Goal: Transaction & Acquisition: Purchase product/service

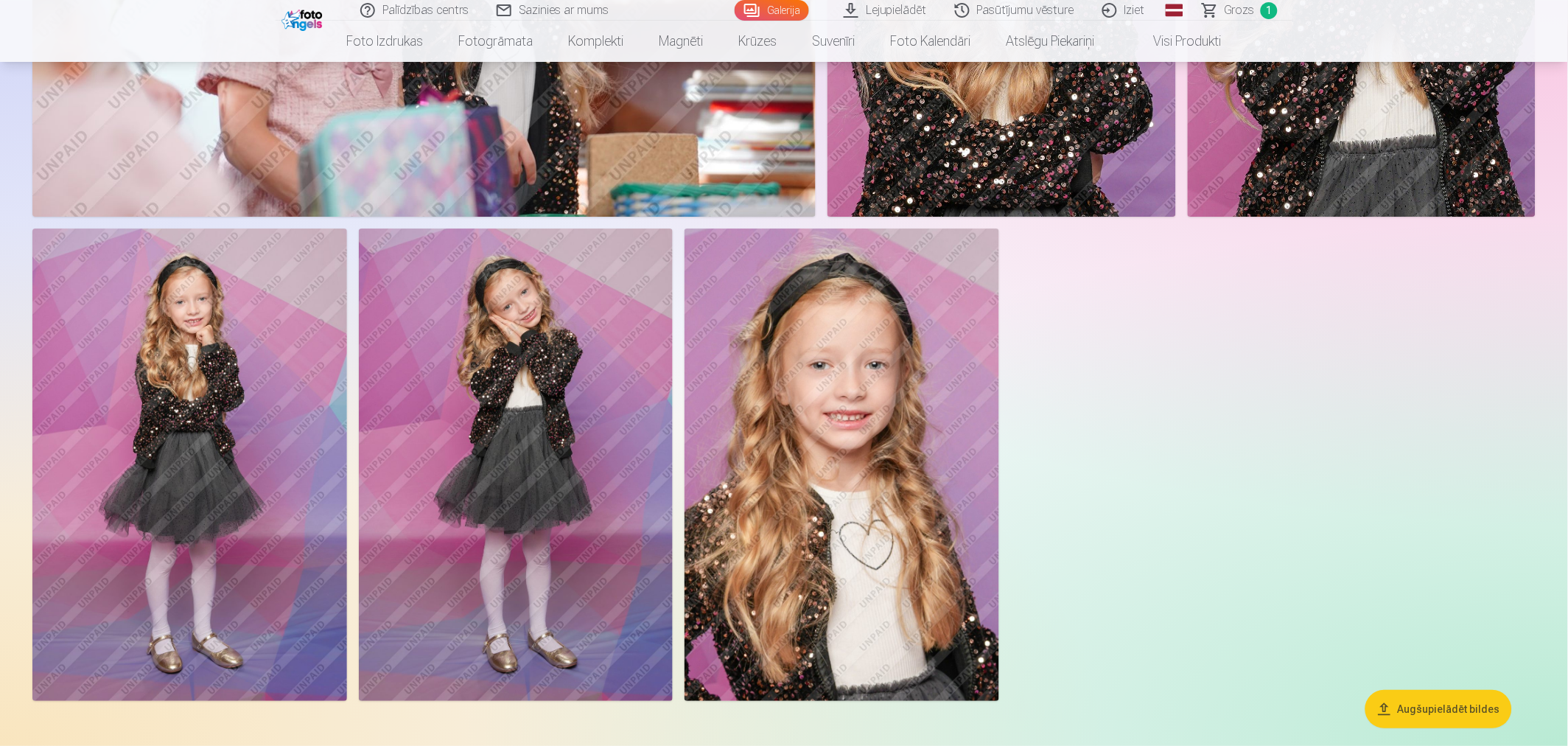
click at [869, 433] on img at bounding box center [841, 464] width 315 height 472
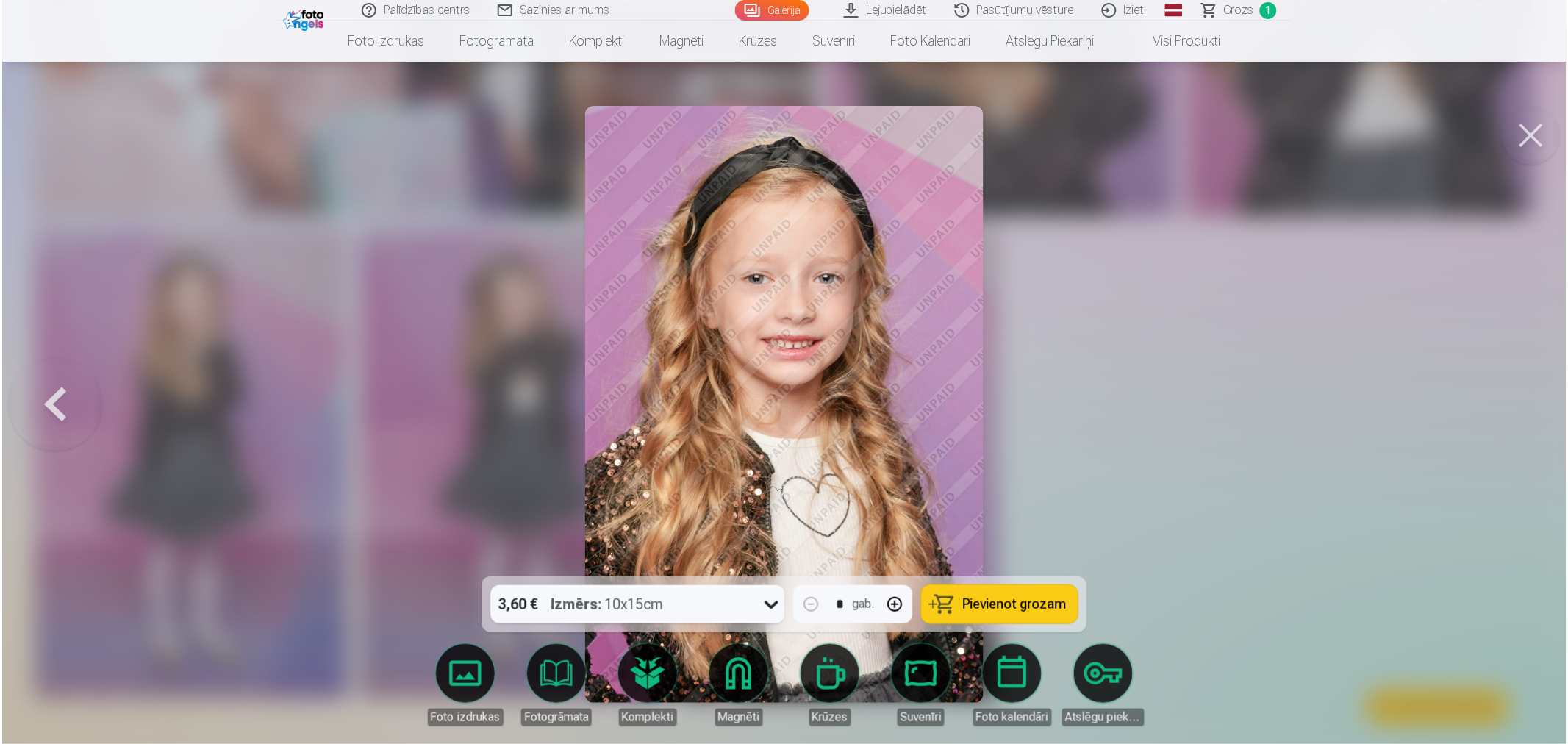
scroll to position [8432, 0]
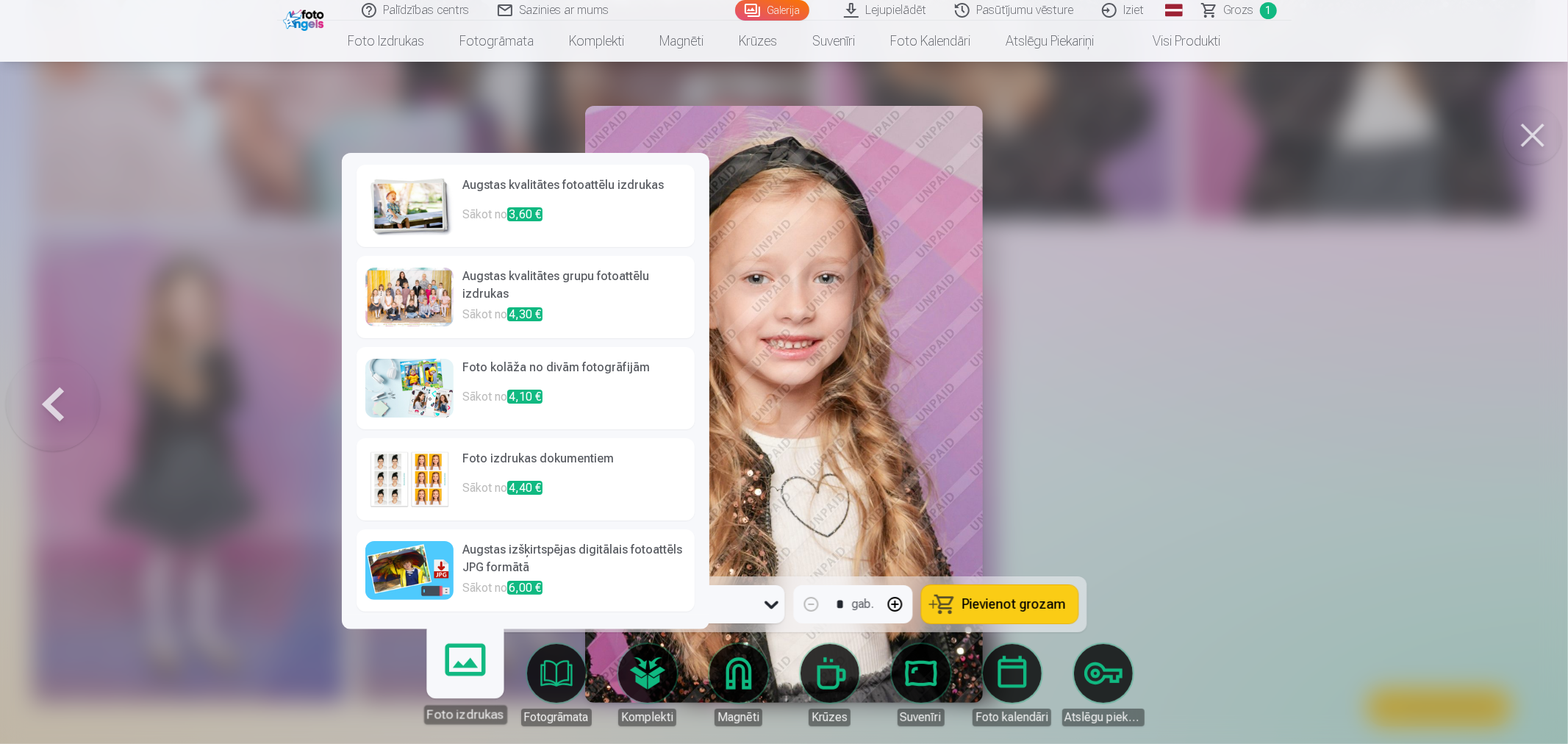
click at [474, 671] on link "Foto izdrukas" at bounding box center [465, 678] width 91 height 91
click at [593, 384] on h6 "Foto kolāža no divām fotogrāfijām" at bounding box center [574, 373] width 224 height 29
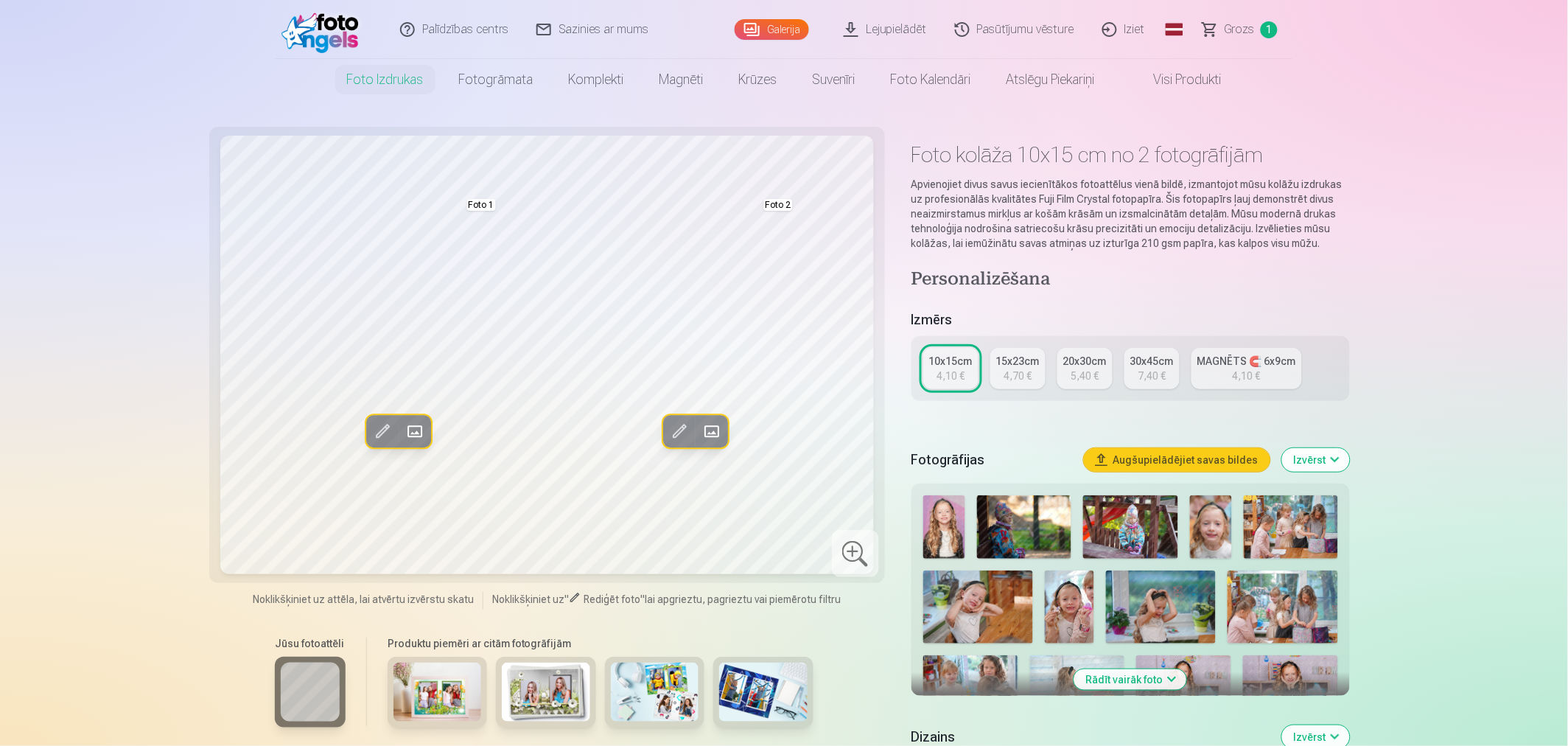
click at [1087, 379] on div "5,40 €" at bounding box center [1084, 376] width 28 height 15
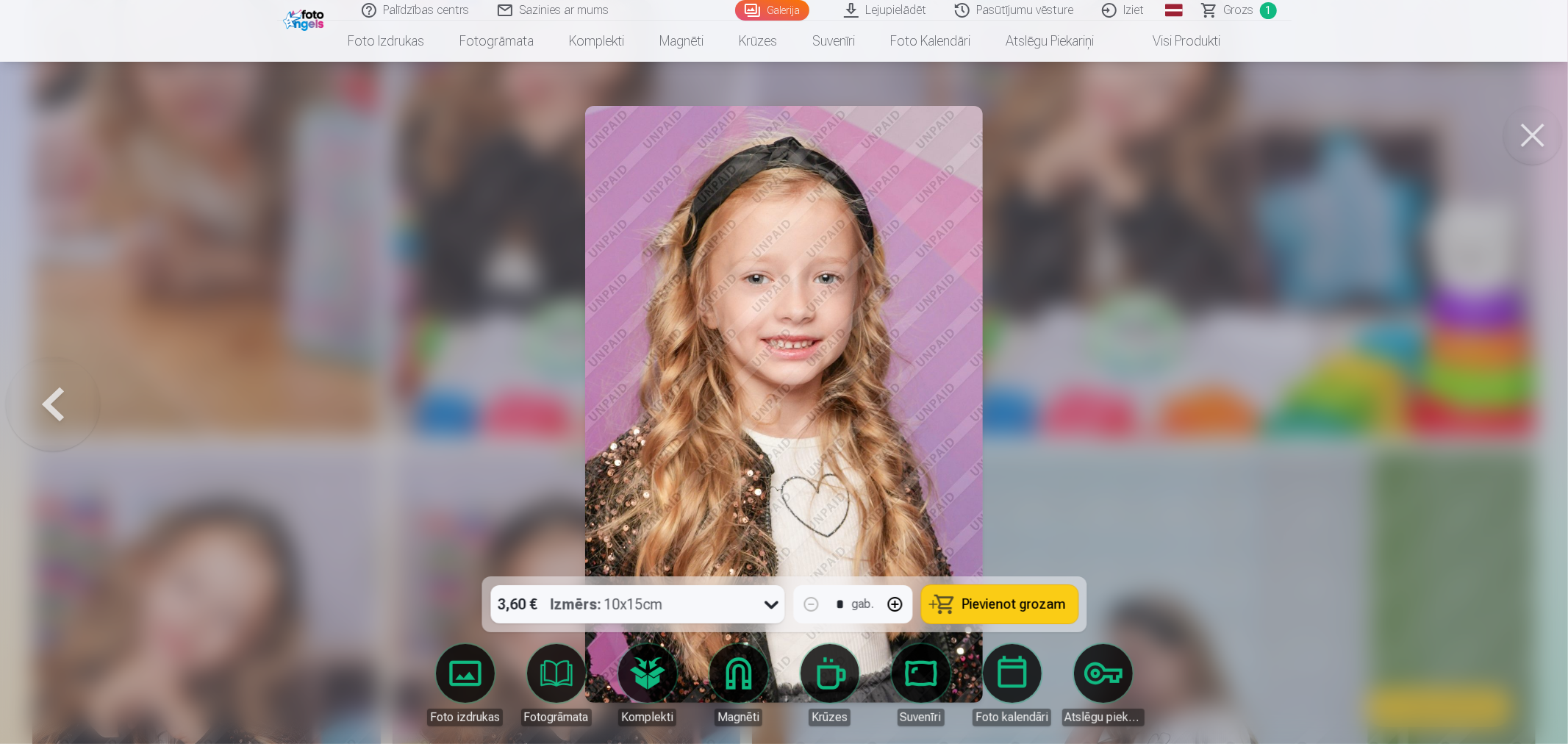
click at [1039, 606] on span "Pievienot grozam" at bounding box center [1013, 604] width 104 height 13
click at [1535, 141] on button at bounding box center [1532, 135] width 59 height 59
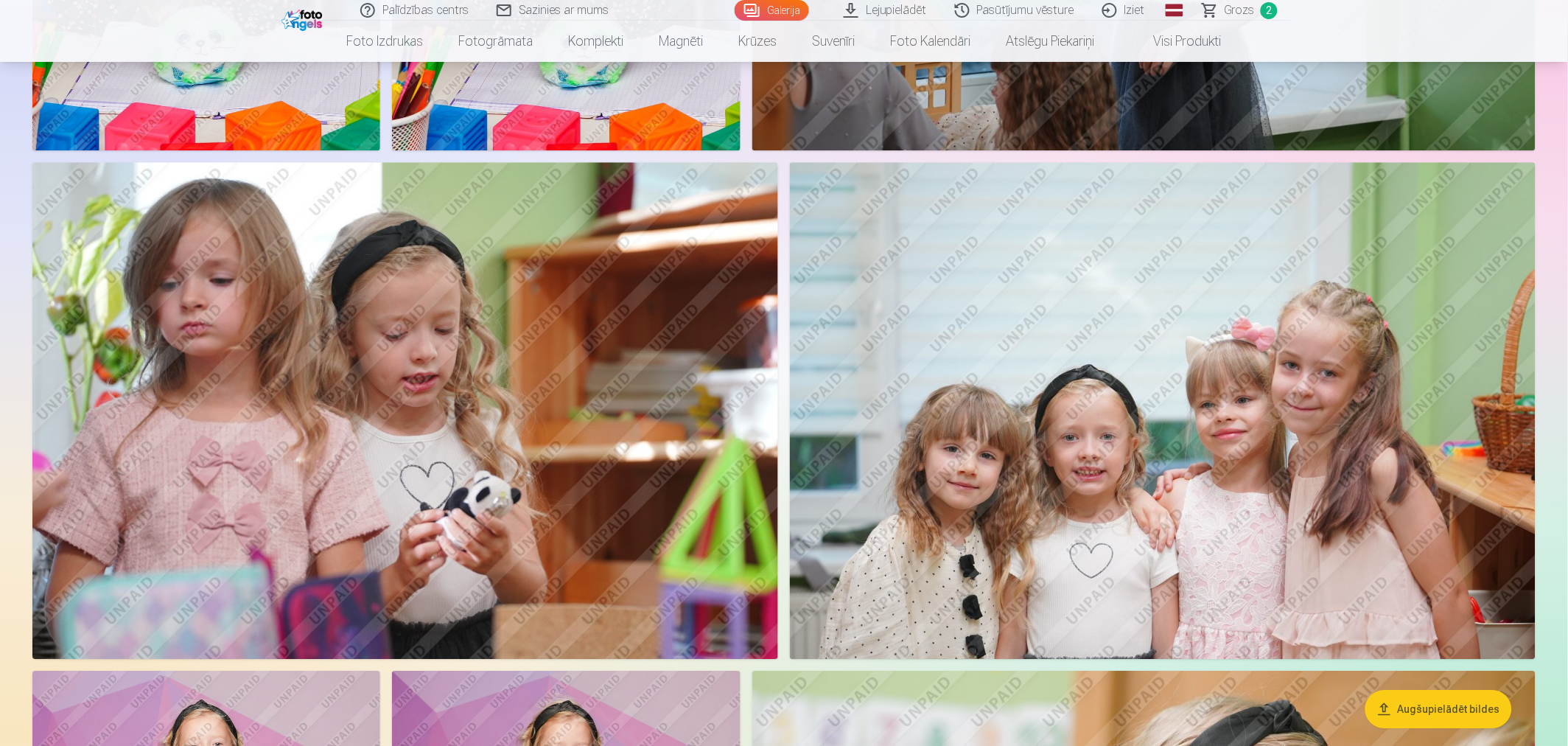
click at [1332, 389] on img at bounding box center [1162, 411] width 746 height 497
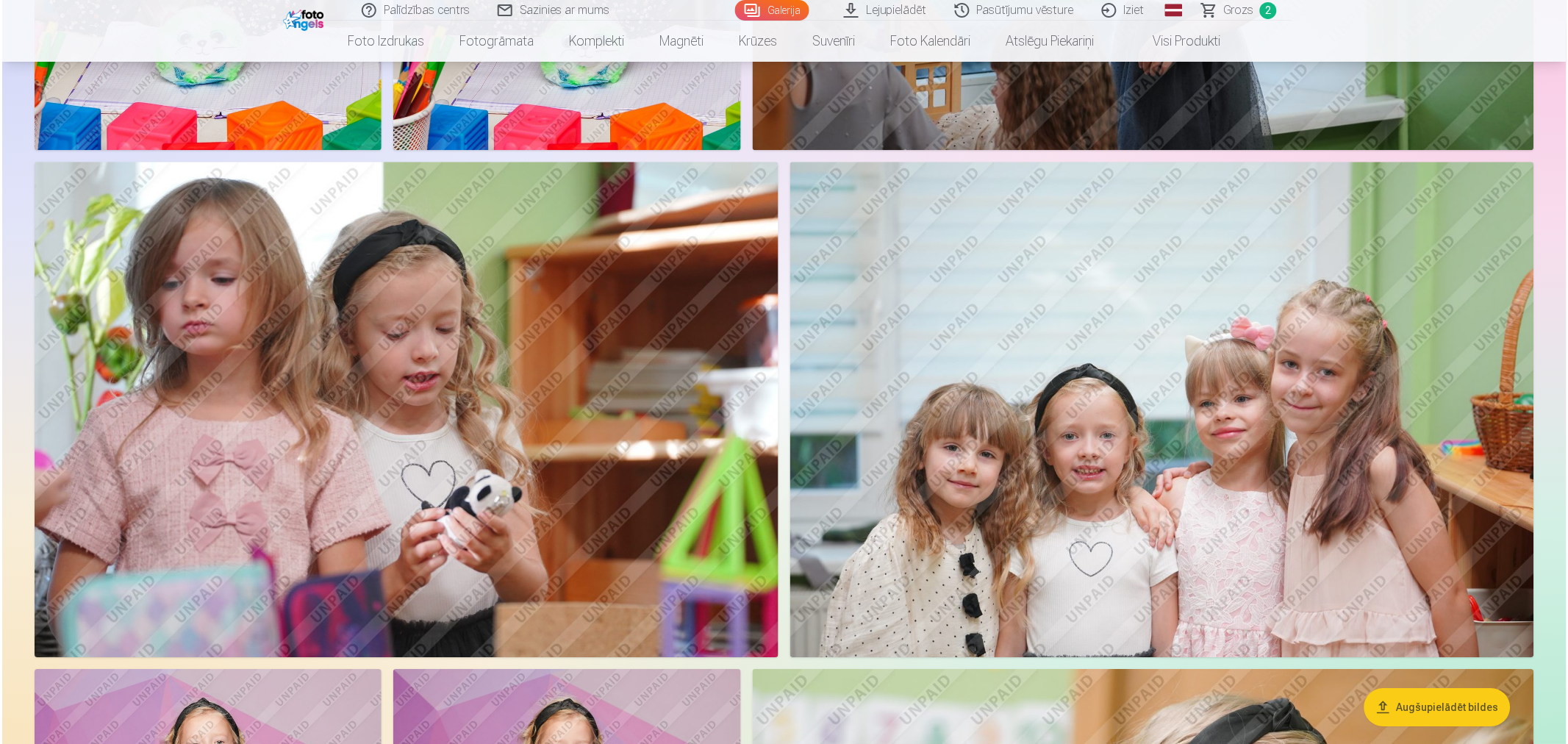
scroll to position [6414, 0]
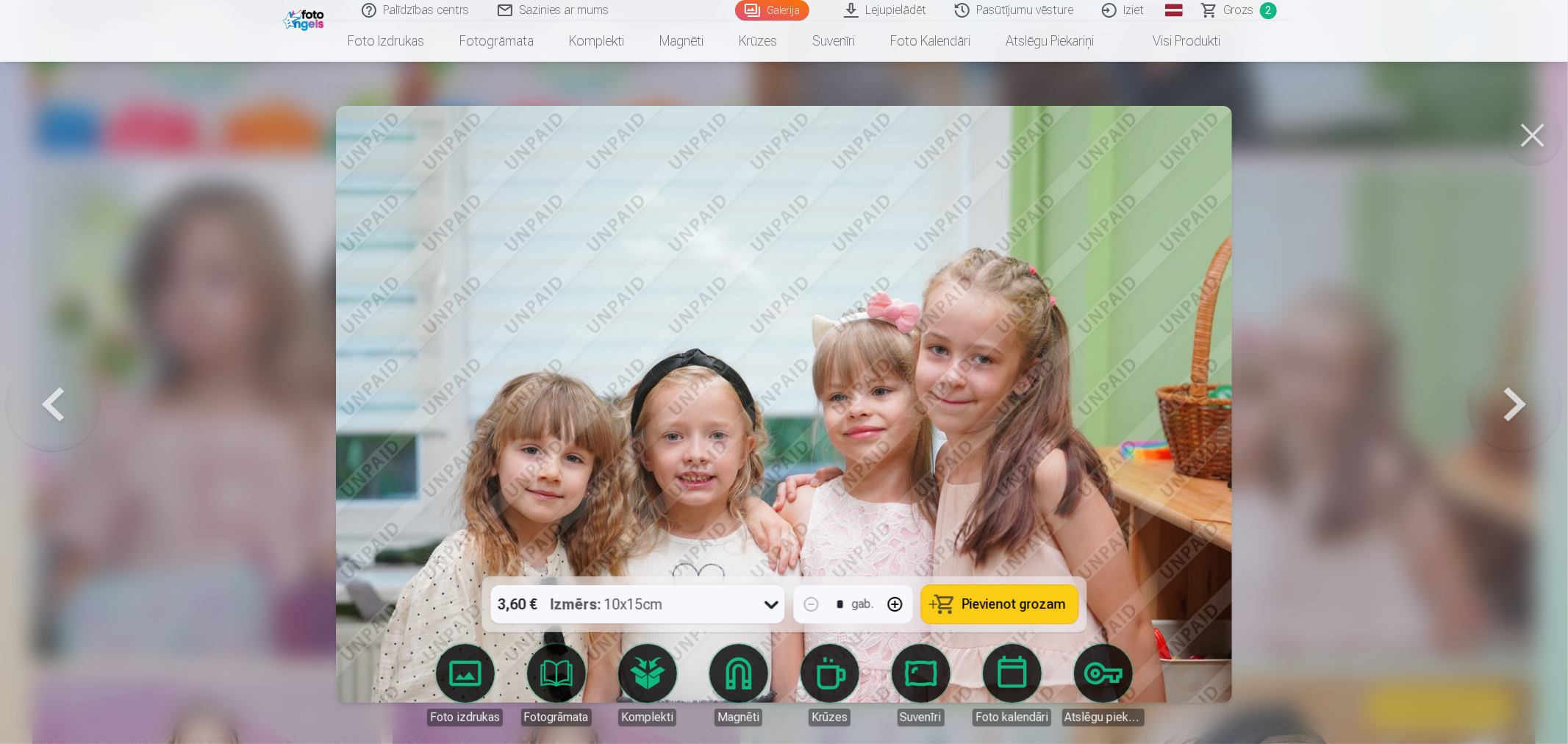
click at [1006, 603] on span "Pievienot grozam" at bounding box center [1013, 604] width 104 height 13
click at [1534, 130] on button at bounding box center [1532, 135] width 59 height 59
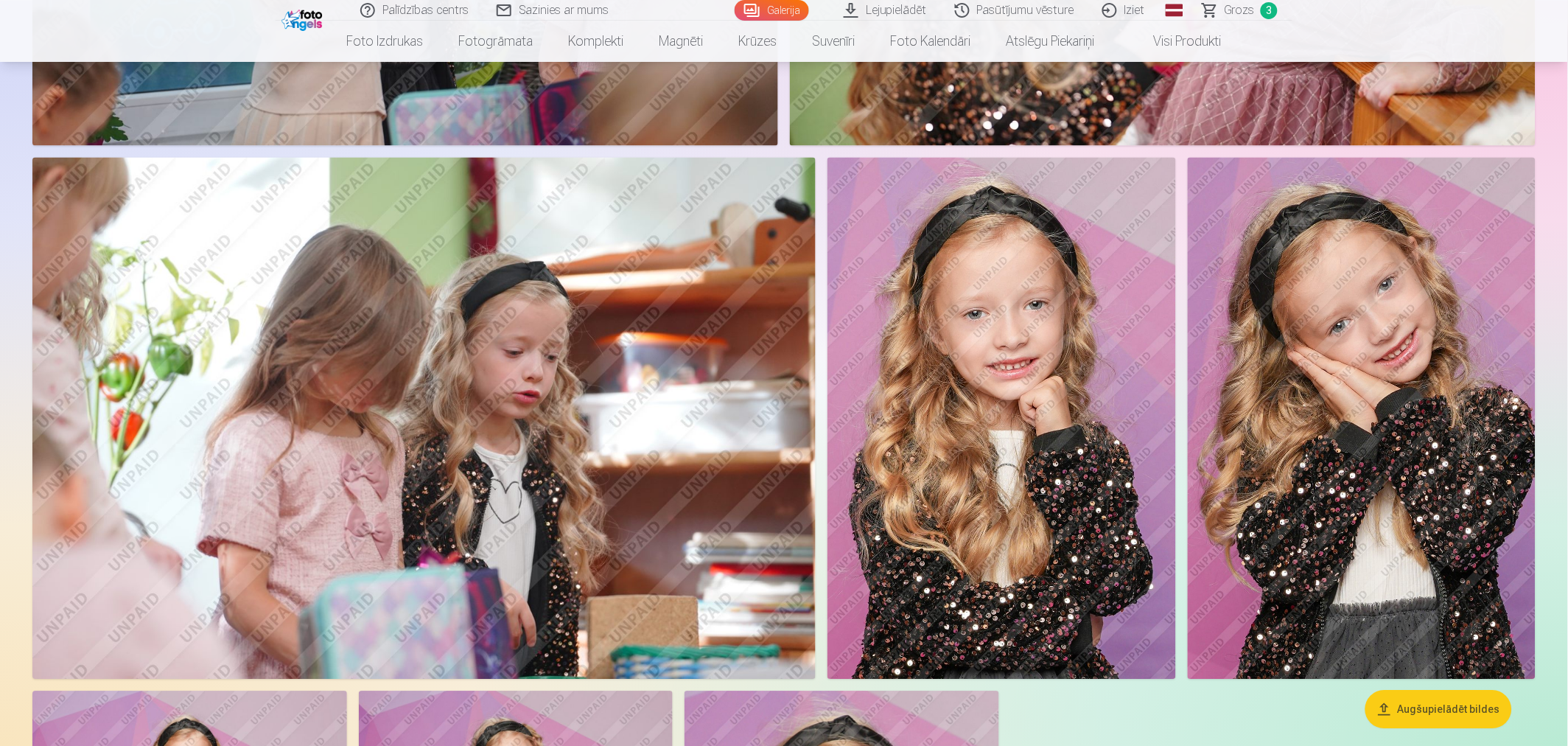
scroll to position [7974, 0]
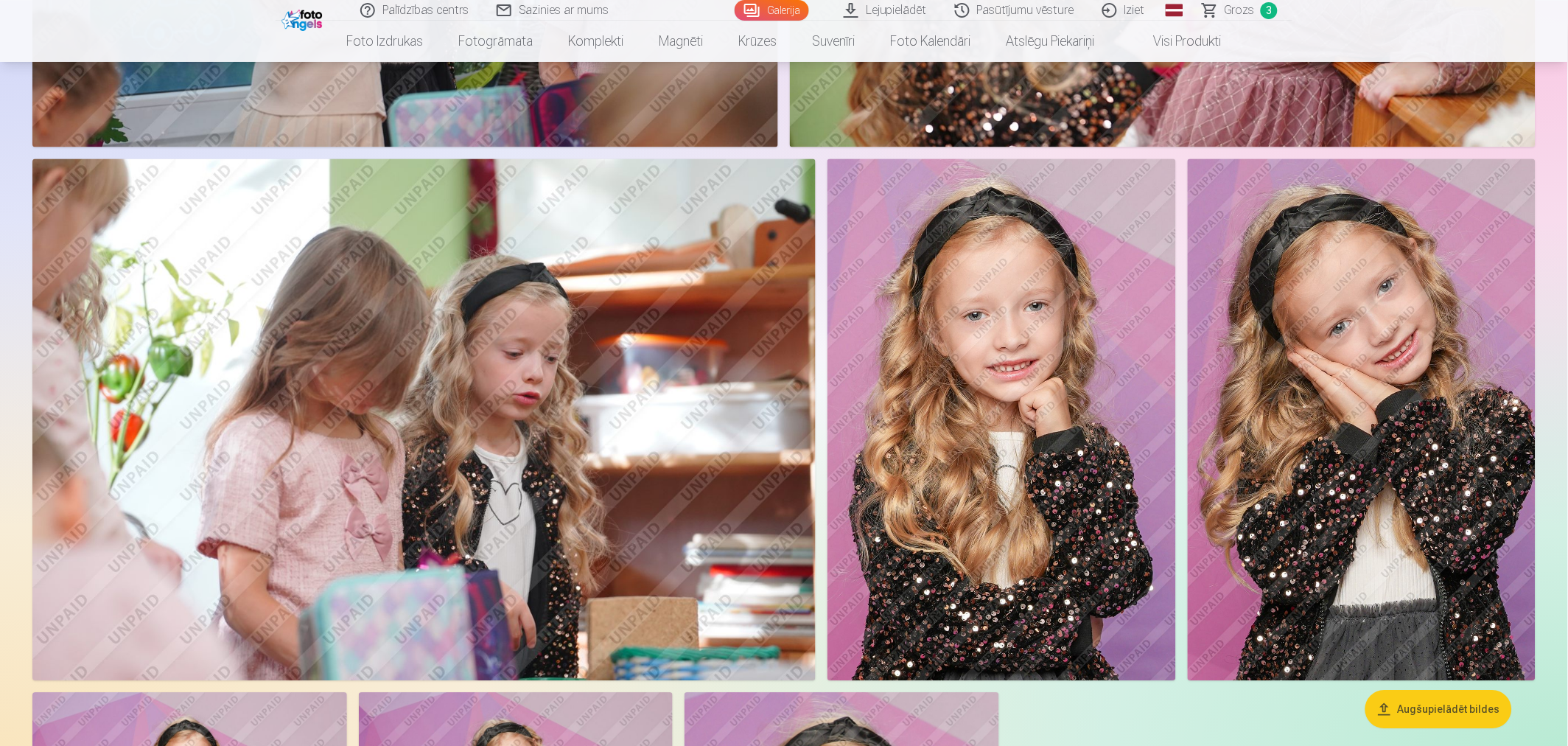
click at [1058, 323] on img at bounding box center [1001, 420] width 347 height 522
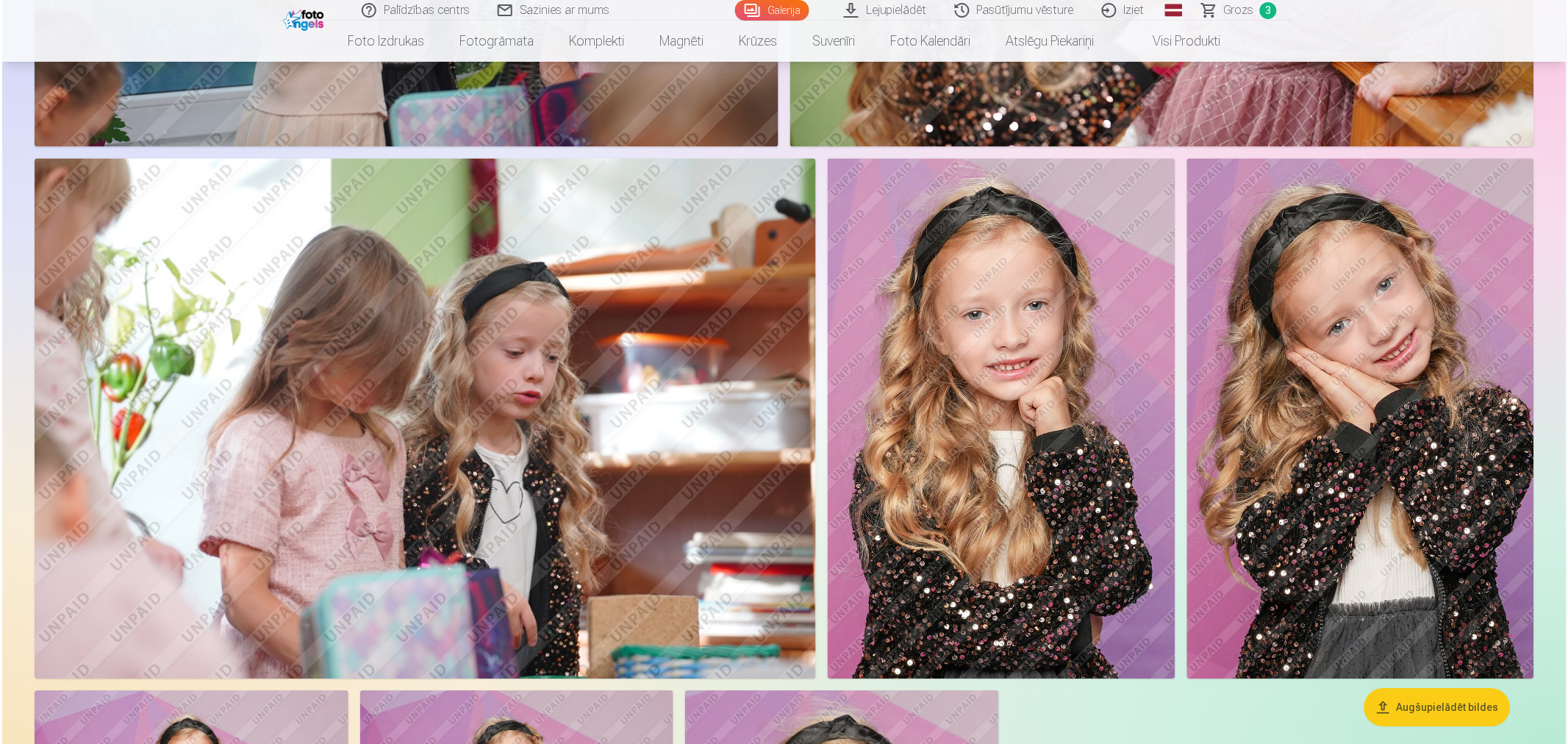
scroll to position [7968, 0]
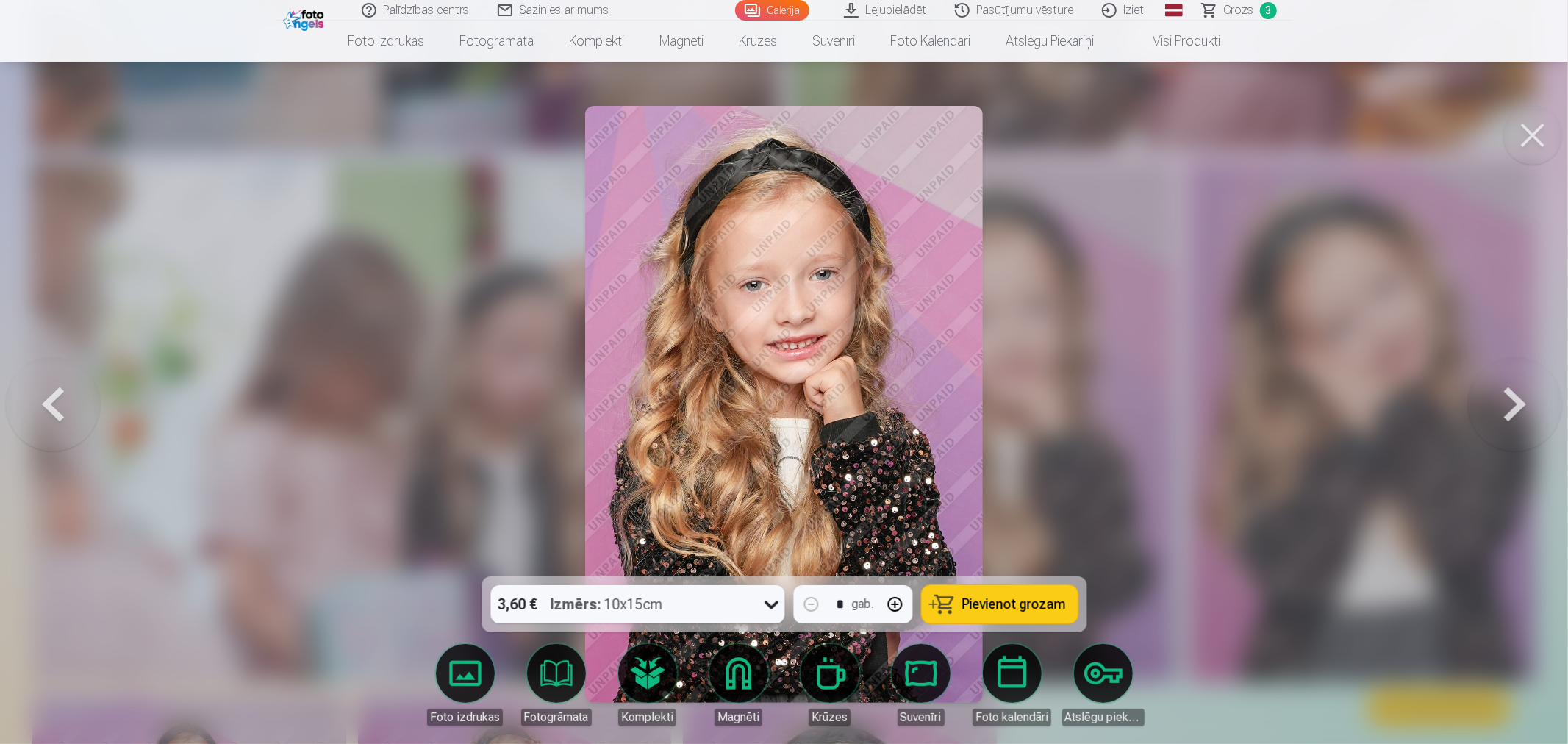
click at [982, 600] on span "Pievienot grozam" at bounding box center [1013, 604] width 104 height 13
click at [1162, 500] on div at bounding box center [784, 372] width 1568 height 744
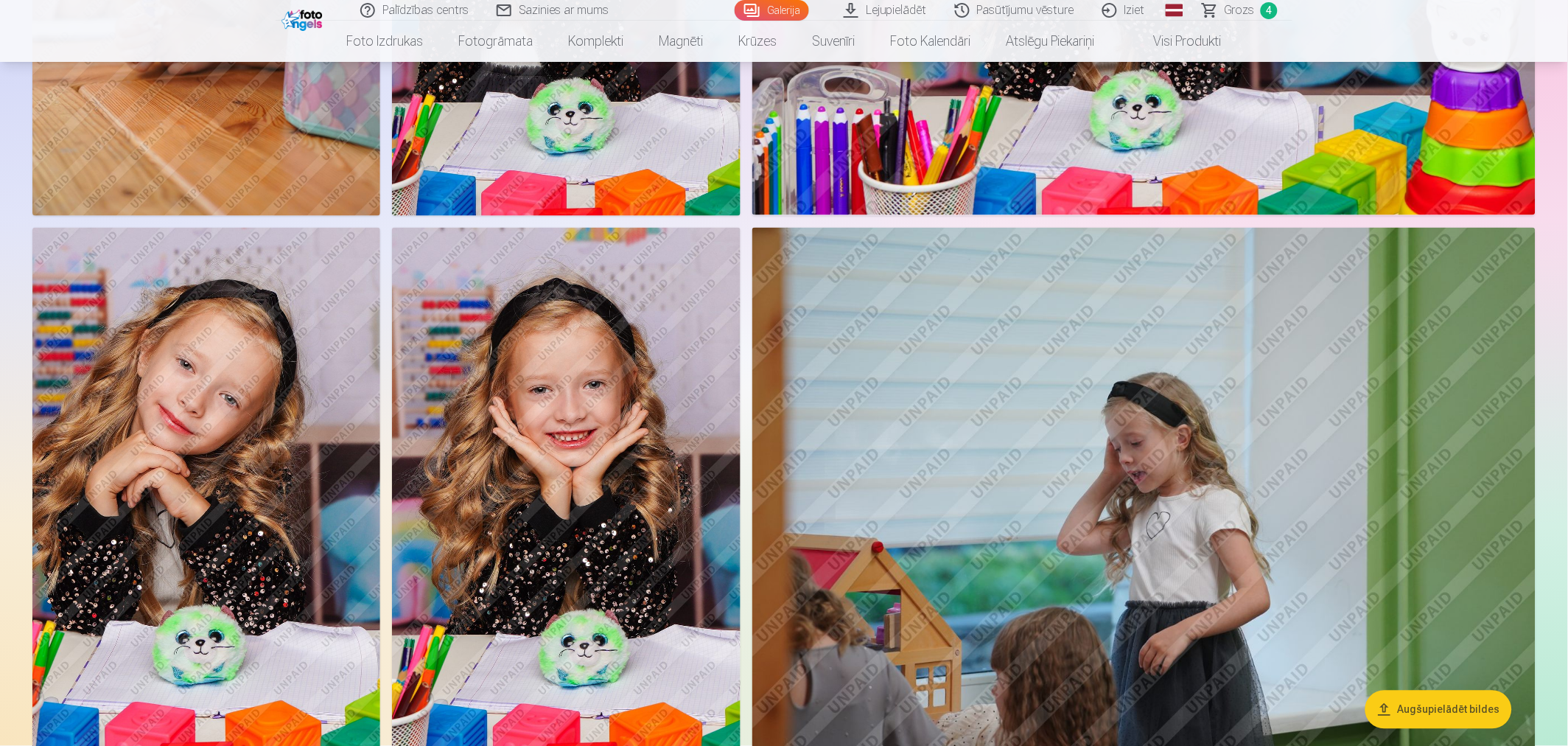
scroll to position [5926, 0]
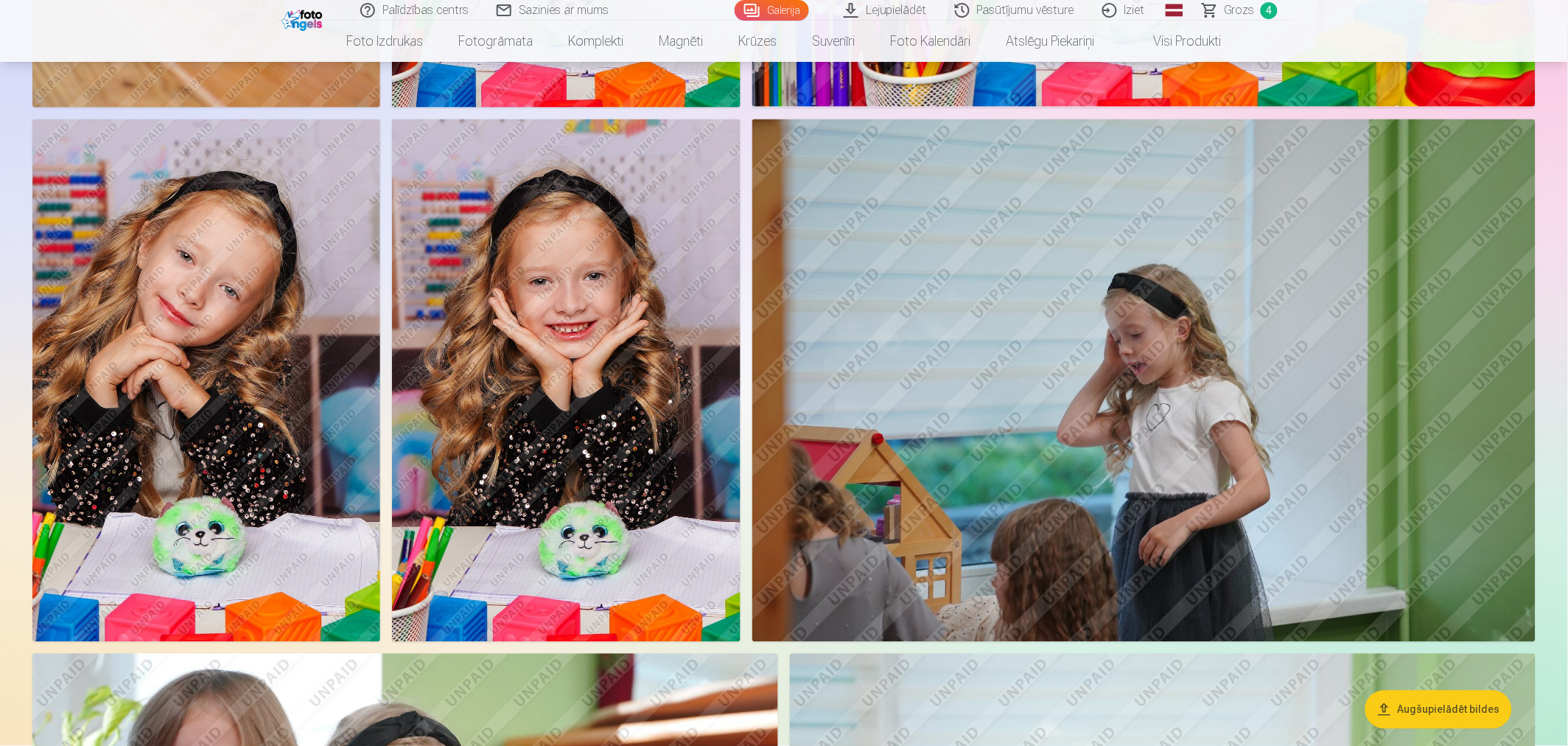
click at [619, 373] on img at bounding box center [565, 381] width 347 height 522
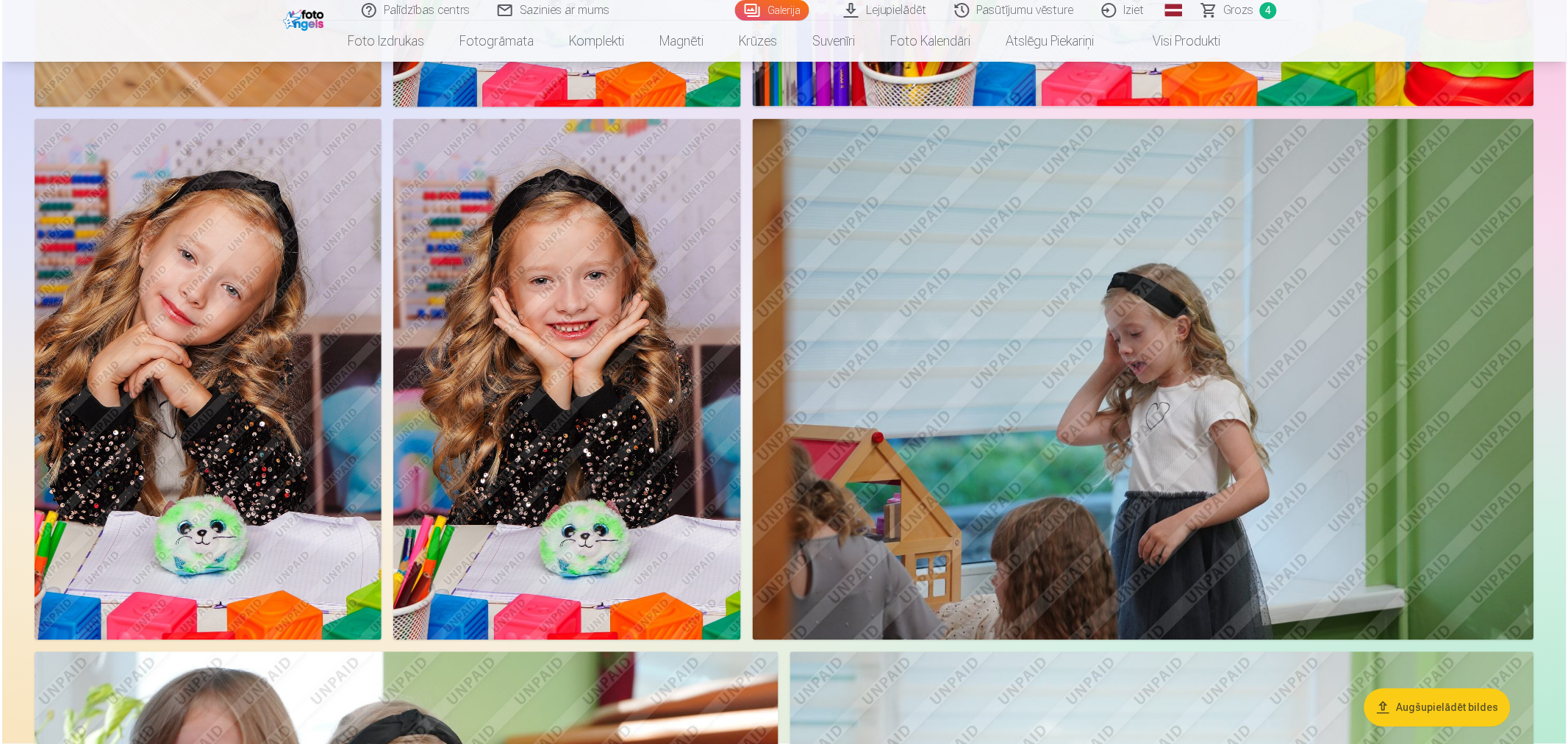
scroll to position [5922, 0]
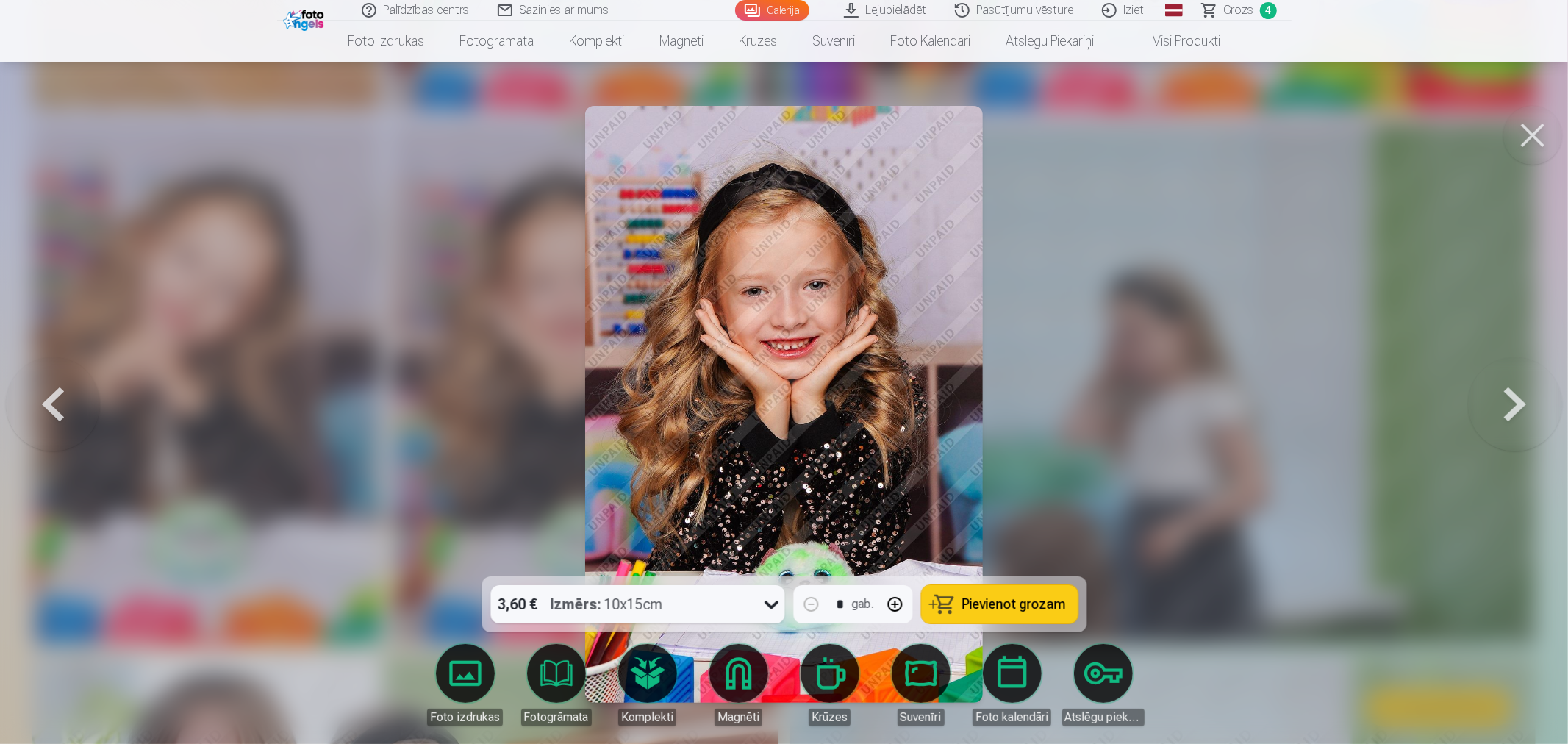
click at [1026, 606] on span "Pievienot grozam" at bounding box center [1013, 604] width 104 height 13
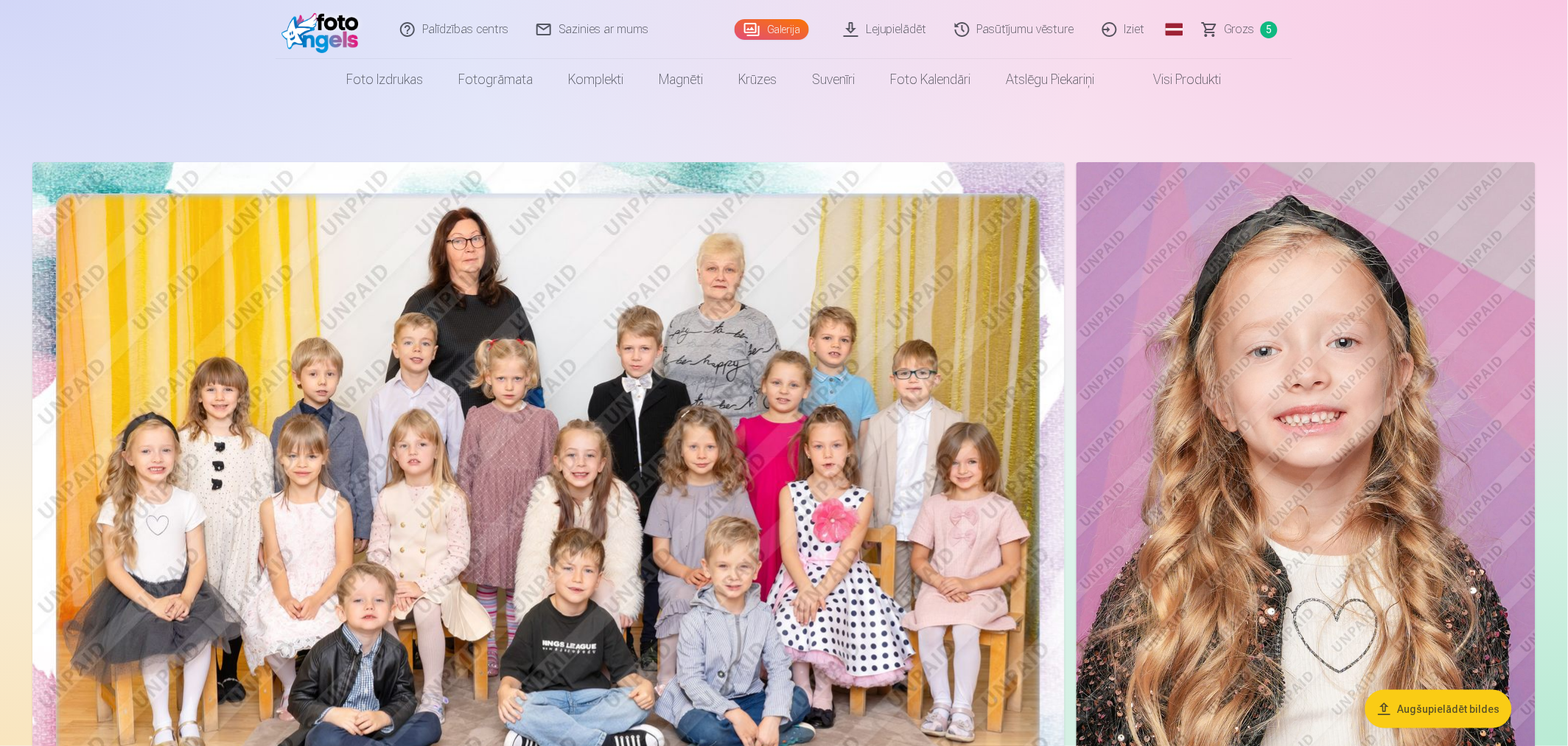
click at [1191, 77] on link "Visi produkti" at bounding box center [1176, 80] width 127 height 41
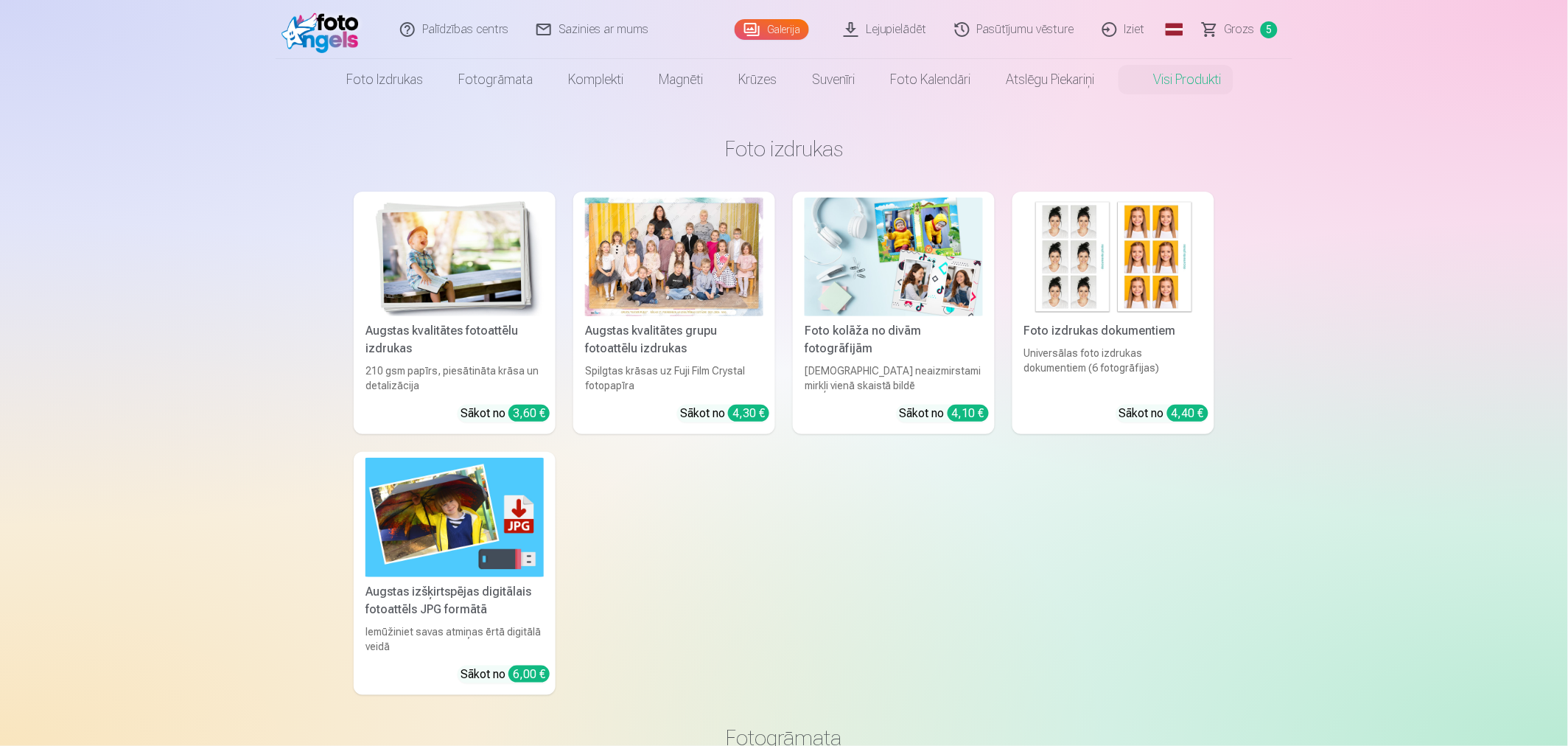
click at [435, 511] on img at bounding box center [454, 517] width 178 height 118
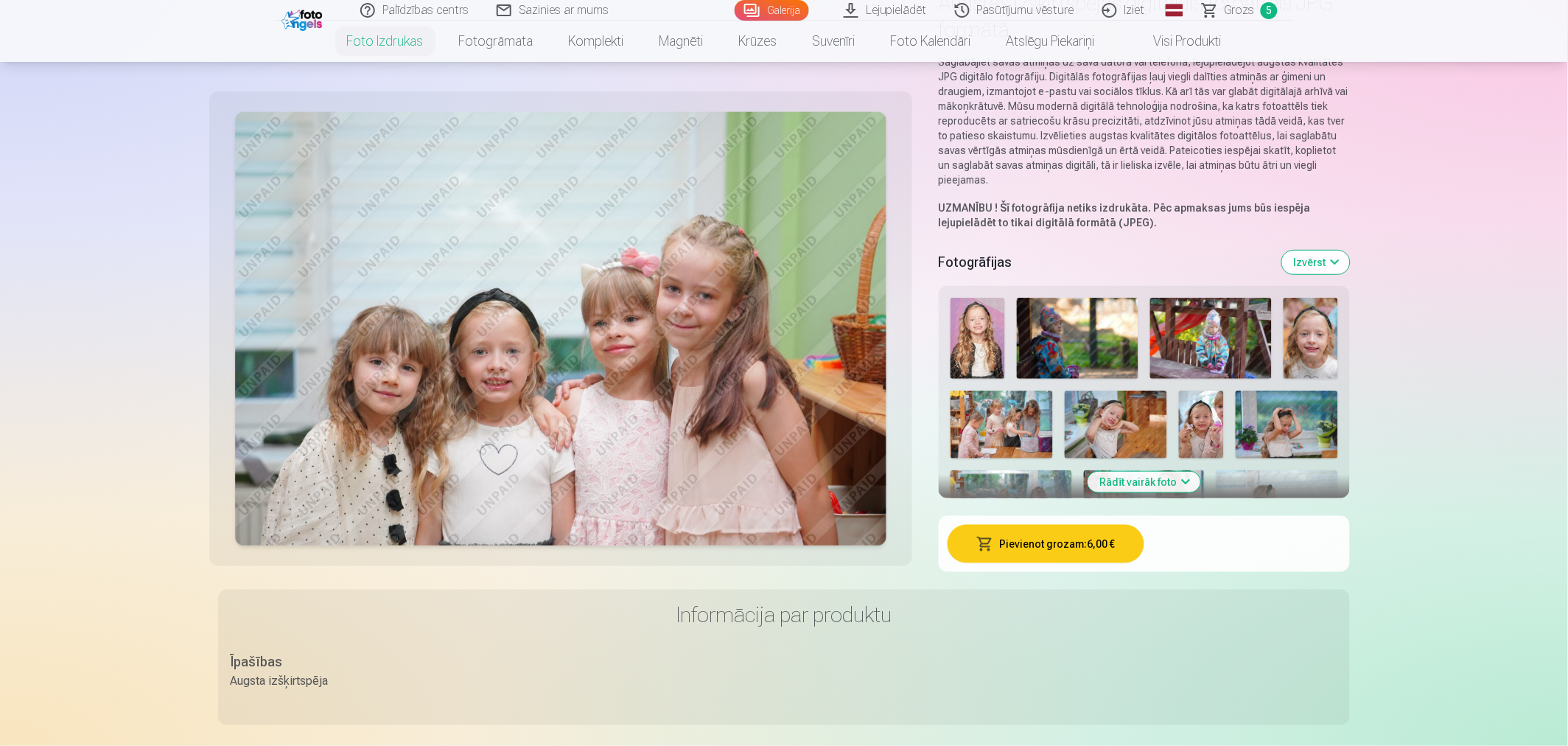
scroll to position [245, 0]
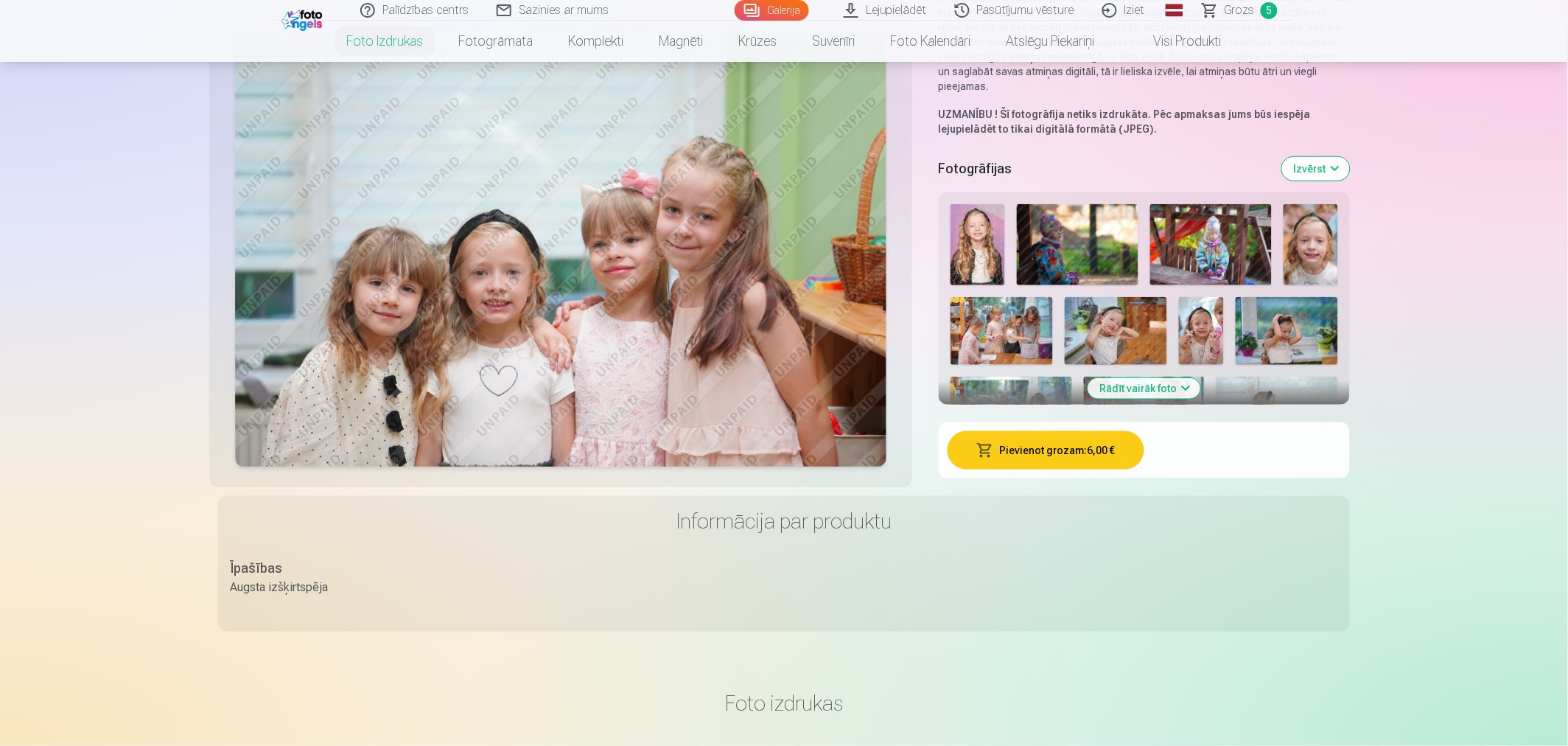
click at [1183, 393] on button "Rādīt vairāk foto" at bounding box center [1145, 389] width 113 height 21
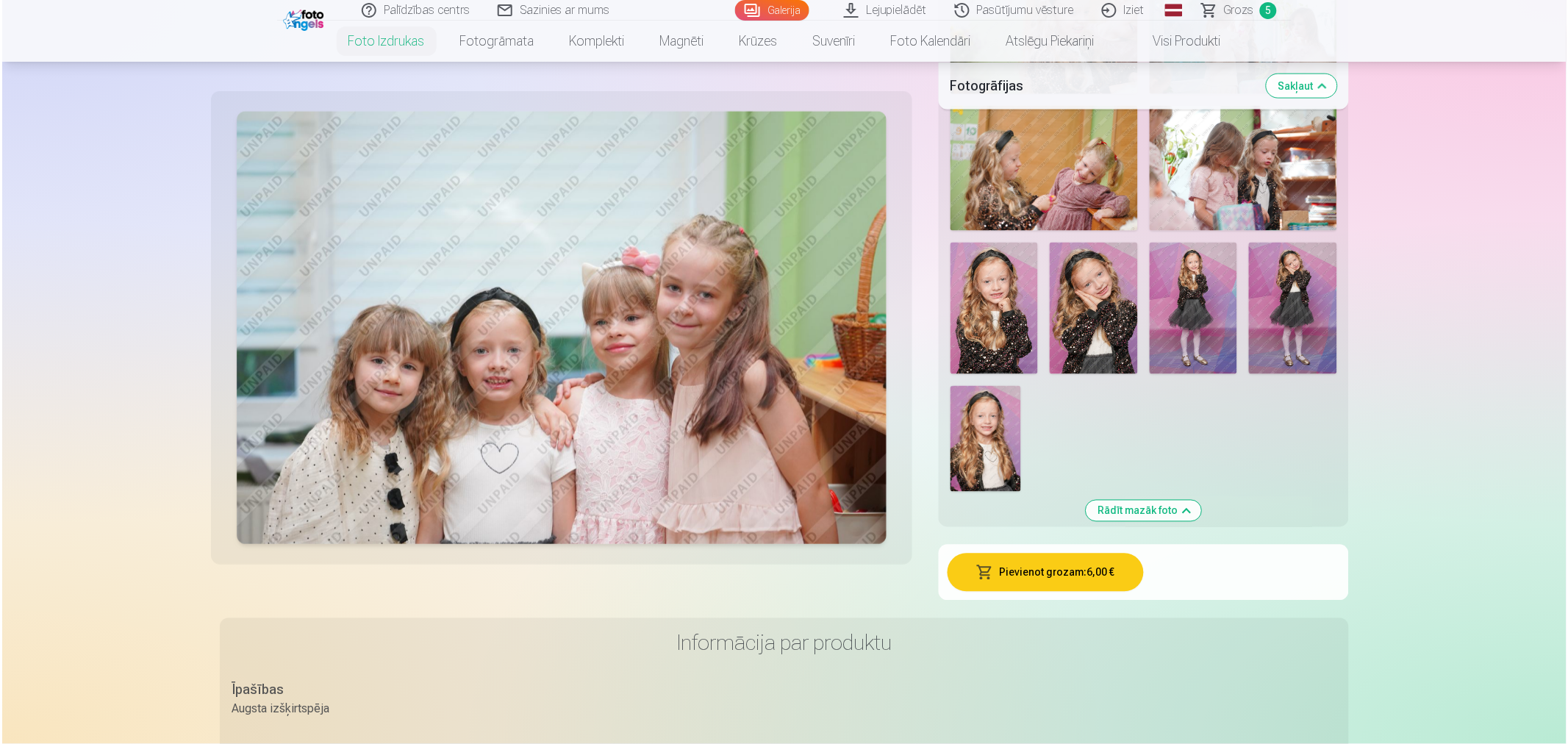
scroll to position [2369, 0]
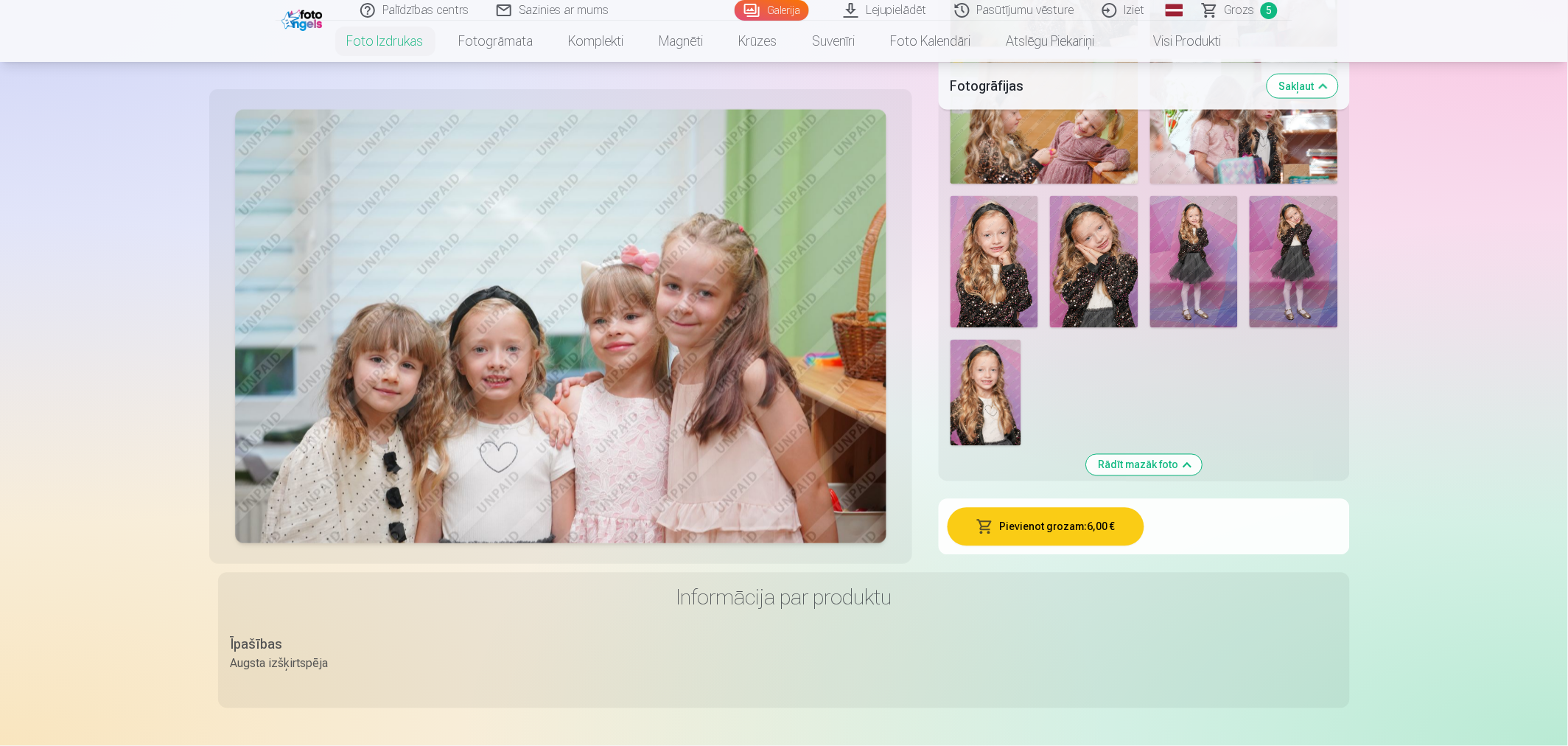
click at [1007, 391] on img at bounding box center [985, 393] width 70 height 106
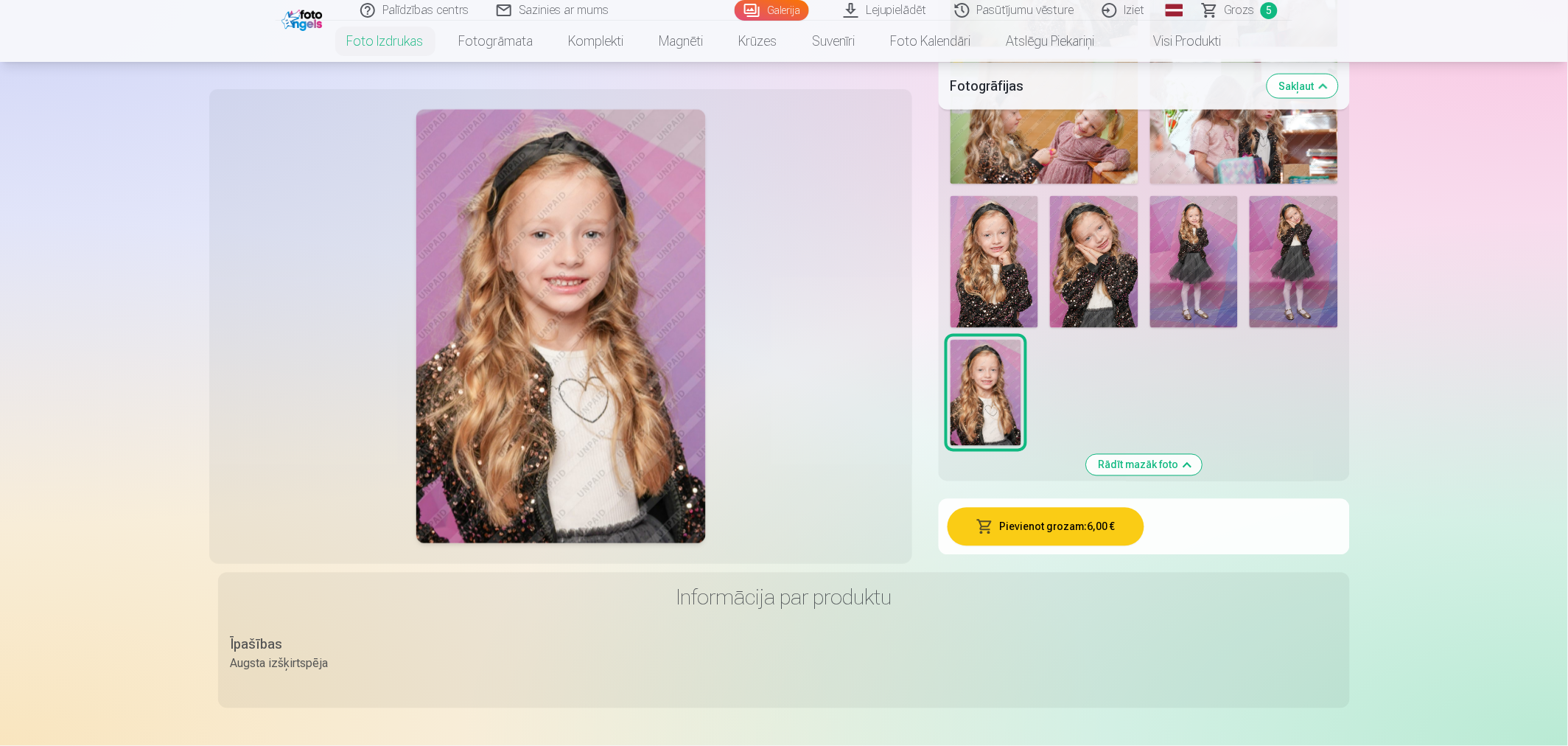
click at [1041, 533] on button "Pievienot grozam : 6,00 €" at bounding box center [1046, 527] width 197 height 39
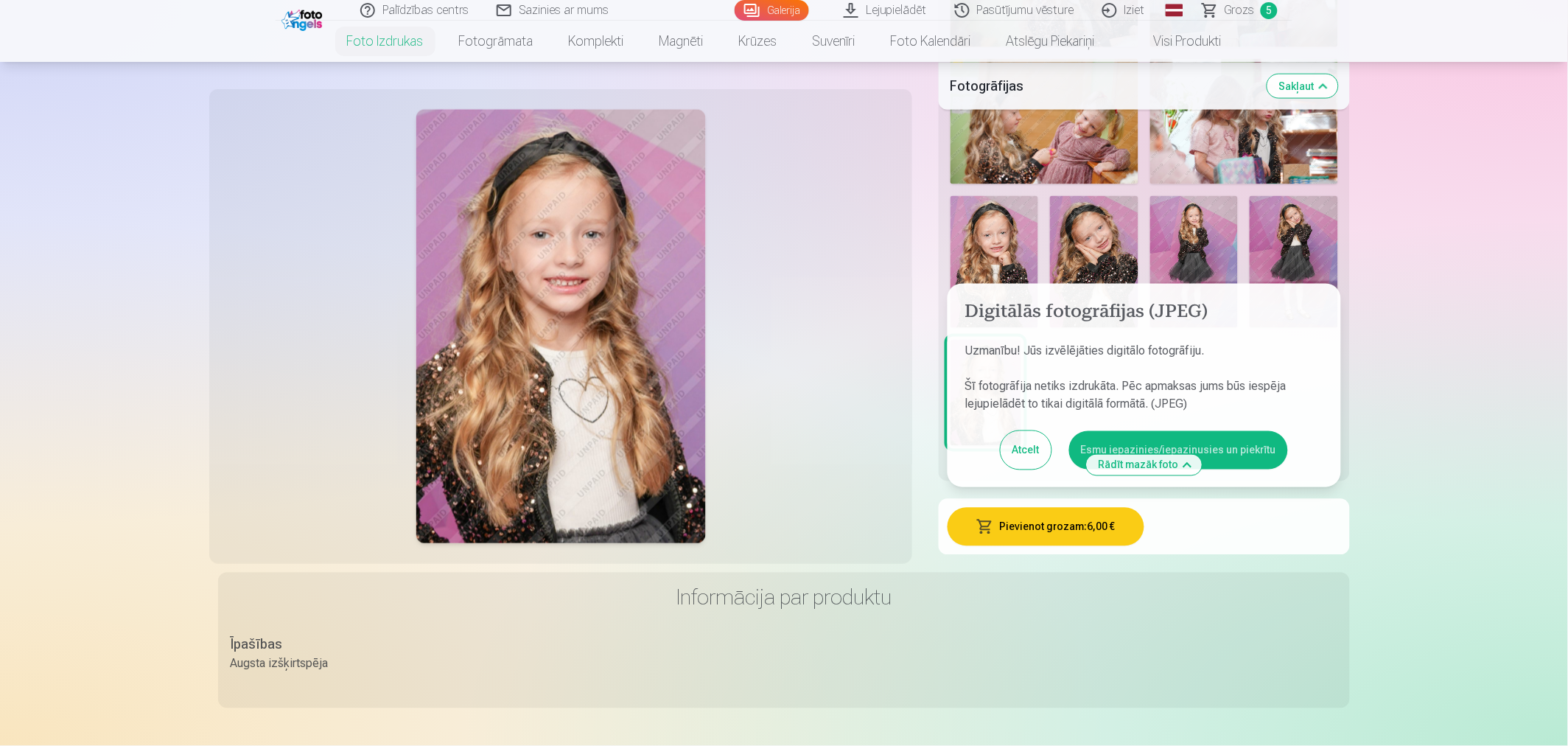
click at [1229, 452] on button "Esmu iepazinies/iepazinusies un piekrītu" at bounding box center [1178, 450] width 219 height 39
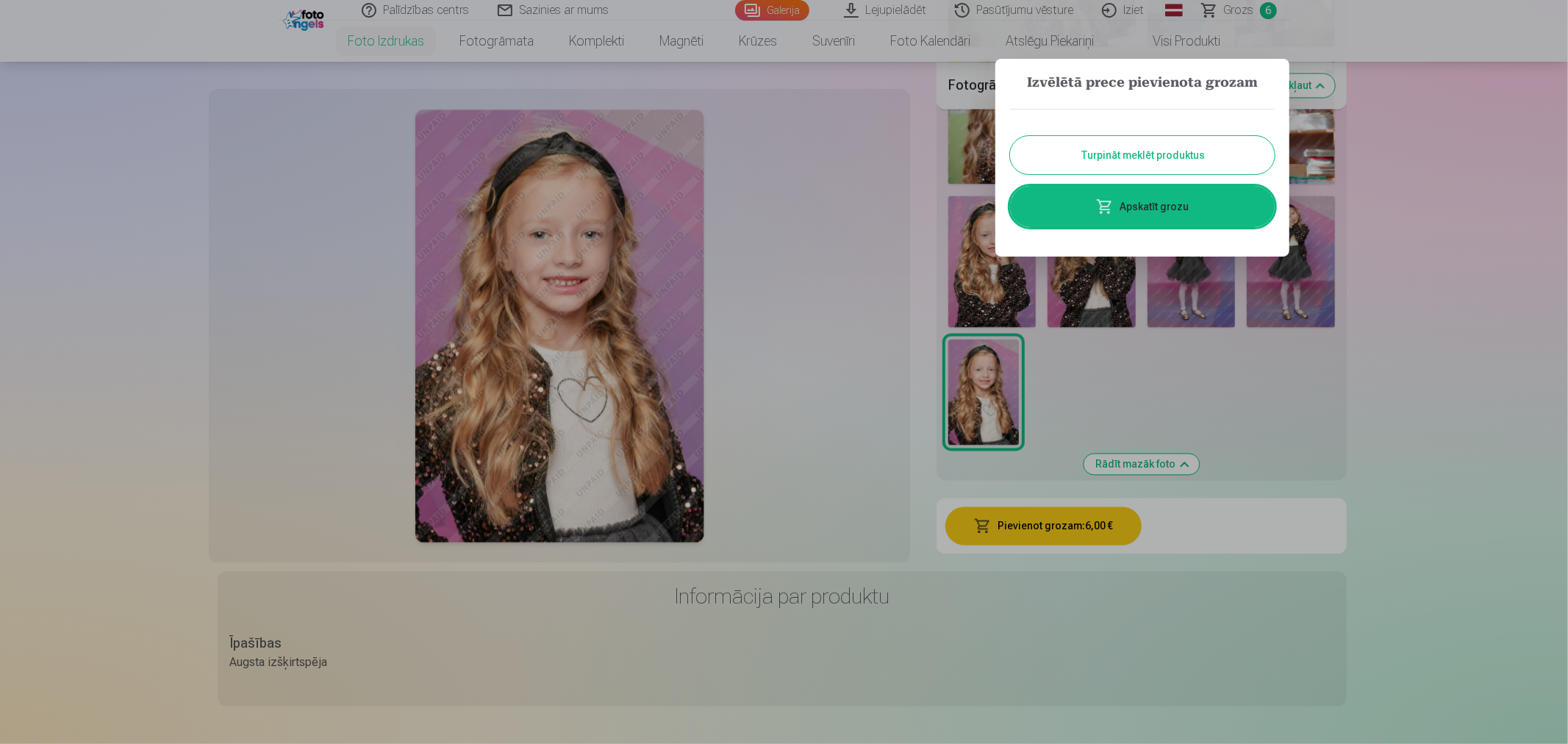
click at [1187, 217] on link "Apskatīt grozu" at bounding box center [1142, 207] width 265 height 41
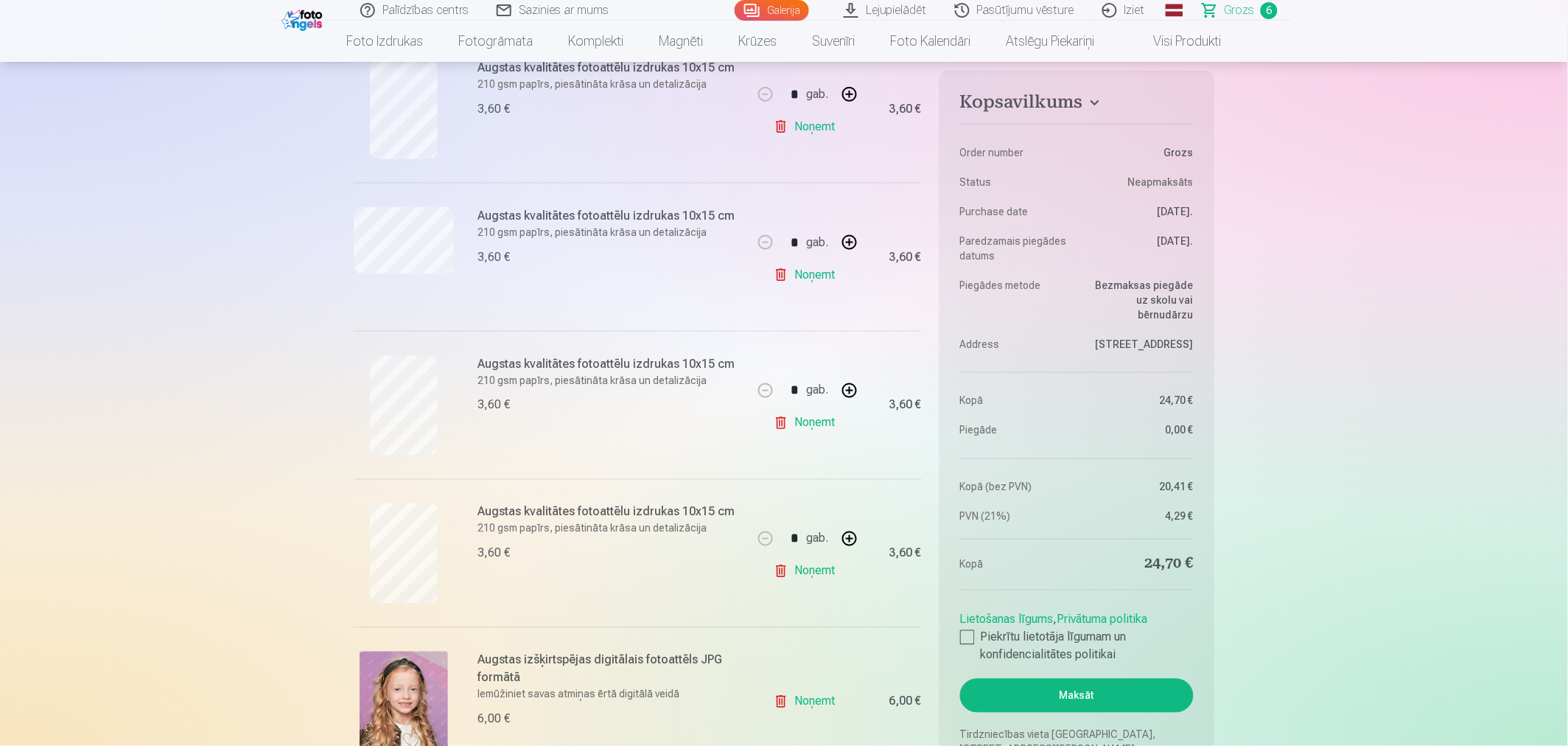
scroll to position [410, 0]
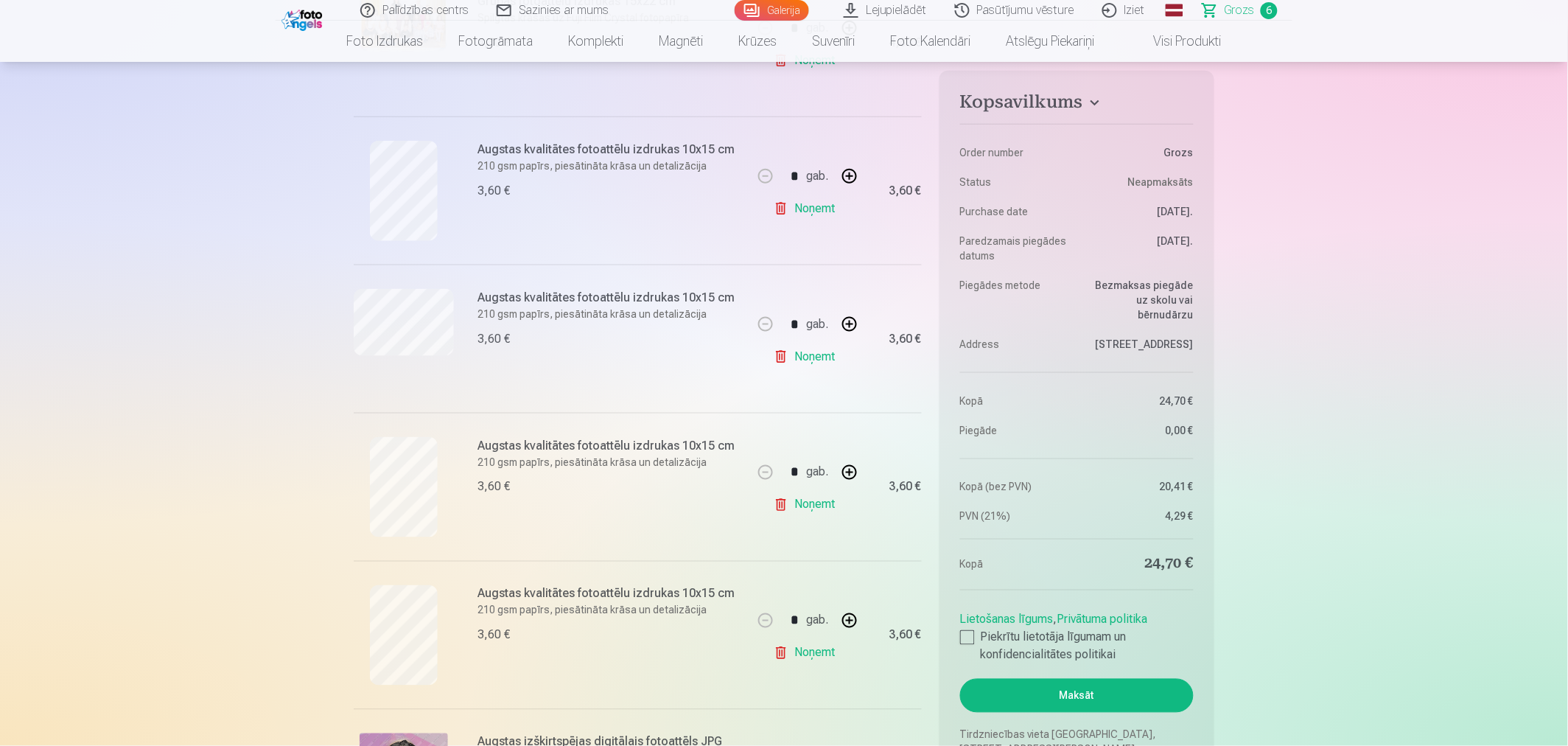
click at [844, 176] on button "button" at bounding box center [850, 177] width 36 height 36
type input "*"
click at [853, 472] on button "button" at bounding box center [850, 473] width 36 height 36
type input "*"
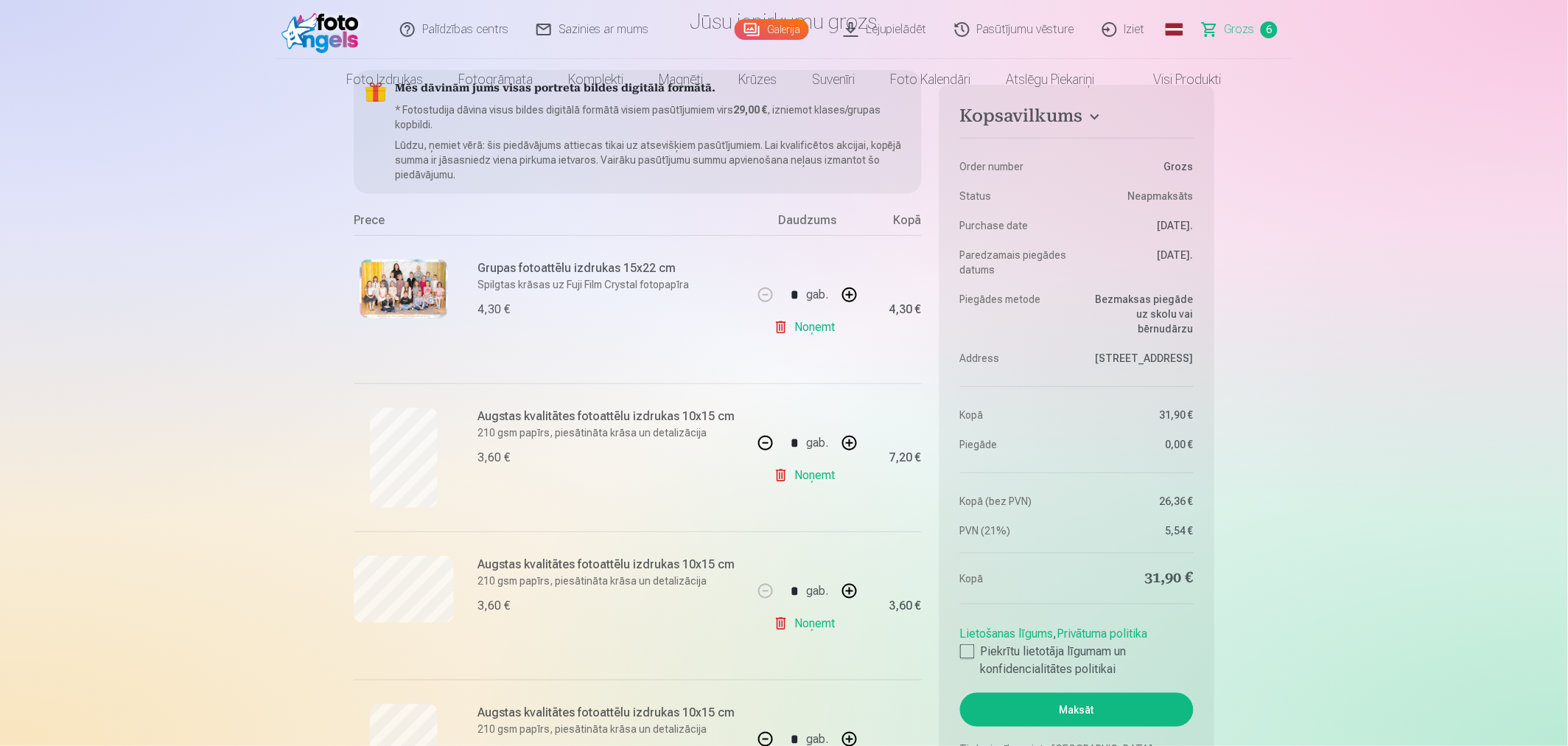
scroll to position [0, 0]
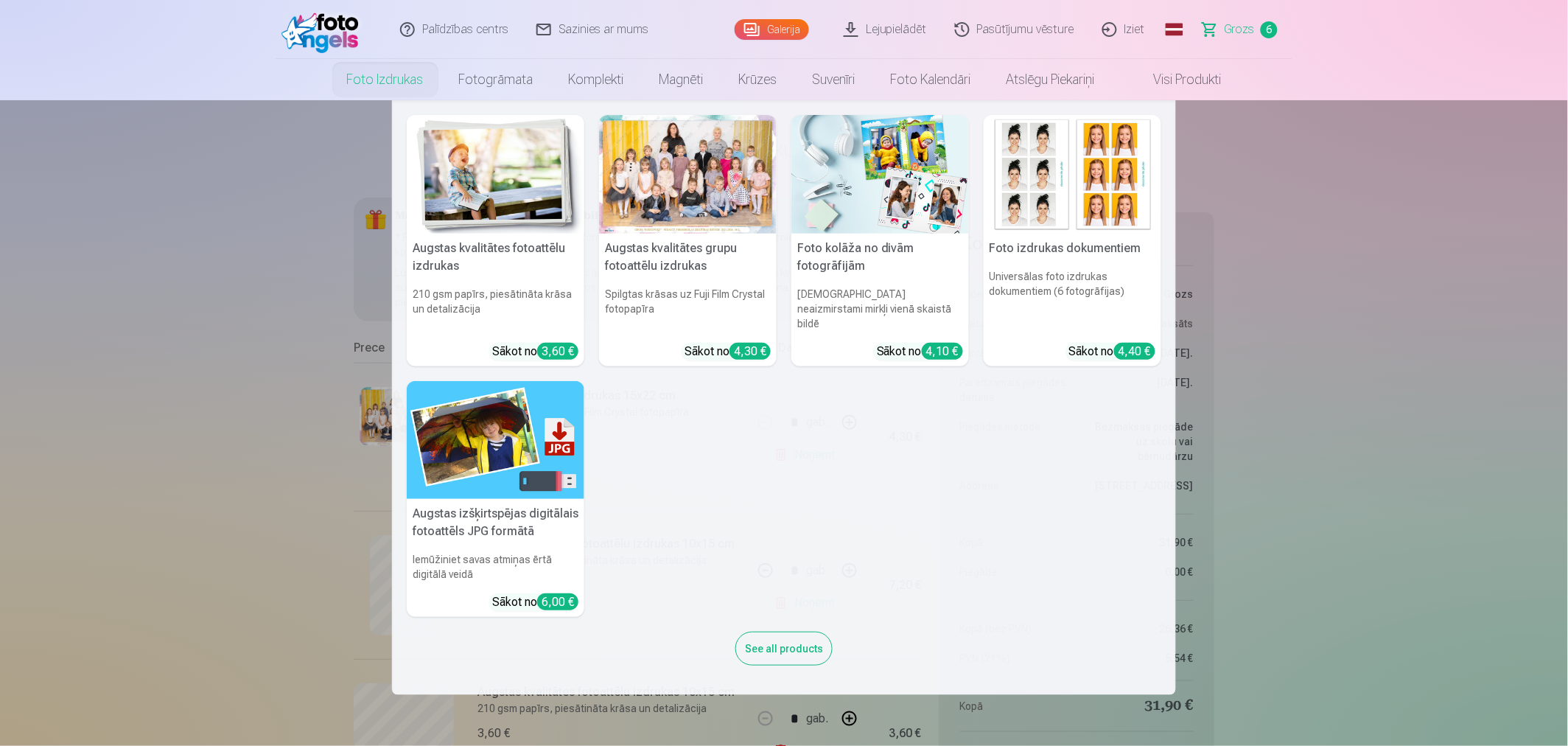
click at [372, 84] on link "Foto izdrukas" at bounding box center [385, 80] width 112 height 41
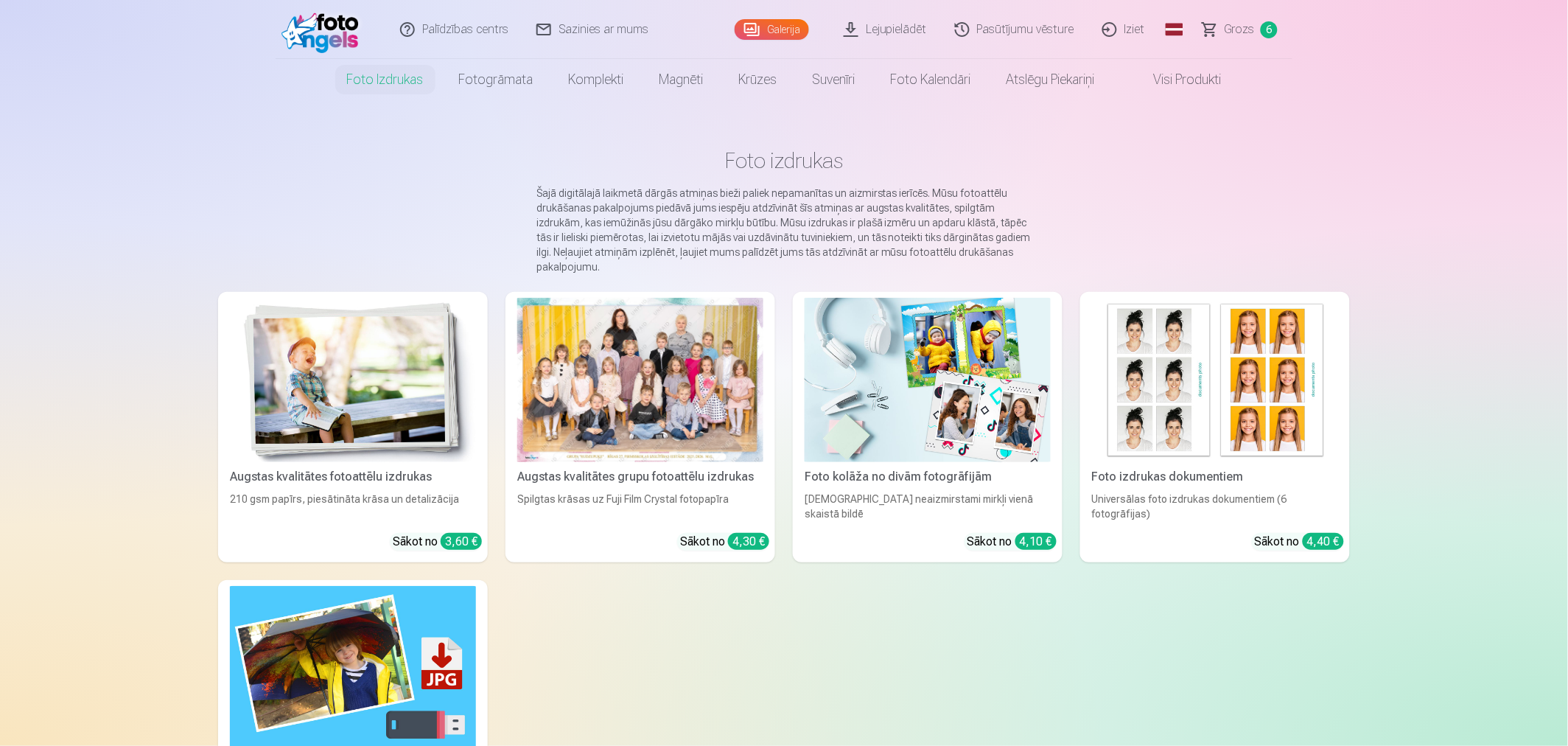
click at [317, 389] on img at bounding box center [353, 380] width 246 height 164
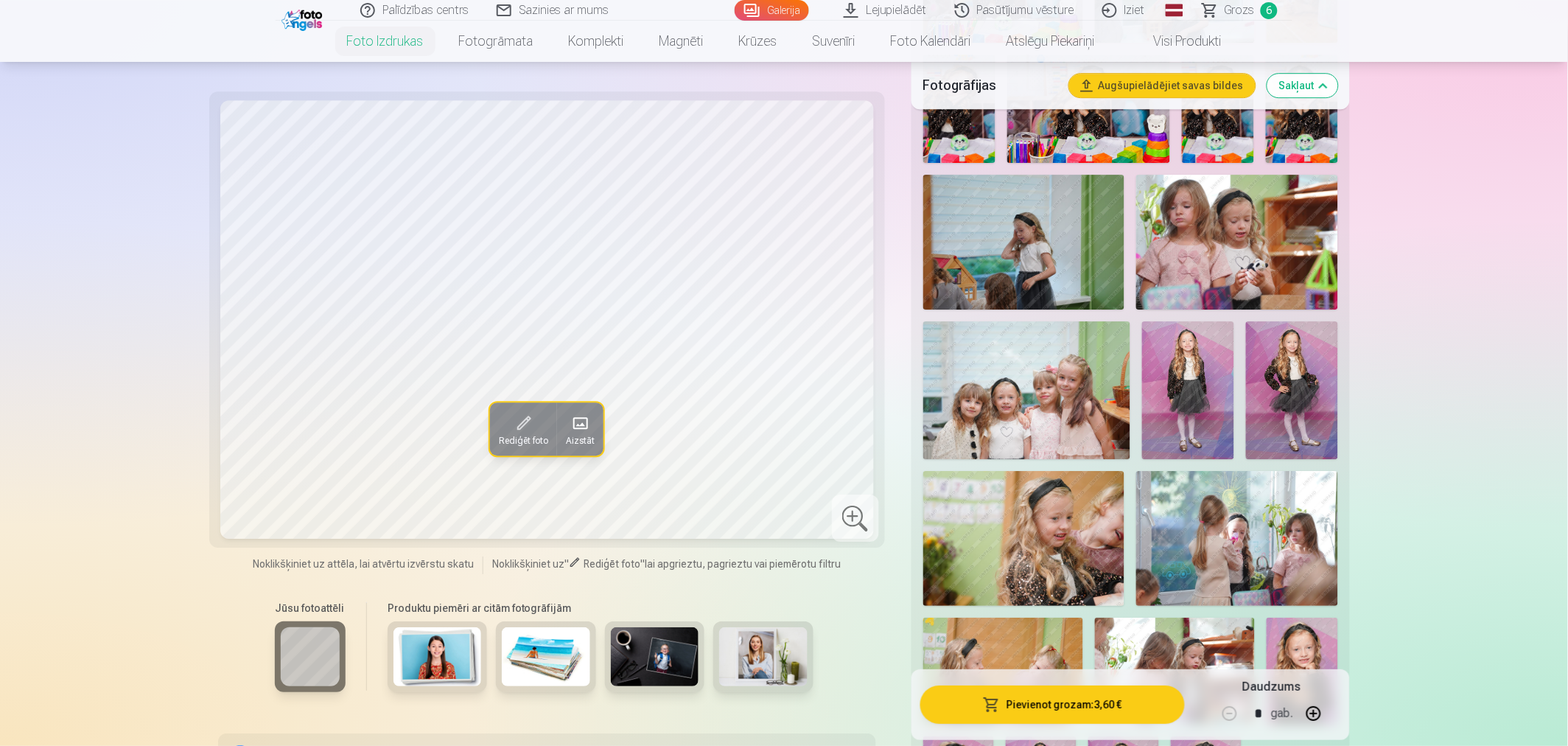
scroll to position [1392, 0]
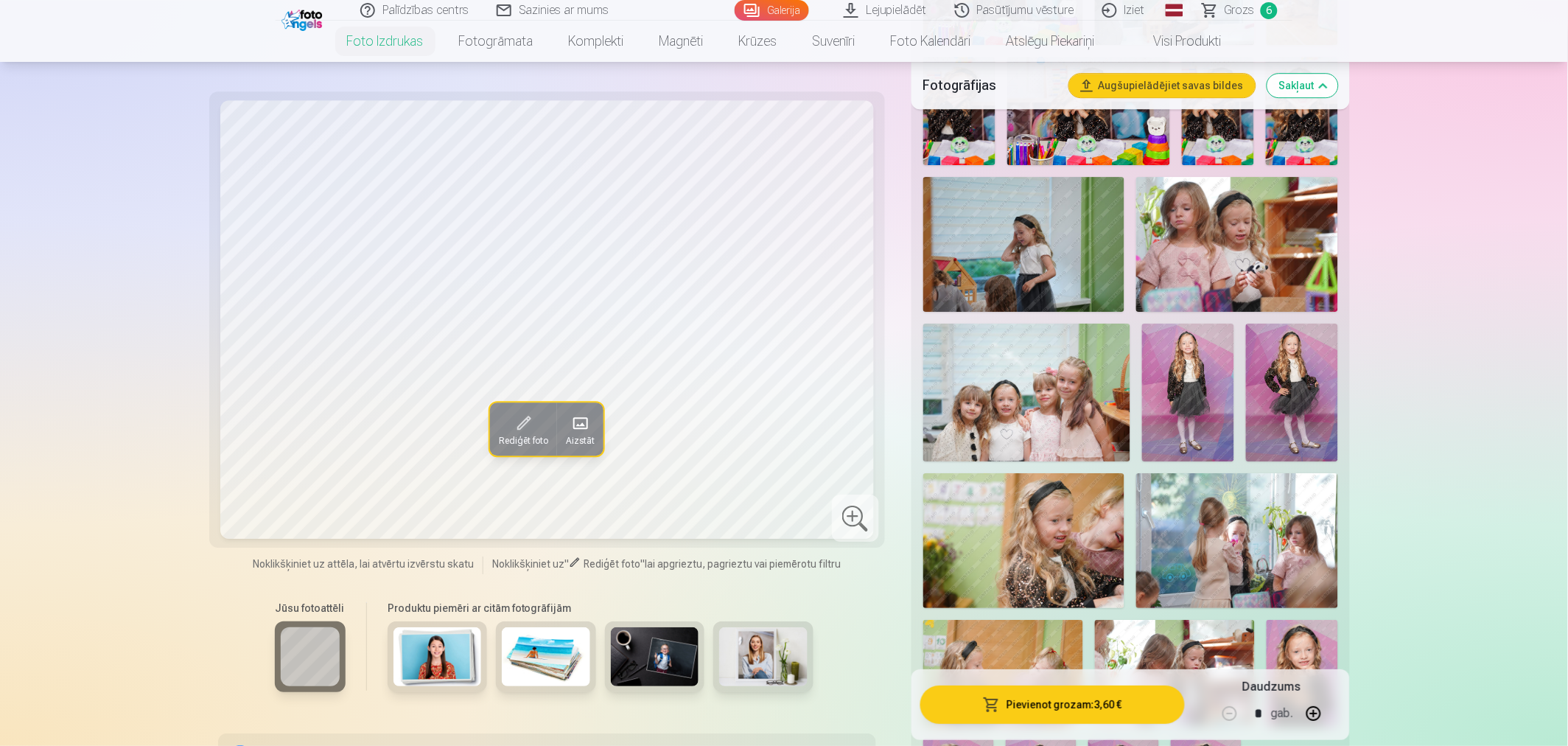
click at [1204, 381] on img at bounding box center [1188, 394] width 92 height 139
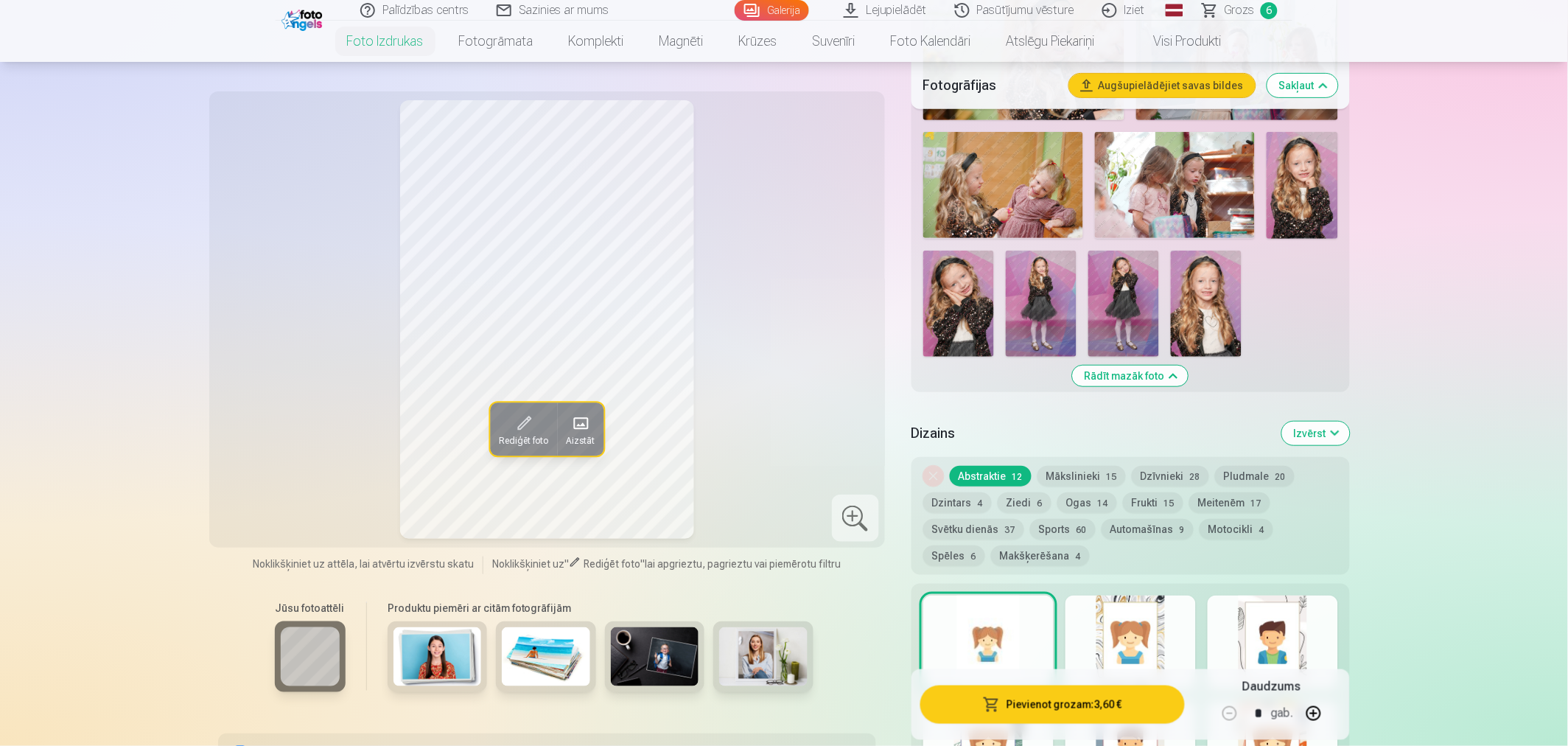
scroll to position [1884, 0]
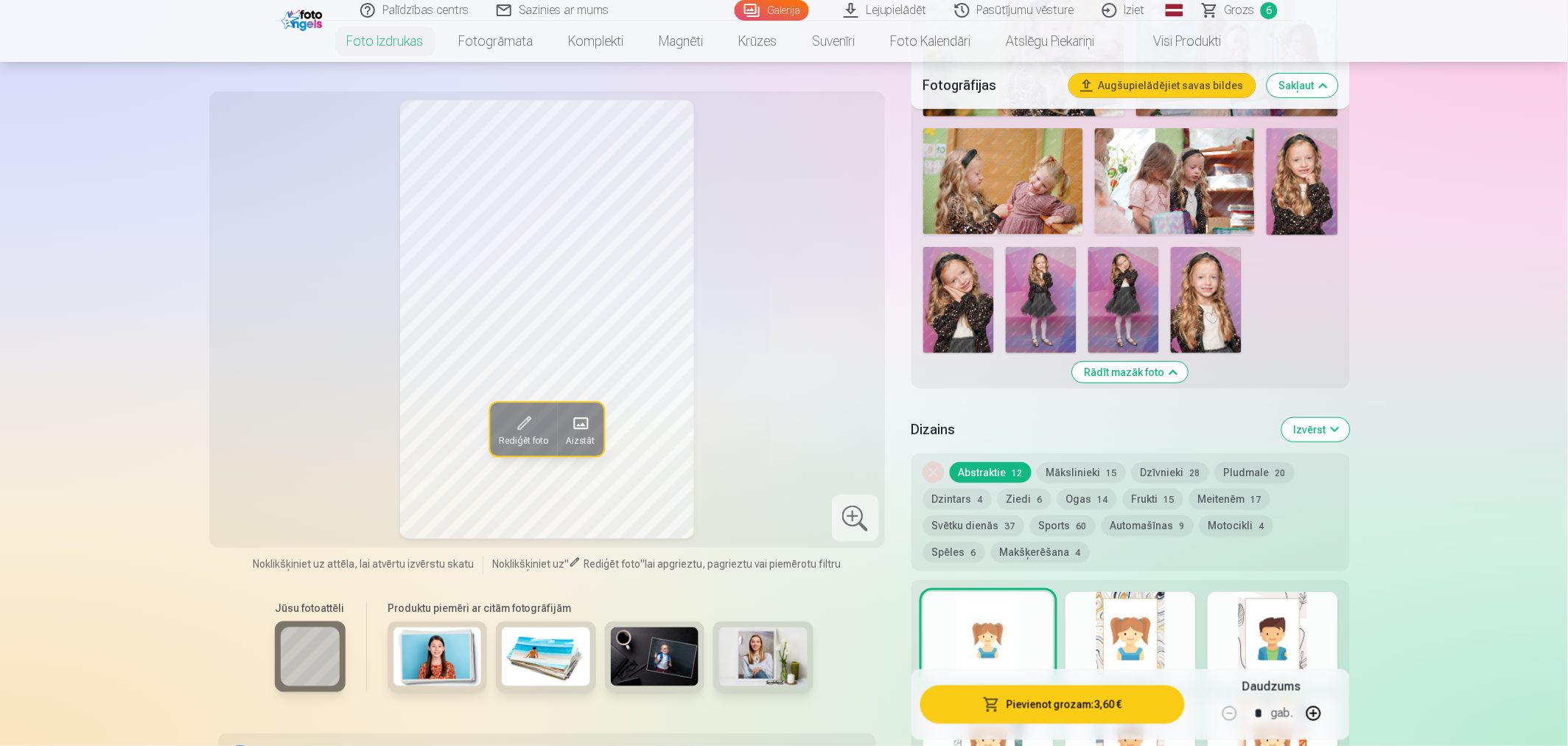
click at [1025, 275] on img at bounding box center [1040, 300] width 70 height 106
click at [1138, 288] on img at bounding box center [1123, 300] width 70 height 106
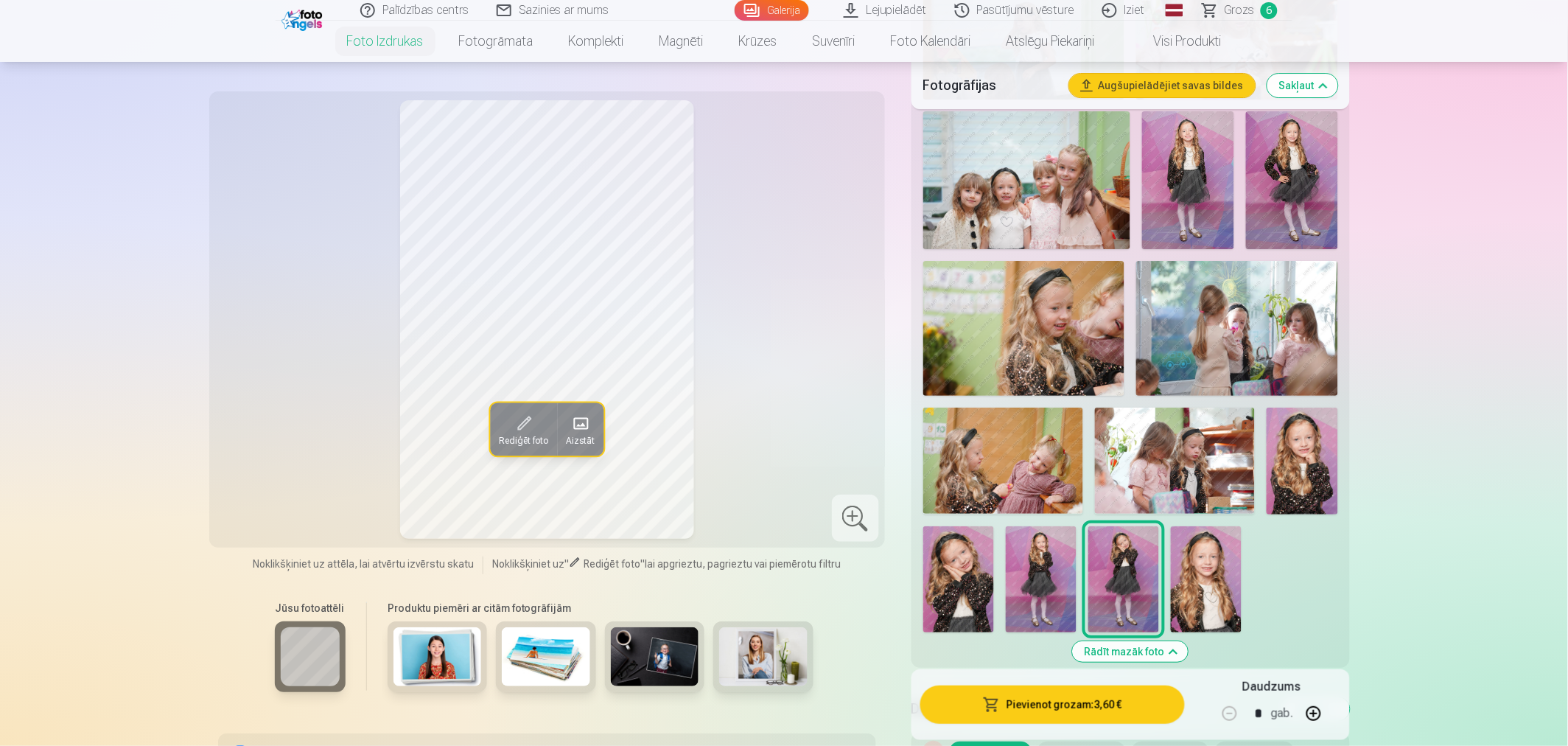
scroll to position [1557, 0]
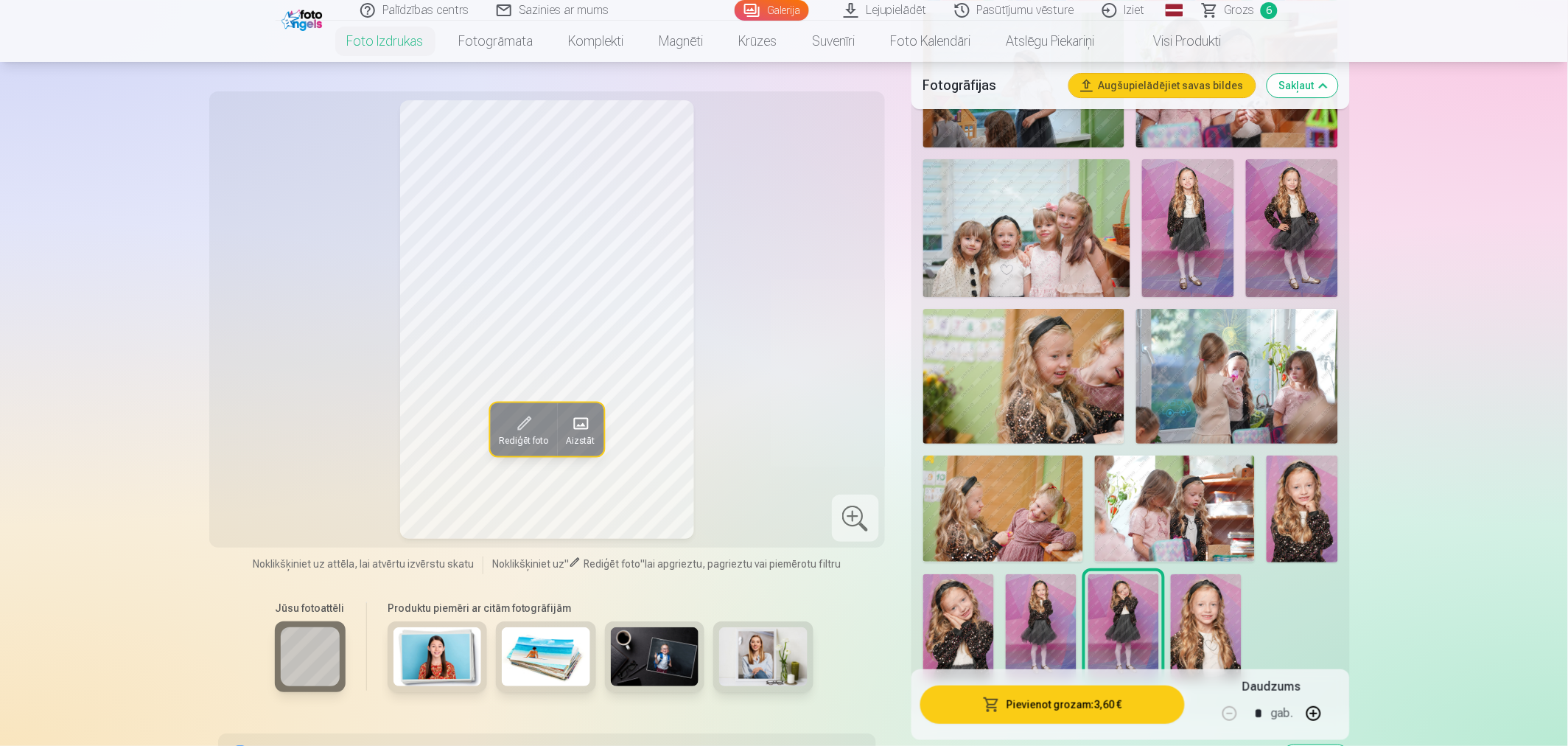
click at [1170, 228] on img at bounding box center [1188, 229] width 92 height 139
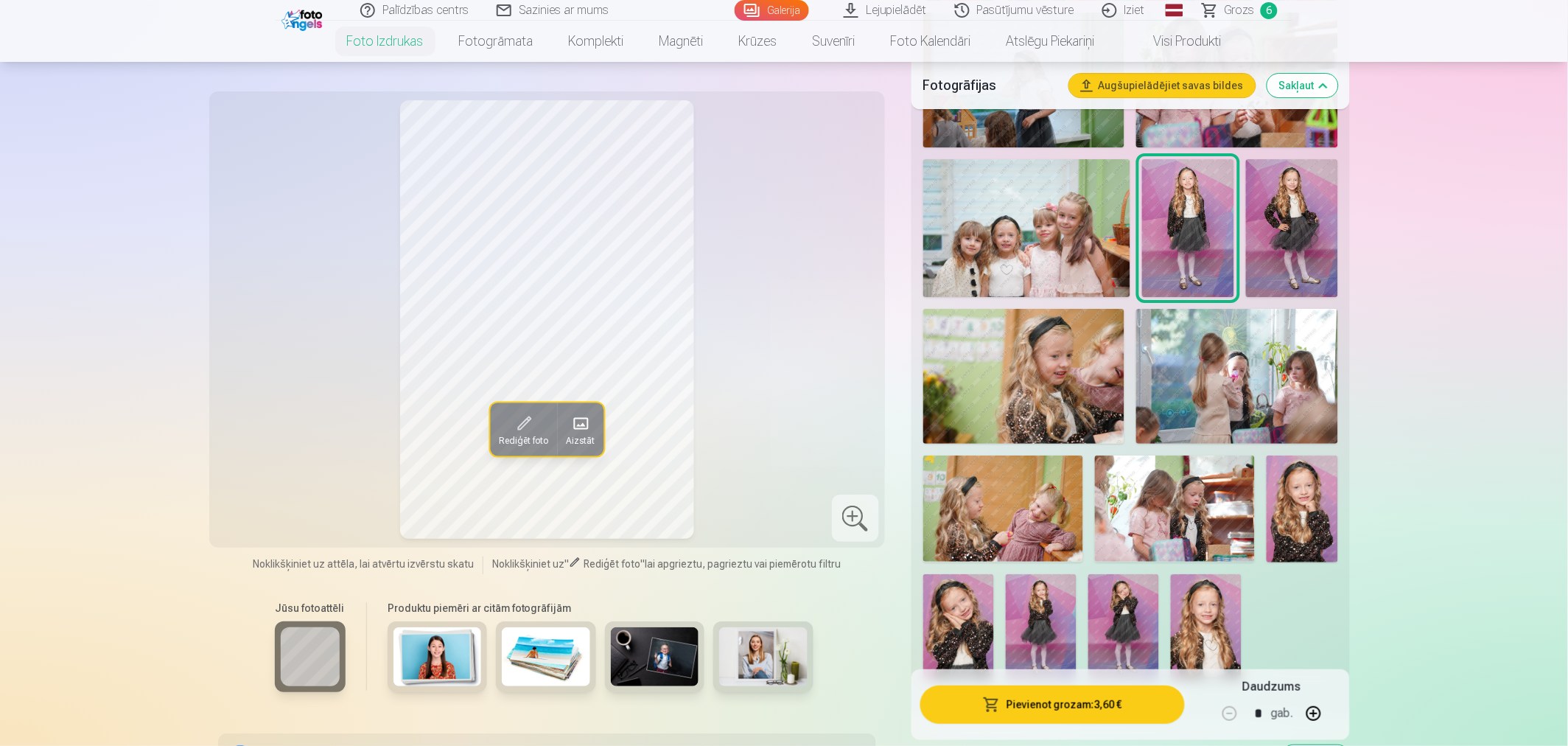
click at [1275, 229] on img at bounding box center [1292, 228] width 92 height 138
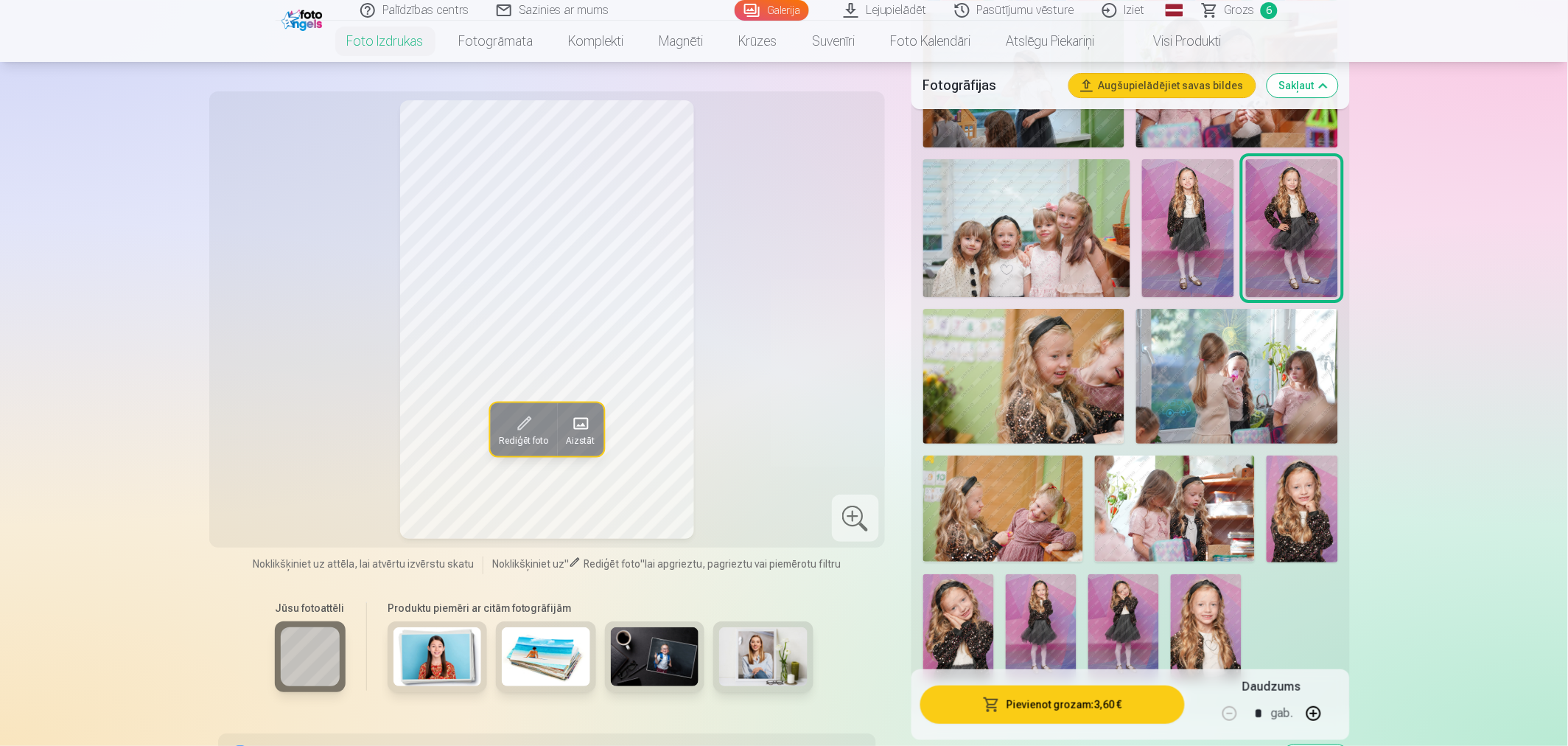
click at [1201, 233] on img at bounding box center [1188, 229] width 92 height 139
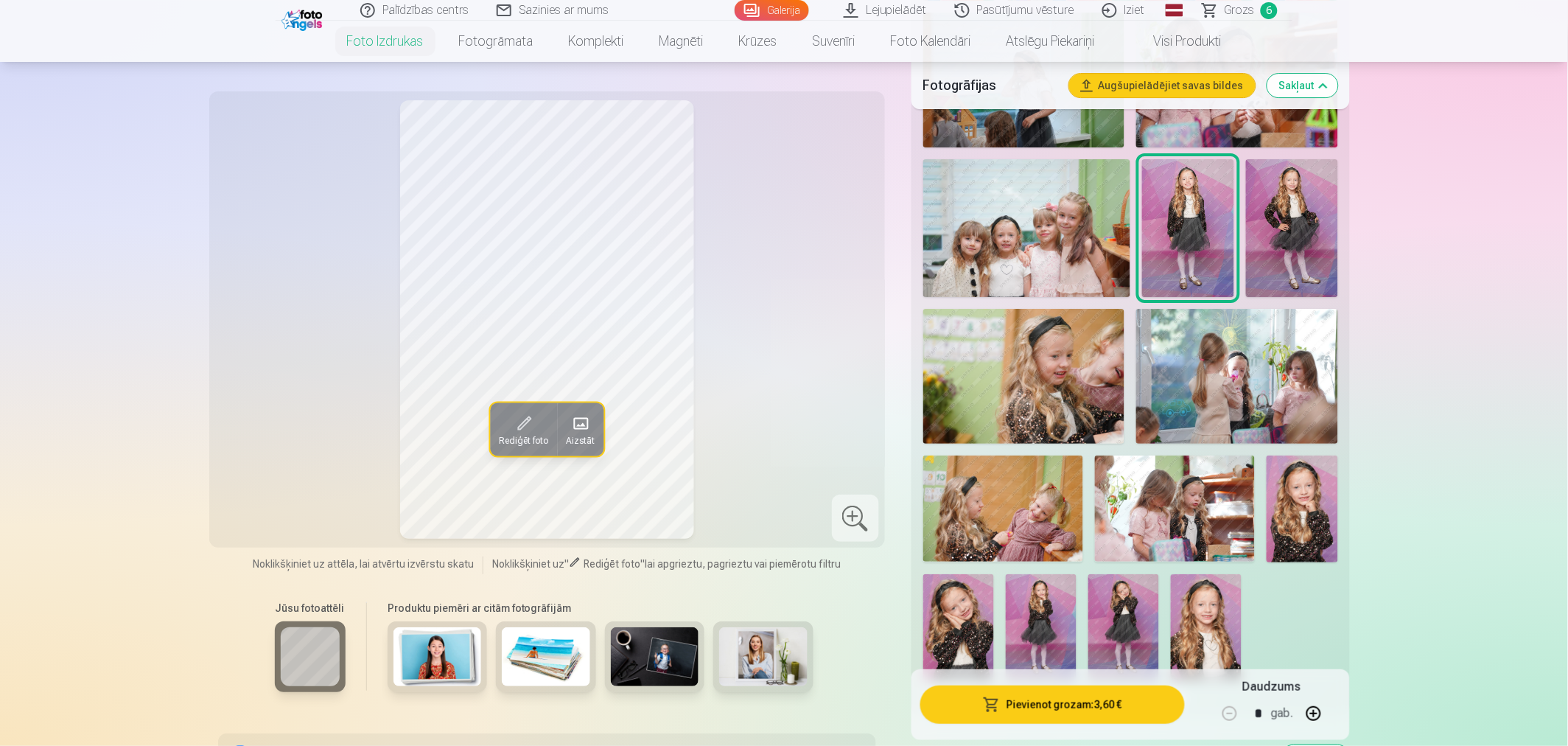
click at [1058, 396] on img at bounding box center [1023, 376] width 202 height 134
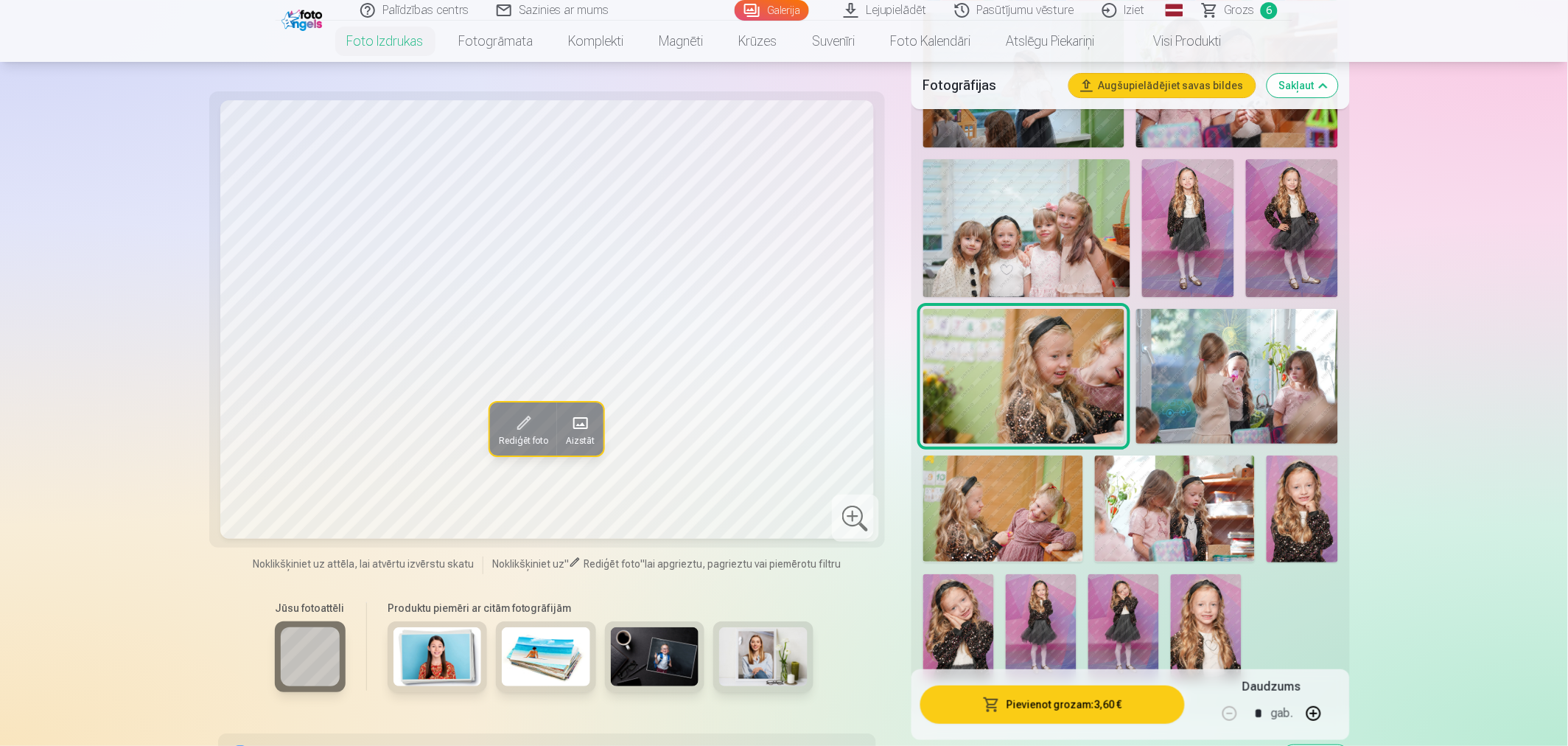
click at [1196, 238] on img at bounding box center [1188, 229] width 92 height 139
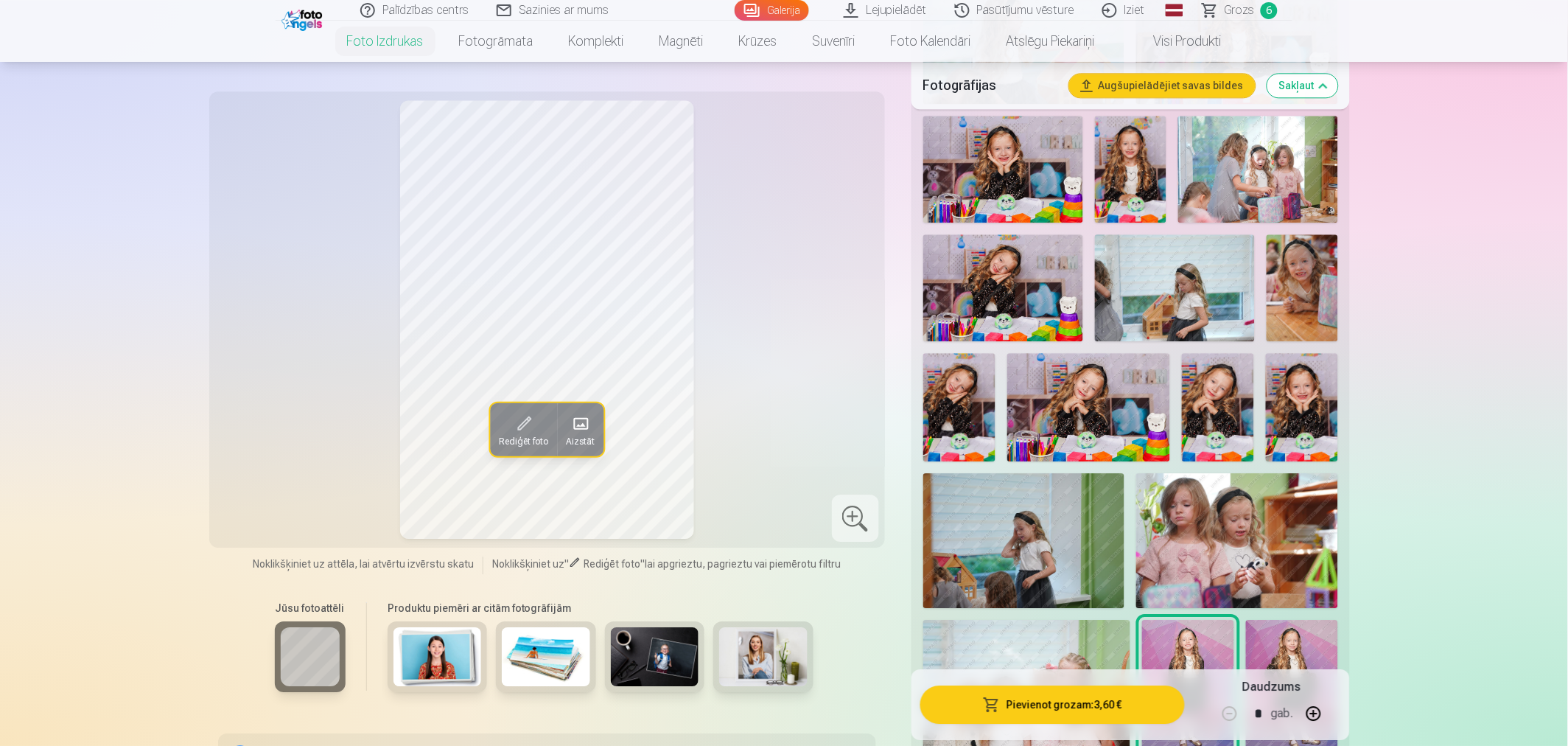
scroll to position [1065, 0]
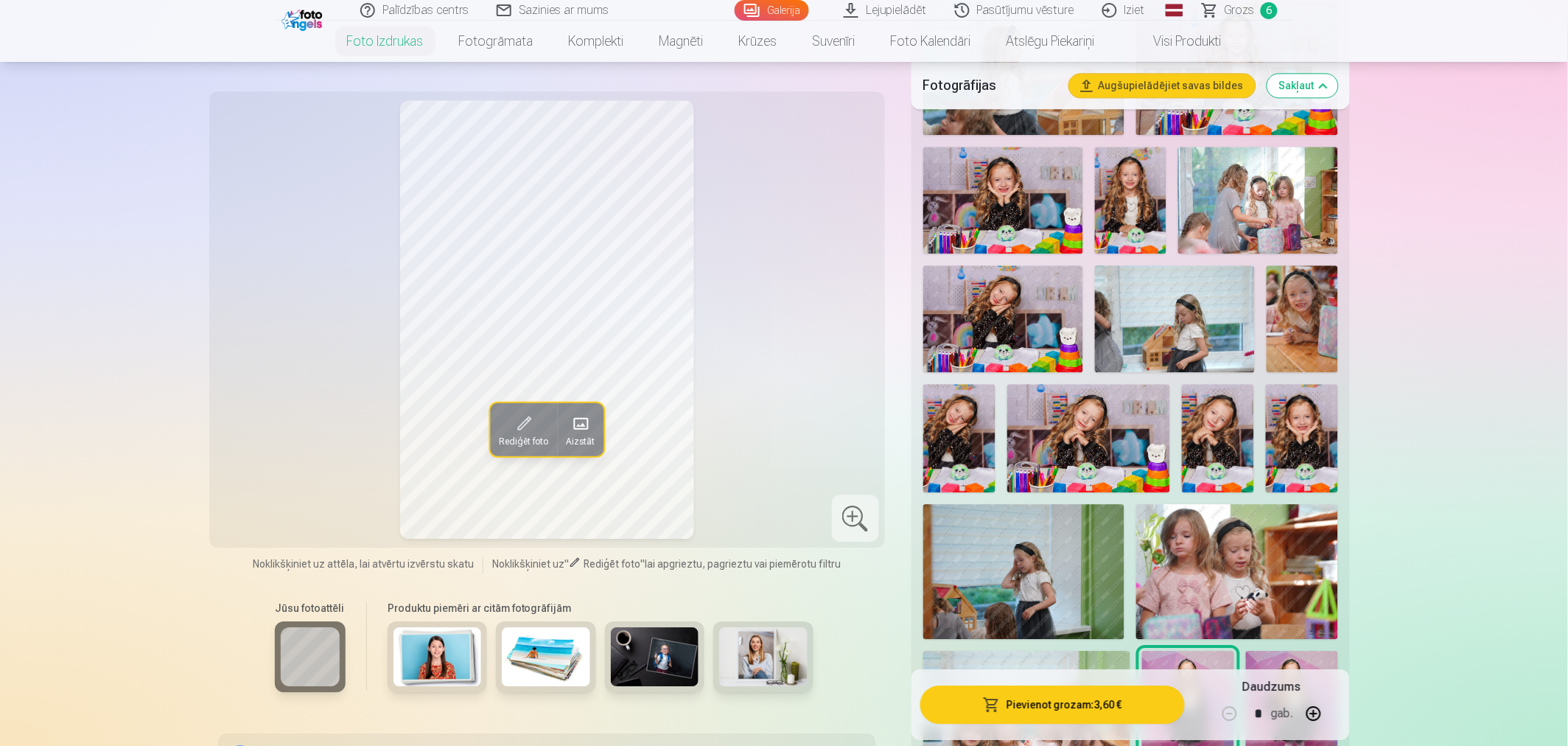
click at [1299, 444] on img at bounding box center [1301, 438] width 72 height 108
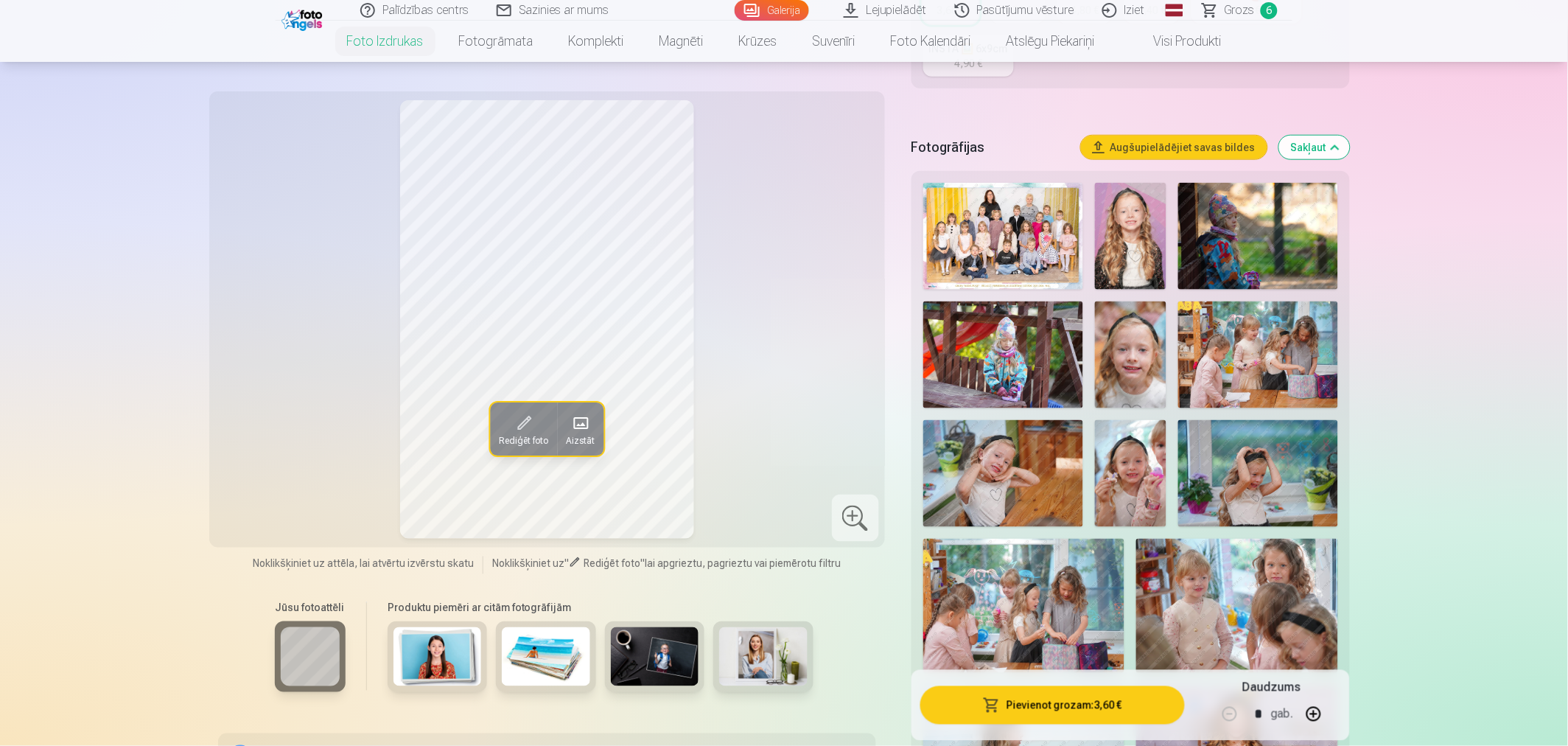
scroll to position [410, 0]
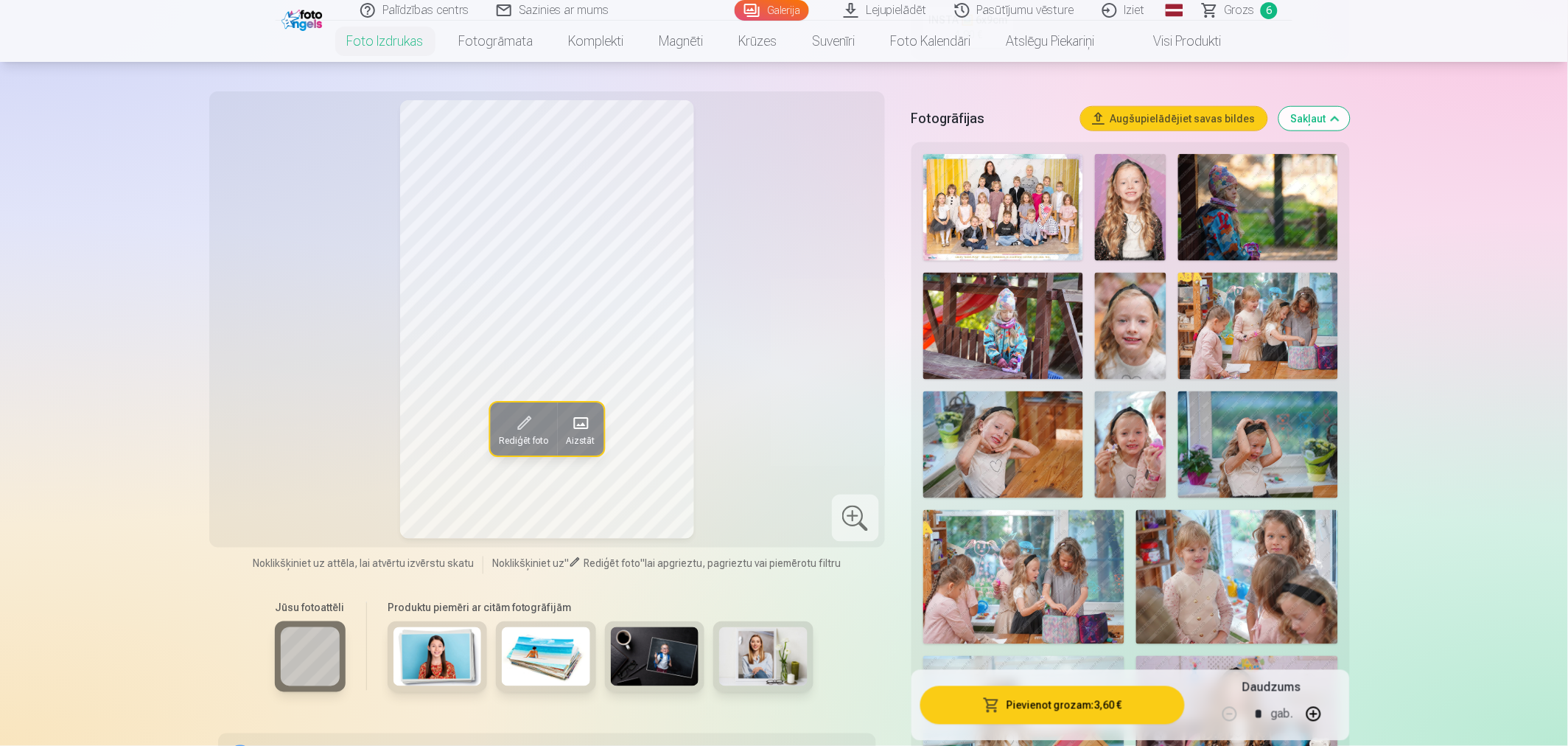
click at [1012, 419] on img at bounding box center [1003, 445] width 160 height 107
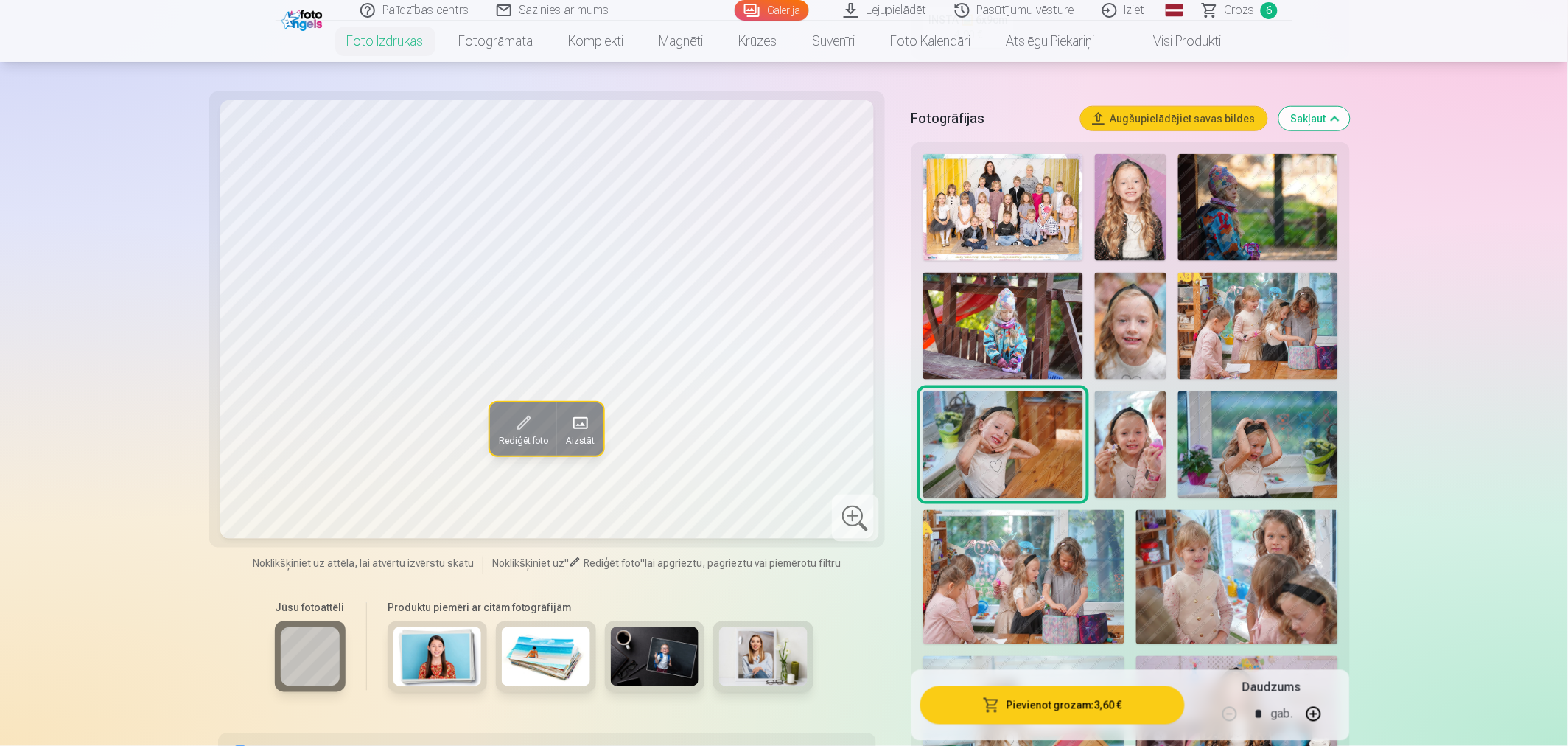
click at [1111, 212] on img at bounding box center [1130, 208] width 71 height 107
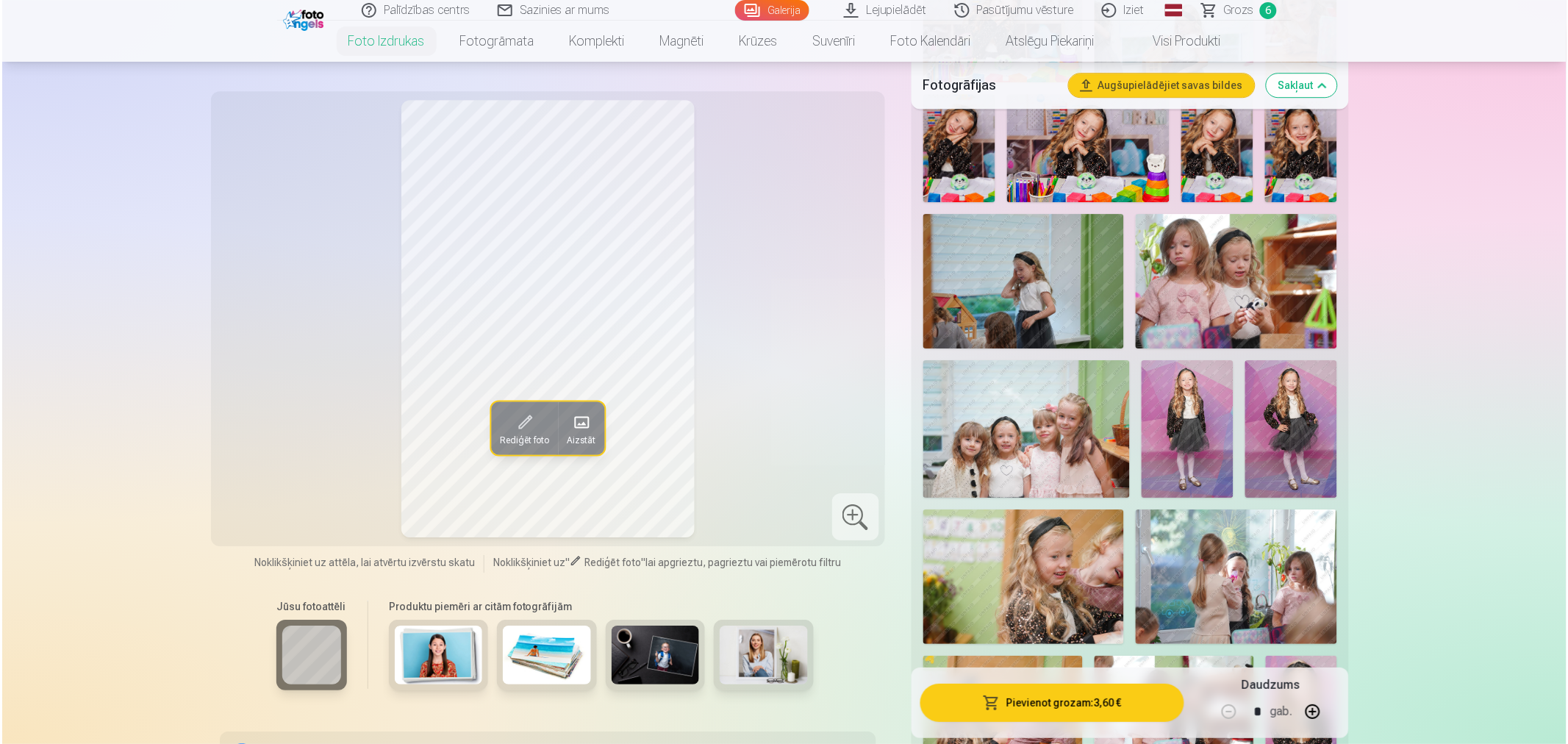
scroll to position [1143, 0]
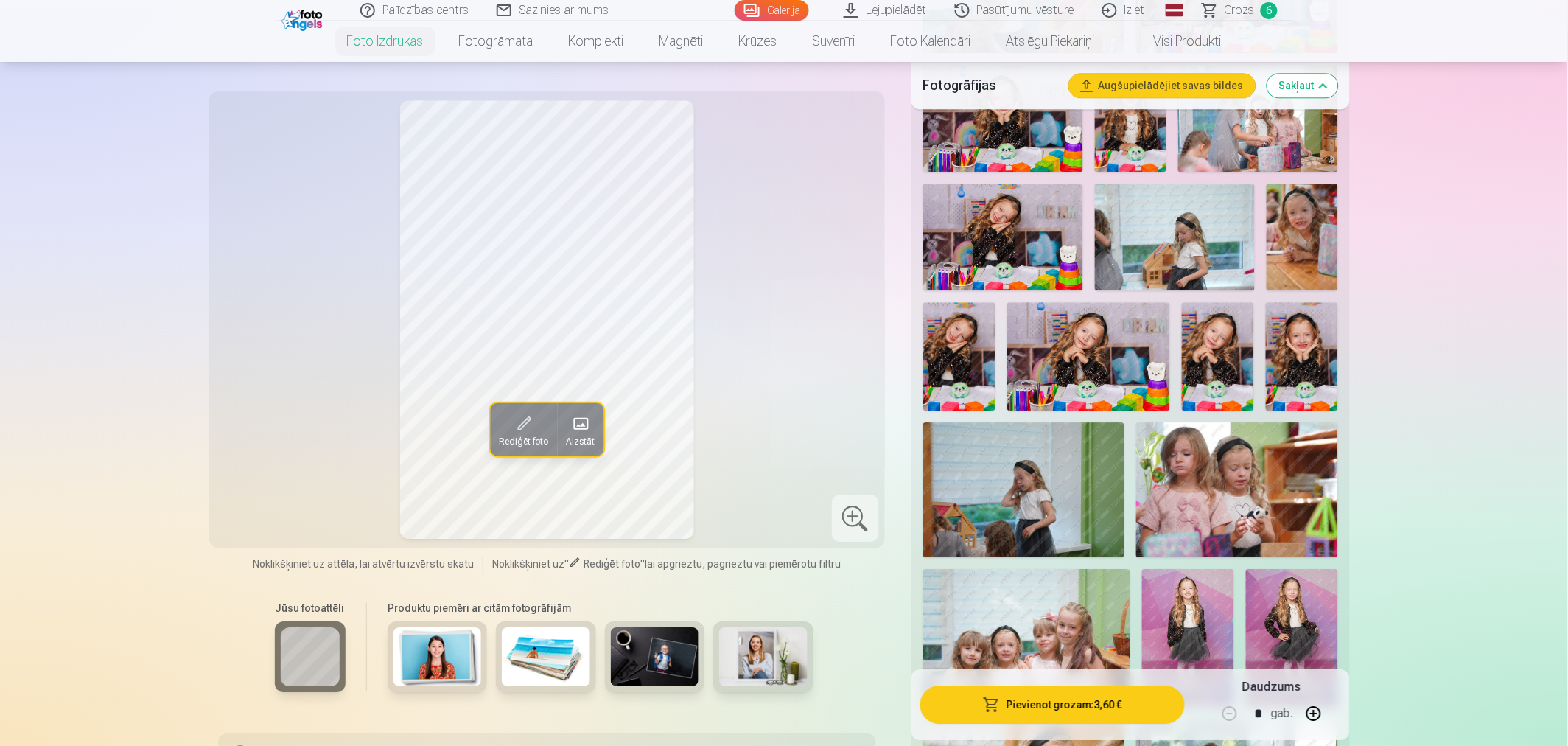
click at [1181, 619] on img at bounding box center [1188, 639] width 92 height 139
click at [1073, 702] on button "Pievienot grozam : 3,60 €" at bounding box center [1053, 705] width 265 height 39
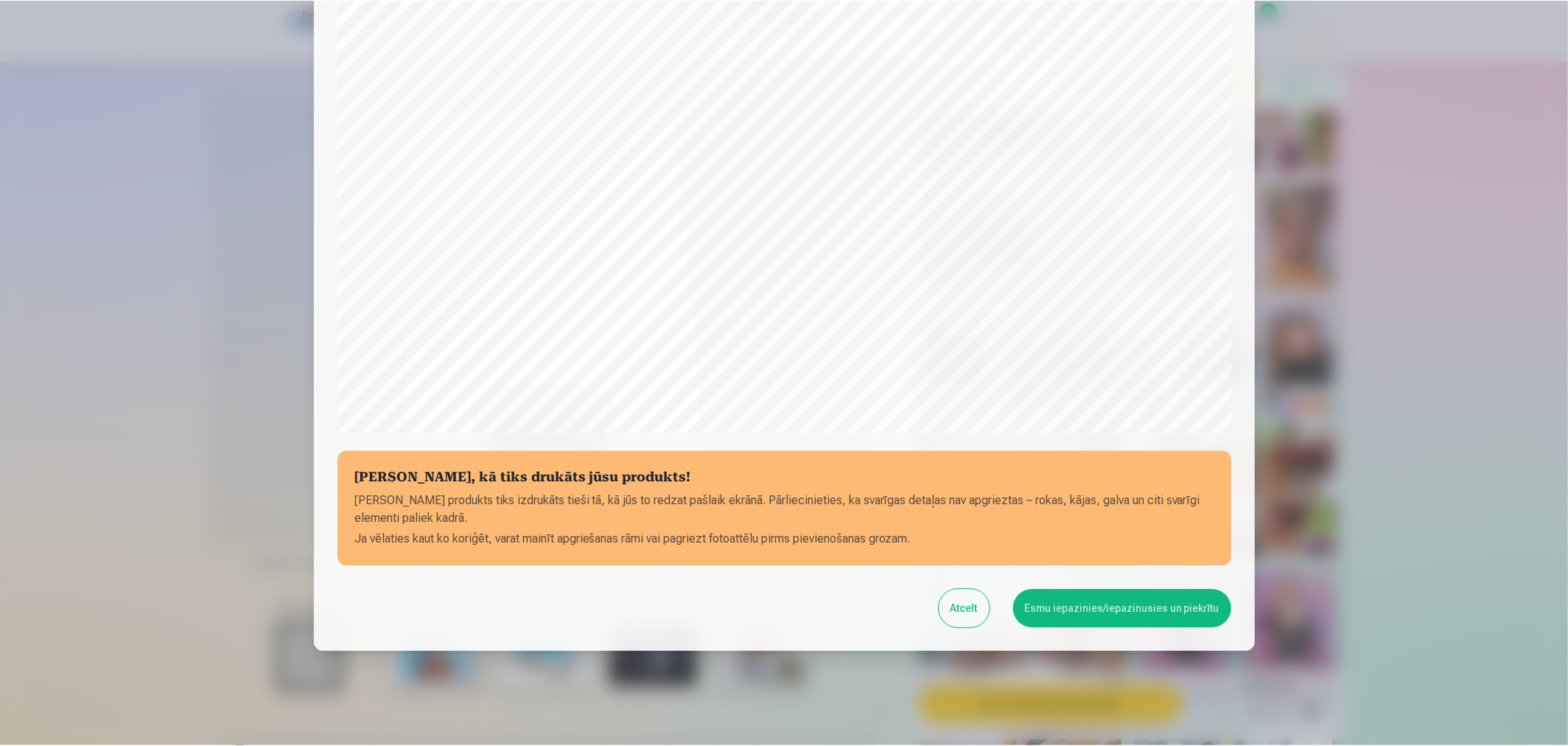
scroll to position [315, 0]
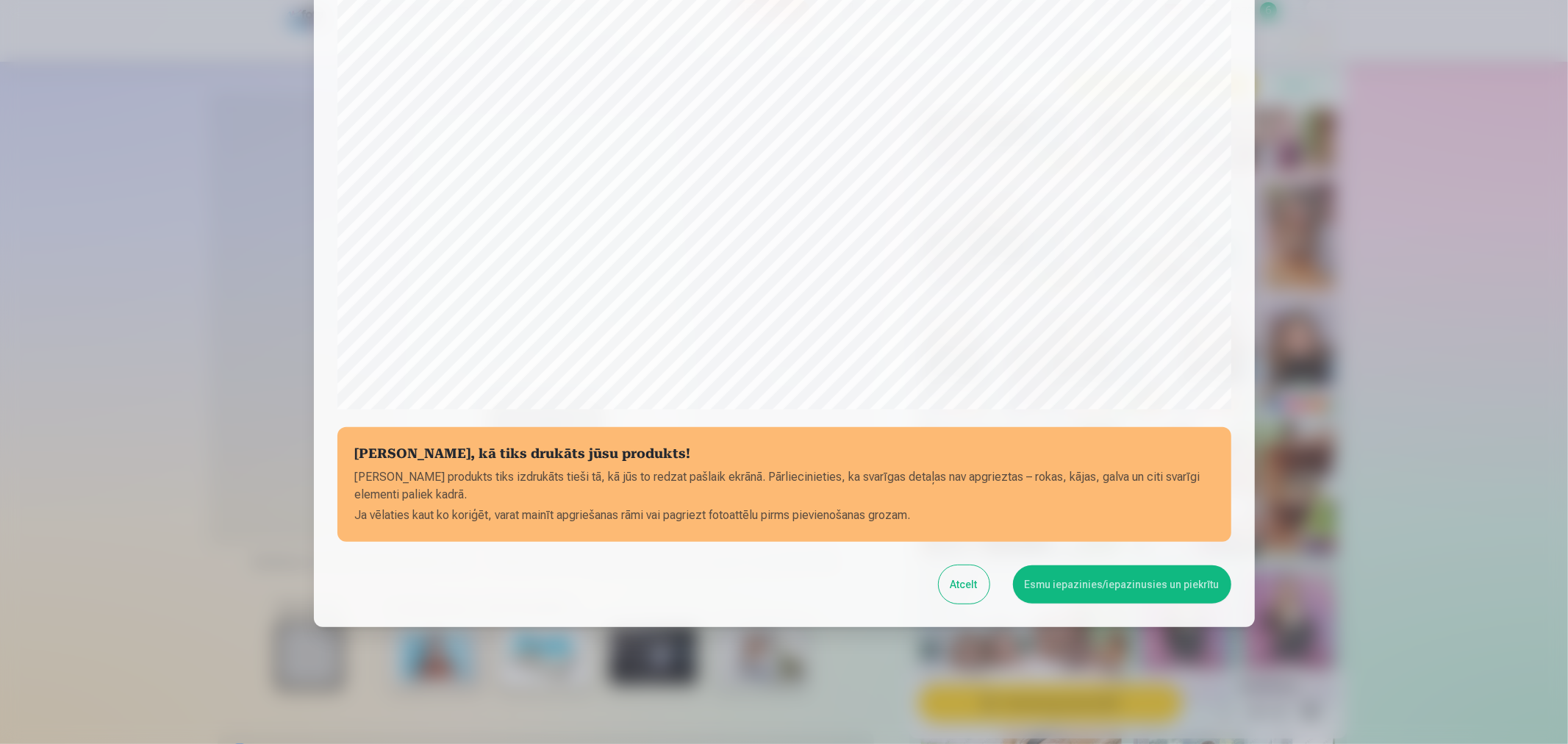
click at [1117, 589] on button "Esmu iepazinies/iepazinusies un piekrītu" at bounding box center [1121, 584] width 218 height 38
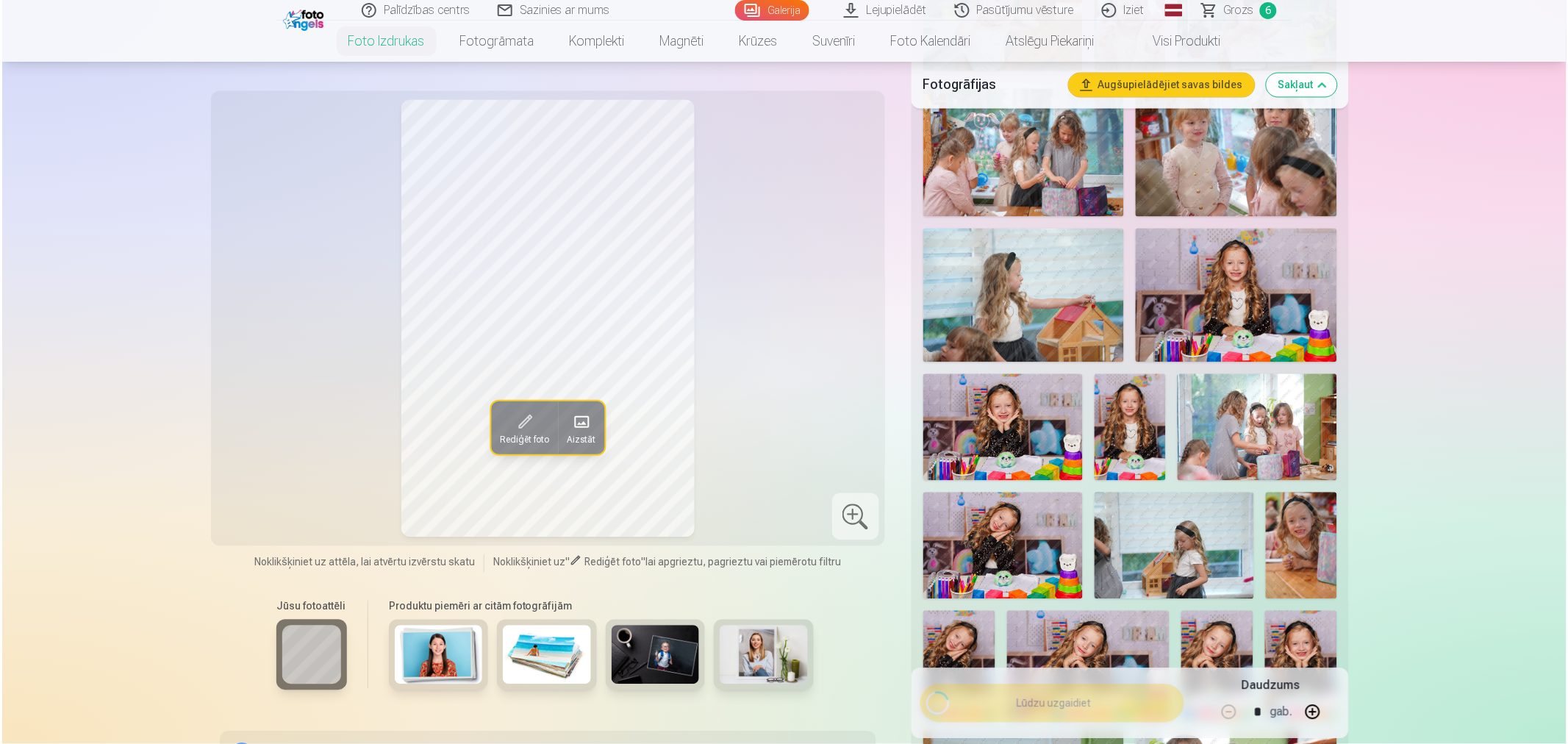
scroll to position [653, 0]
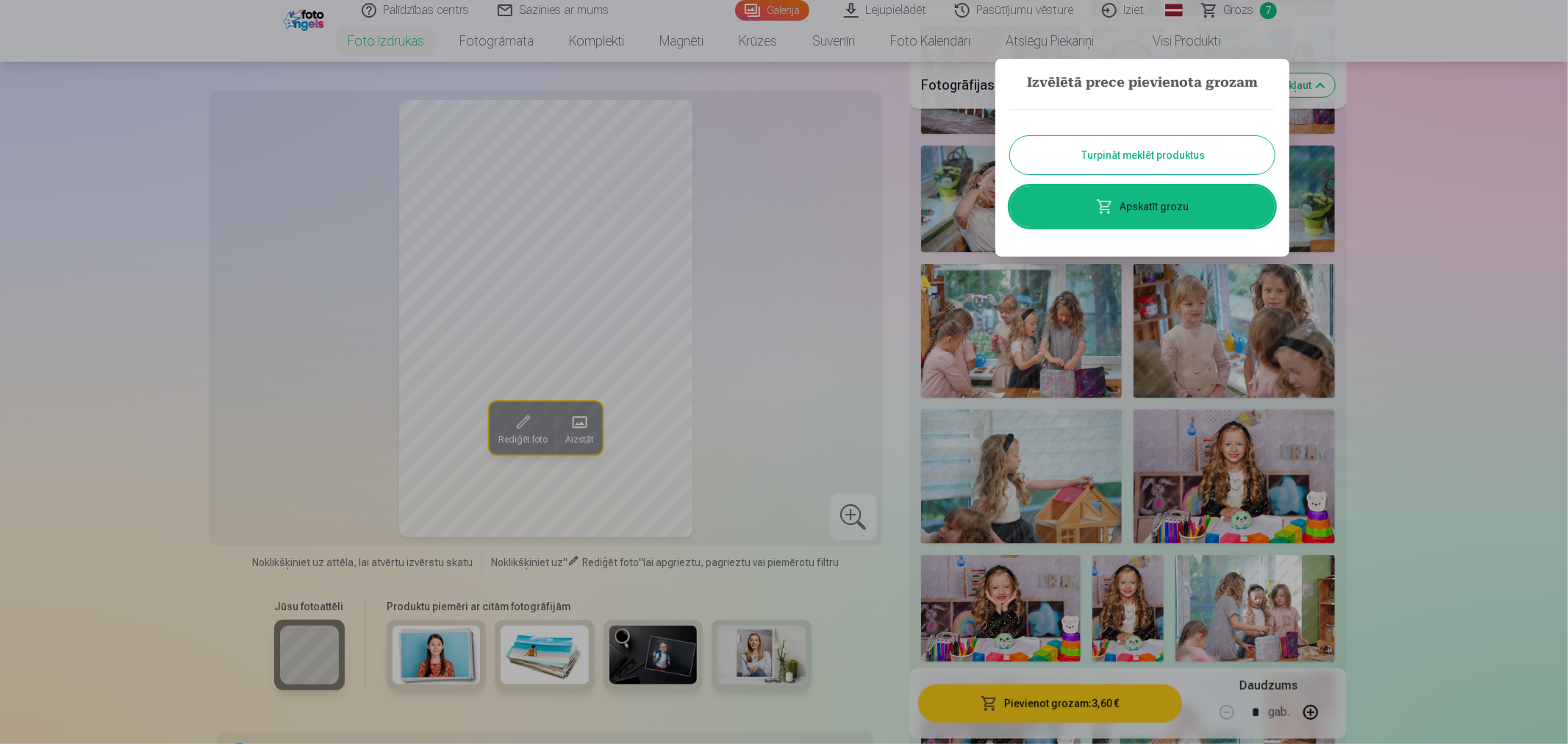
click at [1187, 210] on link "Apskatīt grozu" at bounding box center [1142, 207] width 265 height 41
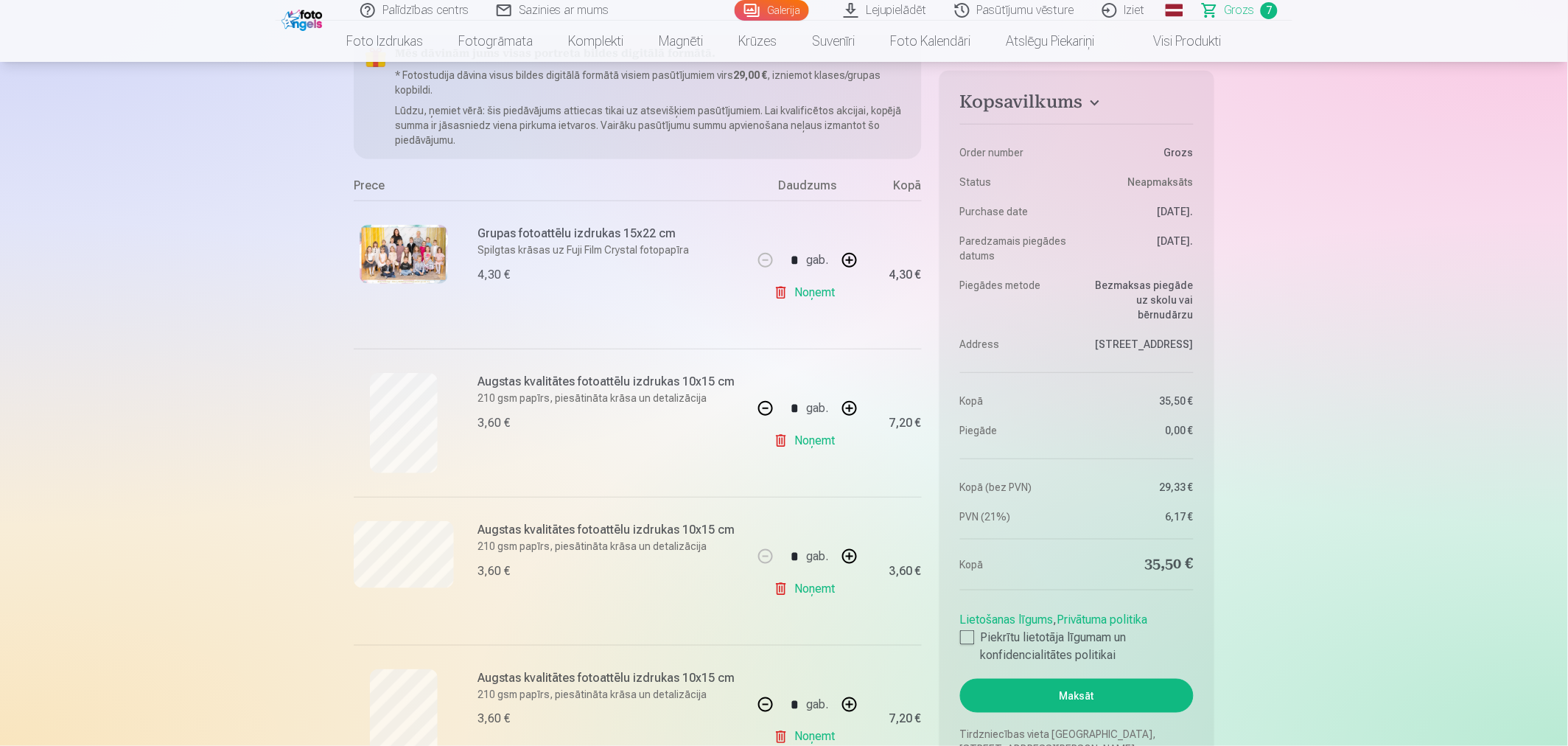
scroll to position [573, 0]
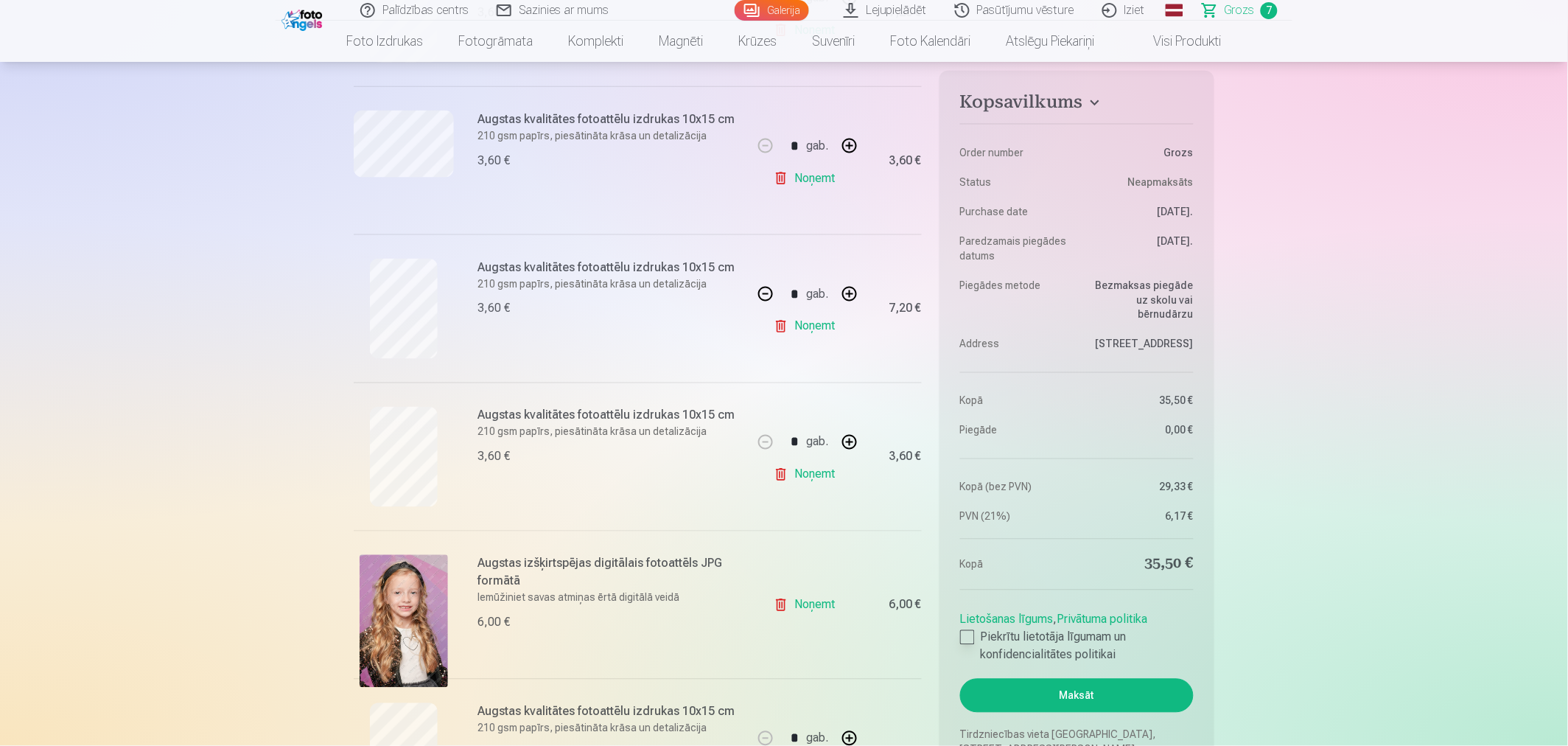
click at [970, 637] on div at bounding box center [968, 638] width 15 height 15
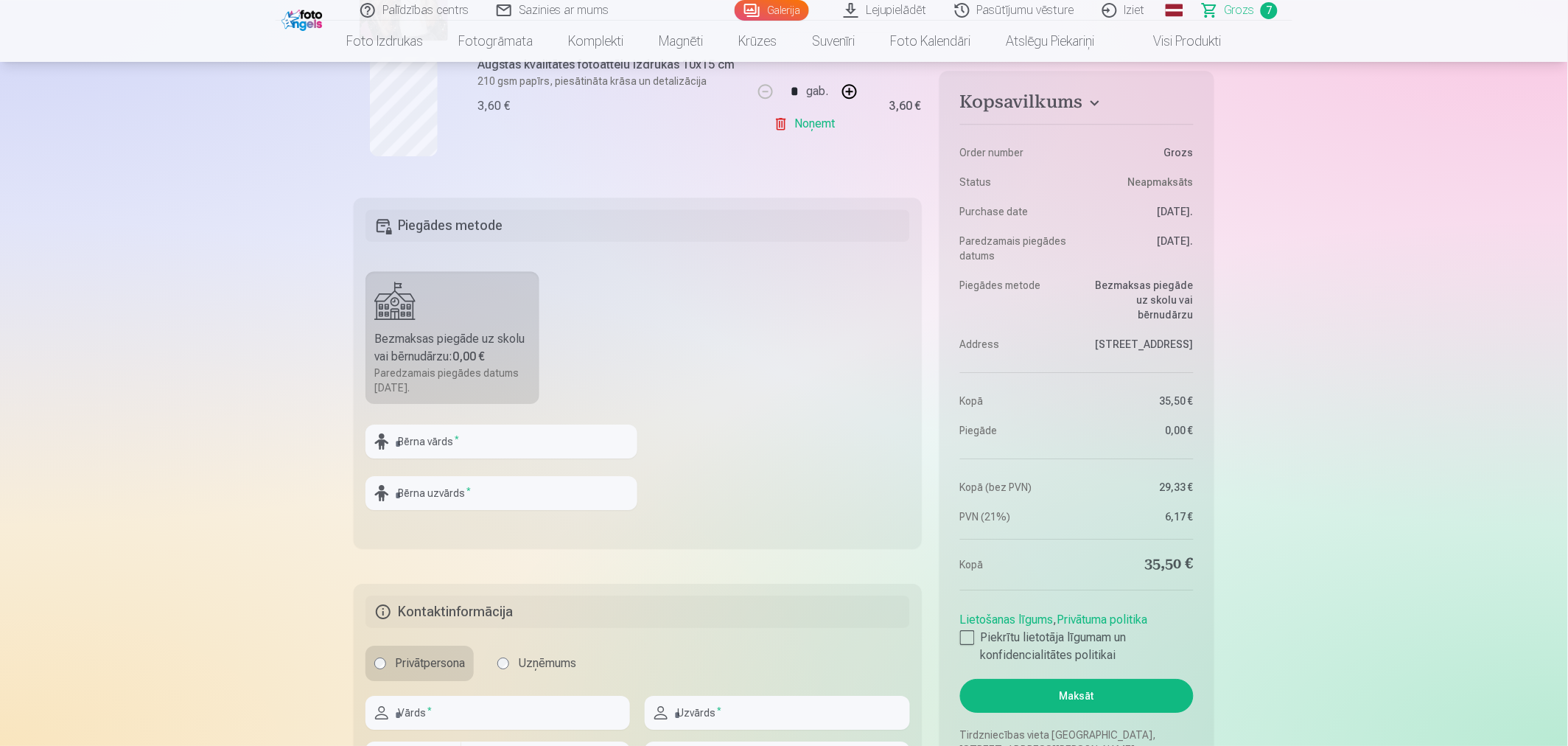
scroll to position [1228, 0]
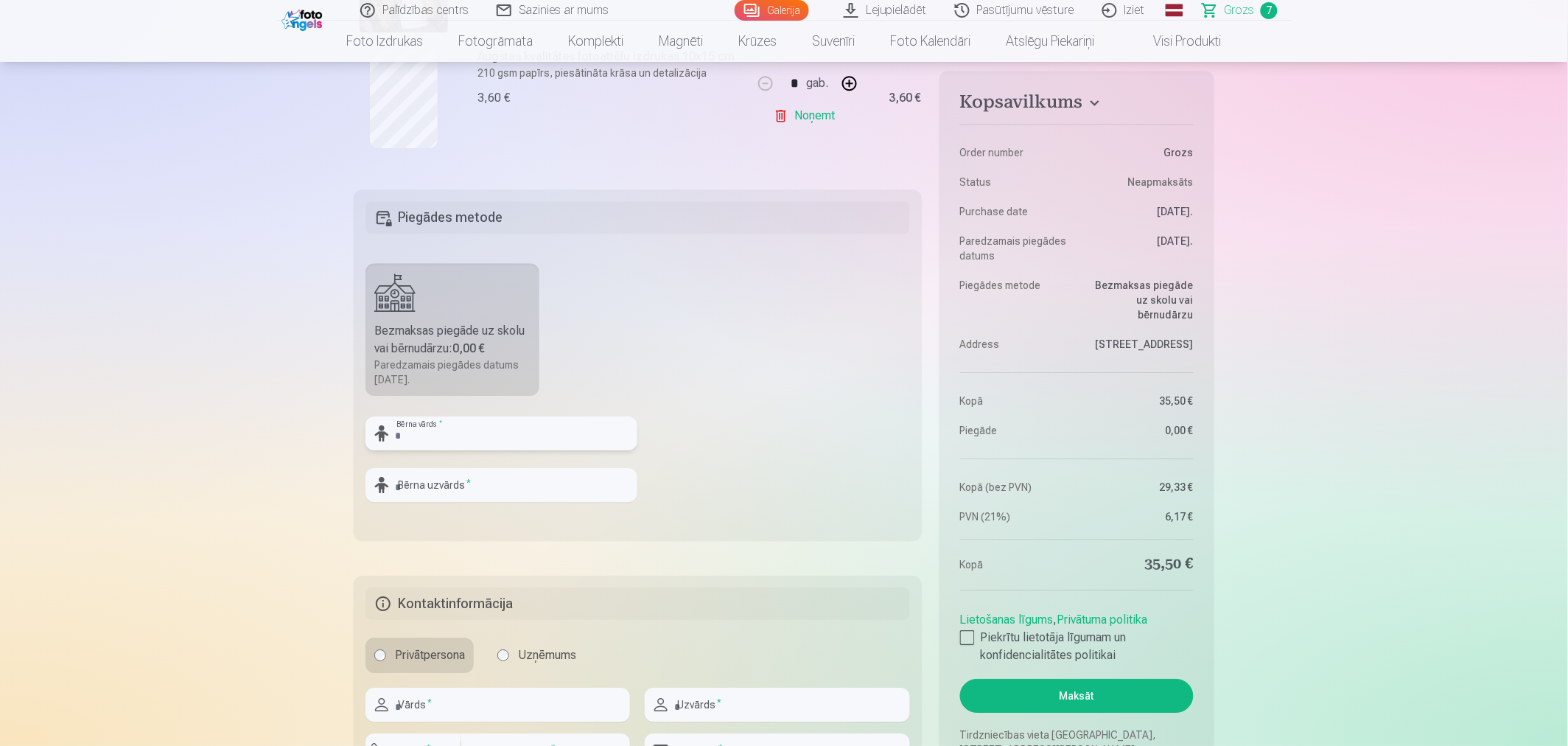
click at [512, 433] on input "text" at bounding box center [501, 433] width 272 height 34
click at [499, 435] on input "text" at bounding box center [501, 433] width 272 height 34
type input "*"
type input "*****"
click at [484, 489] on input "text" at bounding box center [501, 485] width 272 height 34
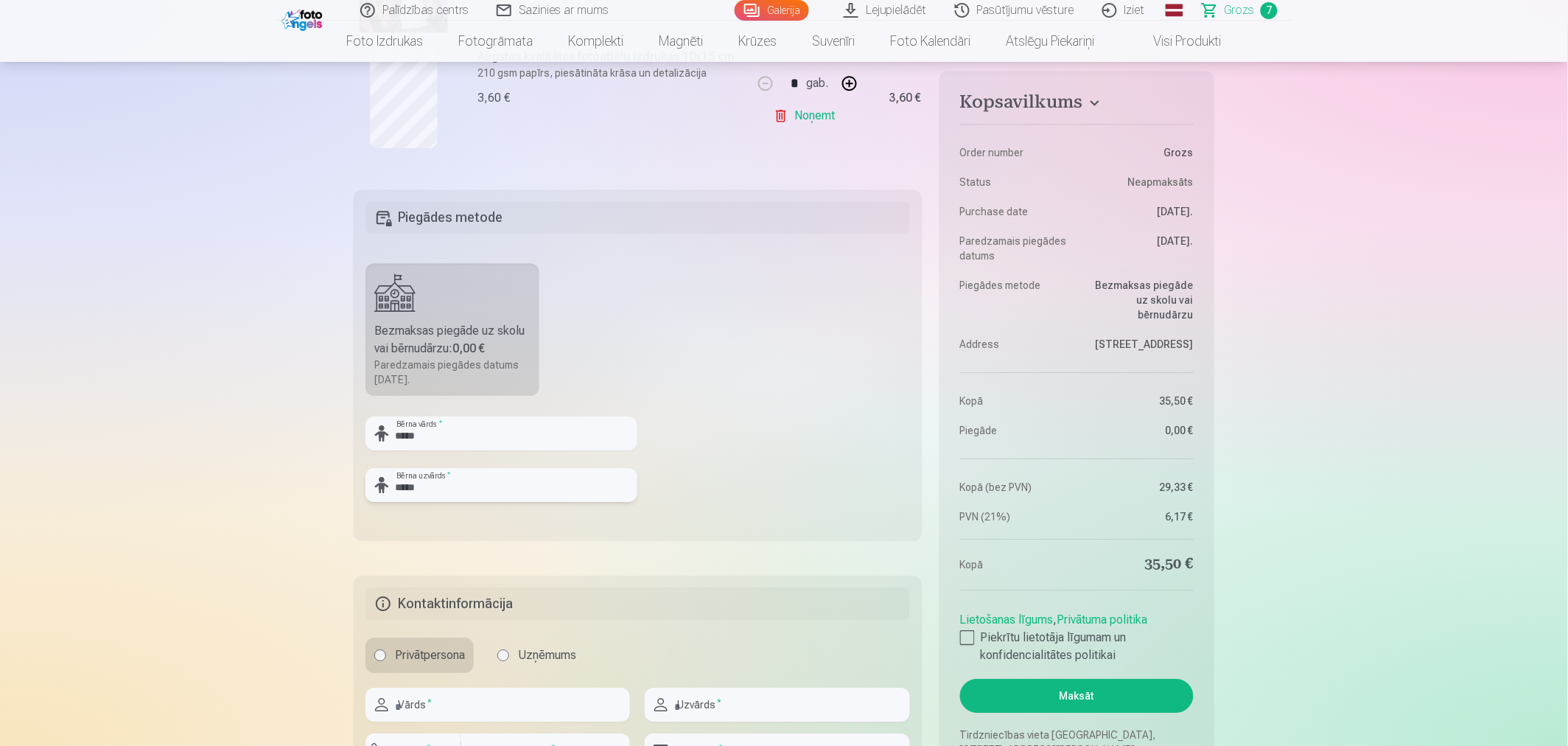
type input "*****"
click at [766, 481] on fieldset "Piegādes metode Bezmaksas piegāde uz skolu vai bērnudārzu : 0,00 € Paredzamais …" at bounding box center [638, 365] width 568 height 351
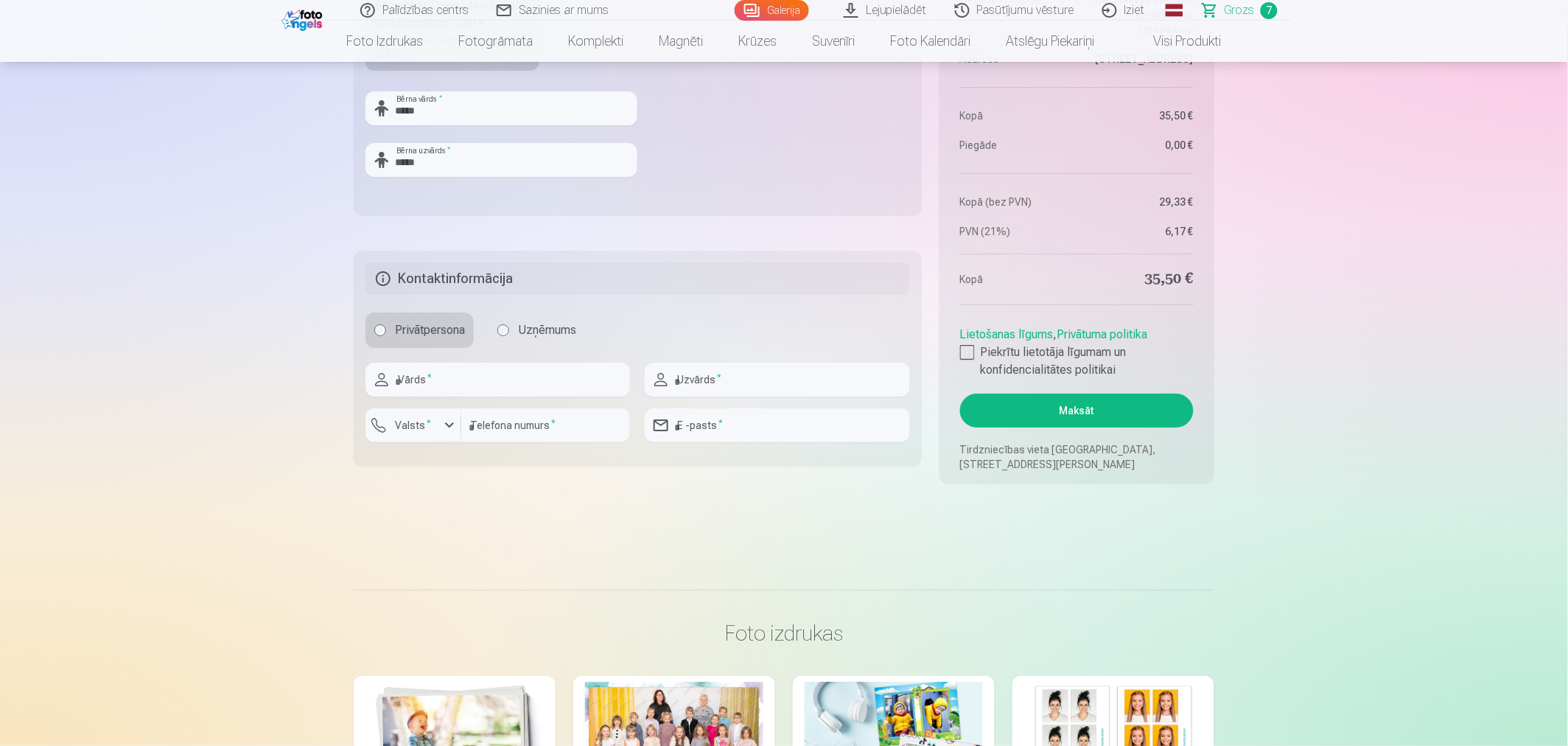
scroll to position [1557, 0]
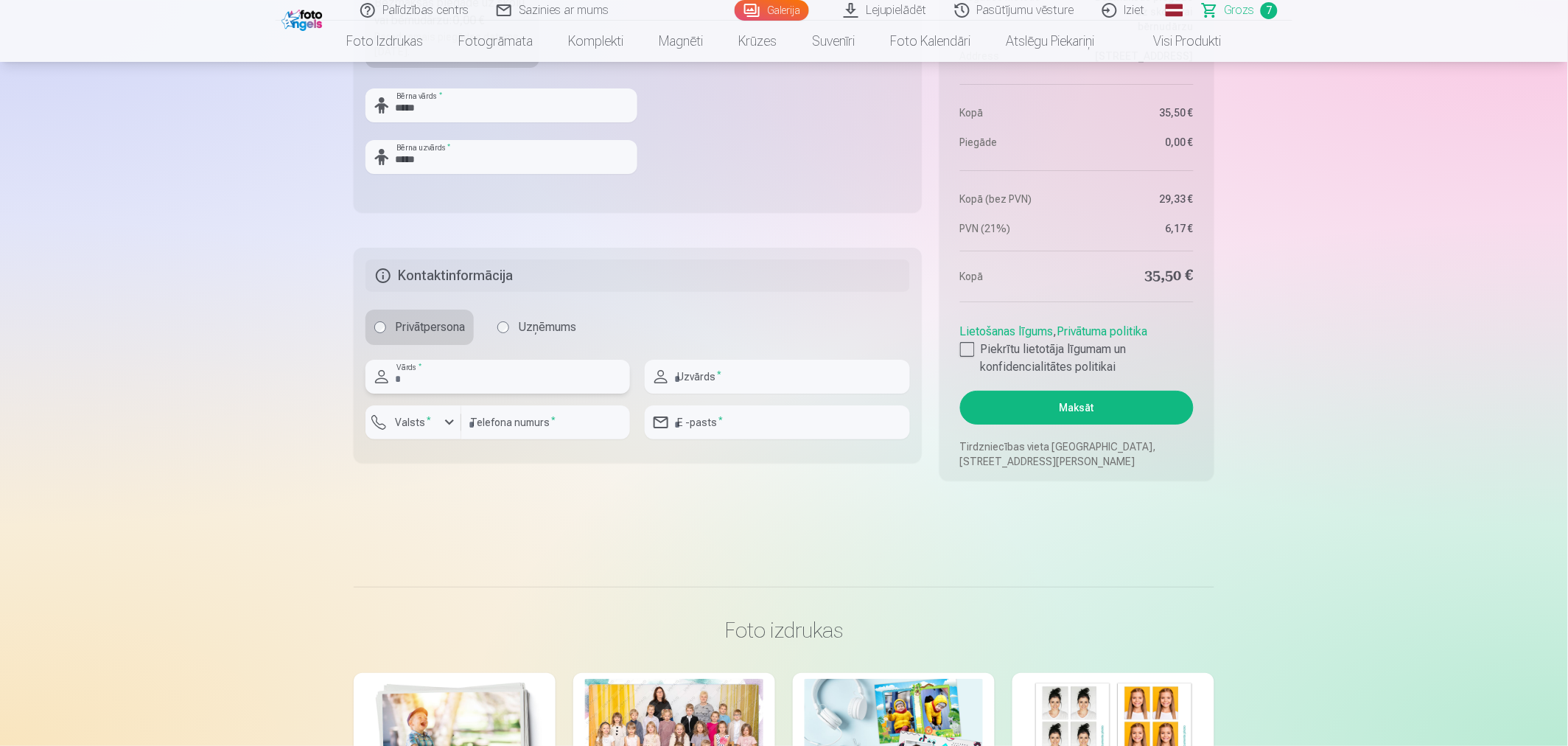
click at [526, 372] on input "text" at bounding box center [498, 377] width 265 height 34
type input "*****"
type input "********"
type input "**********"
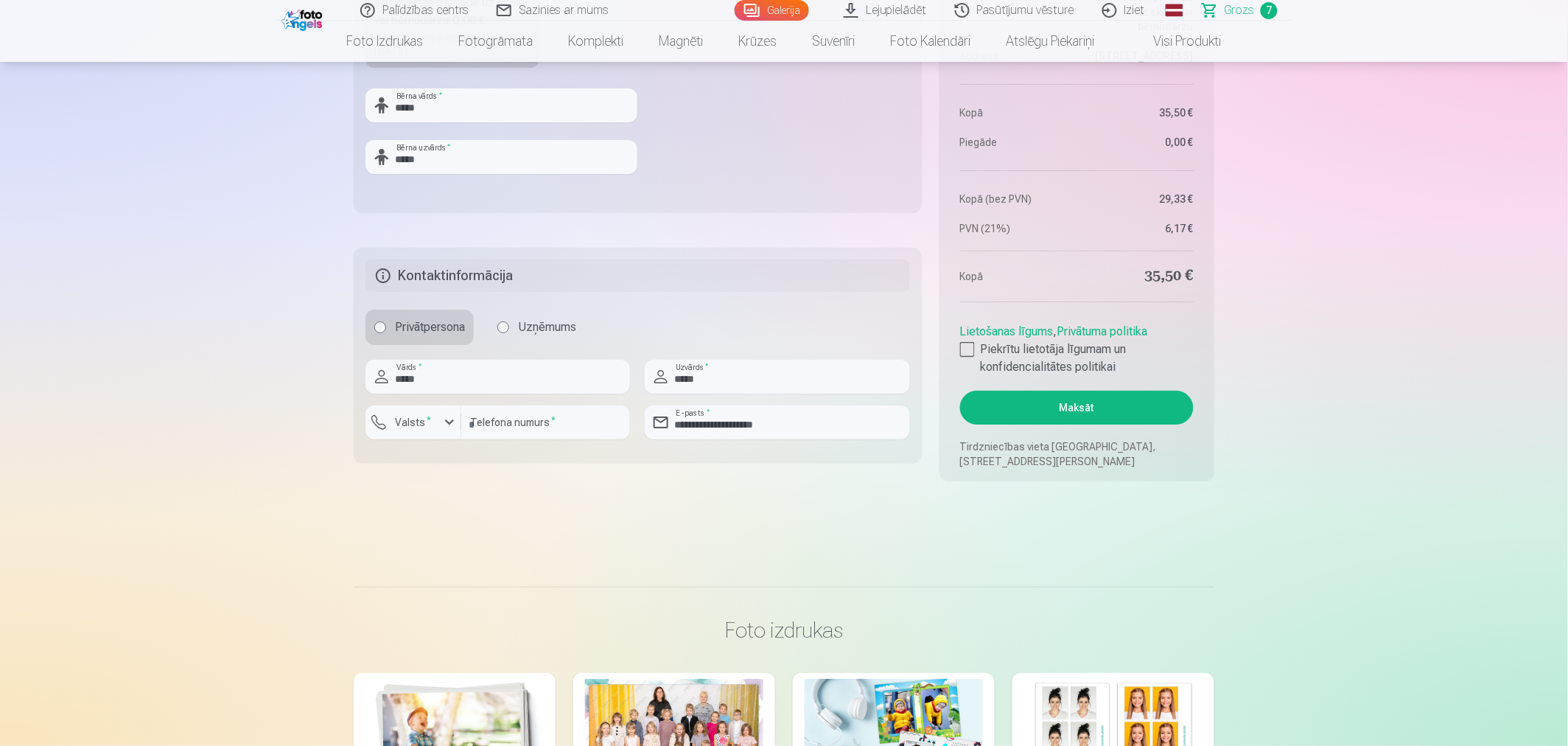
click at [1099, 409] on button "Maksāt" at bounding box center [1077, 408] width 234 height 34
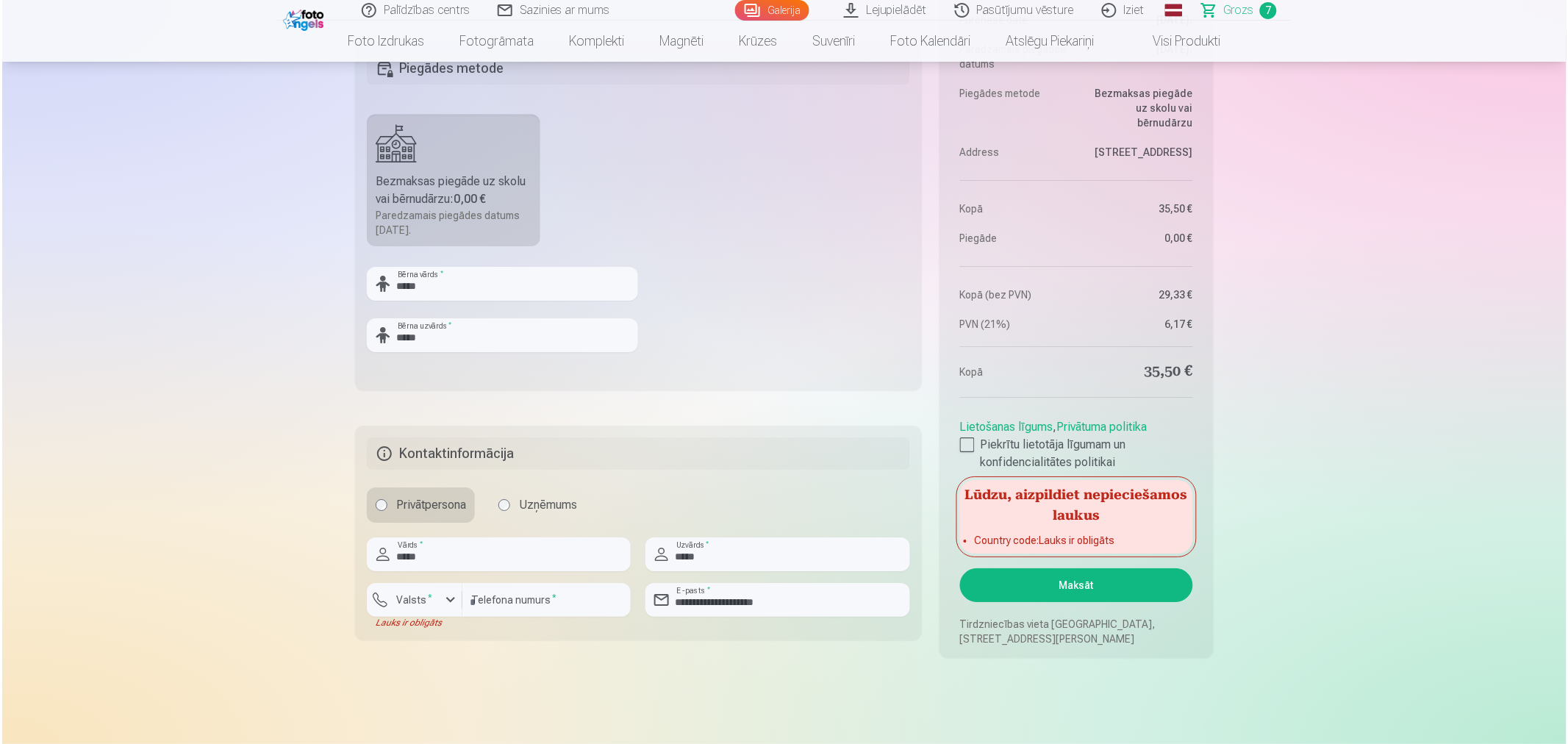
scroll to position [1389, 0]
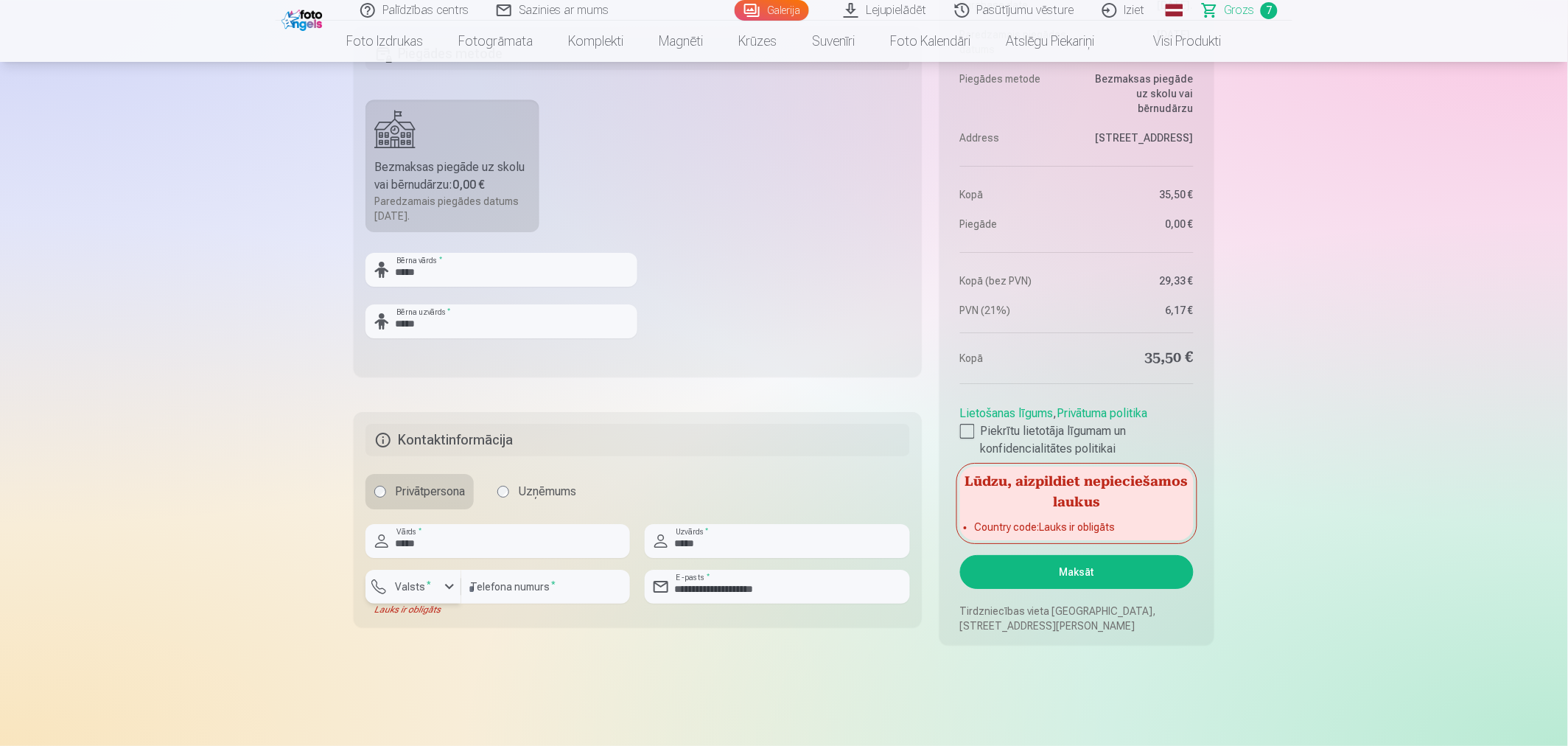
click at [418, 587] on label "Valsts *" at bounding box center [412, 587] width 48 height 15
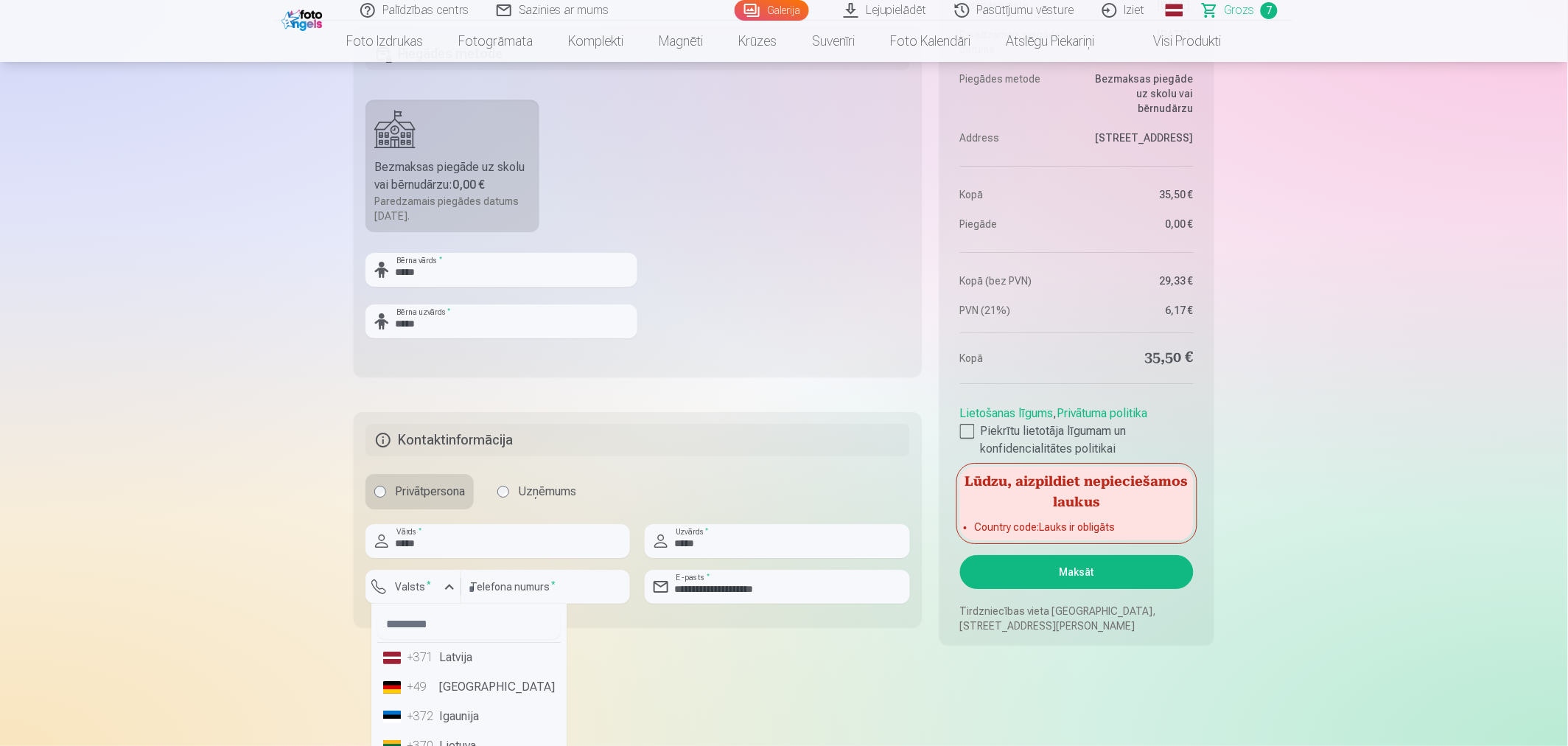
drag, startPoint x: 453, startPoint y: 661, endPoint x: 515, endPoint y: 657, distance: 62.1
click at [454, 661] on li "+371 Latvija" at bounding box center [469, 657] width 183 height 29
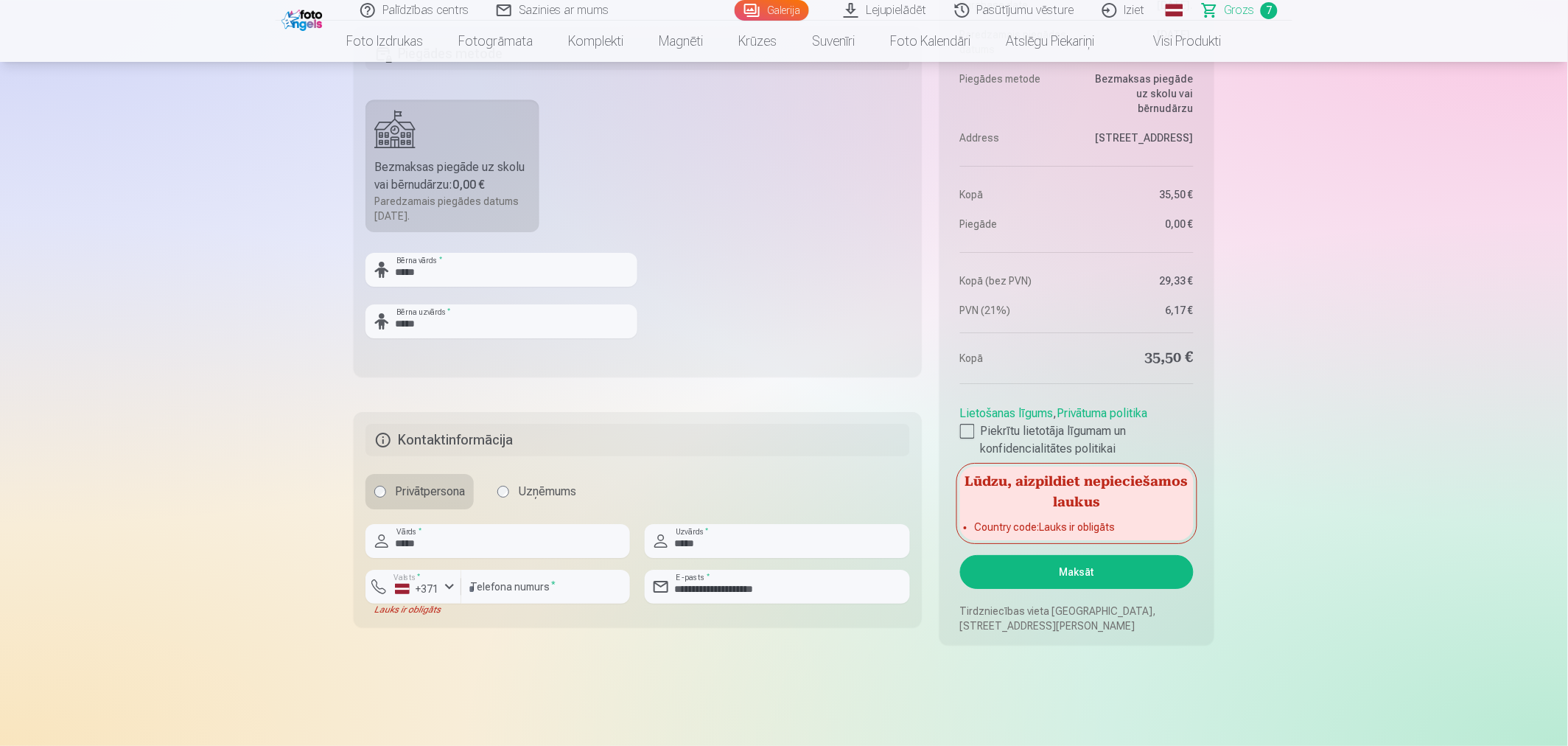
click at [1087, 577] on button "Maksāt" at bounding box center [1077, 572] width 234 height 34
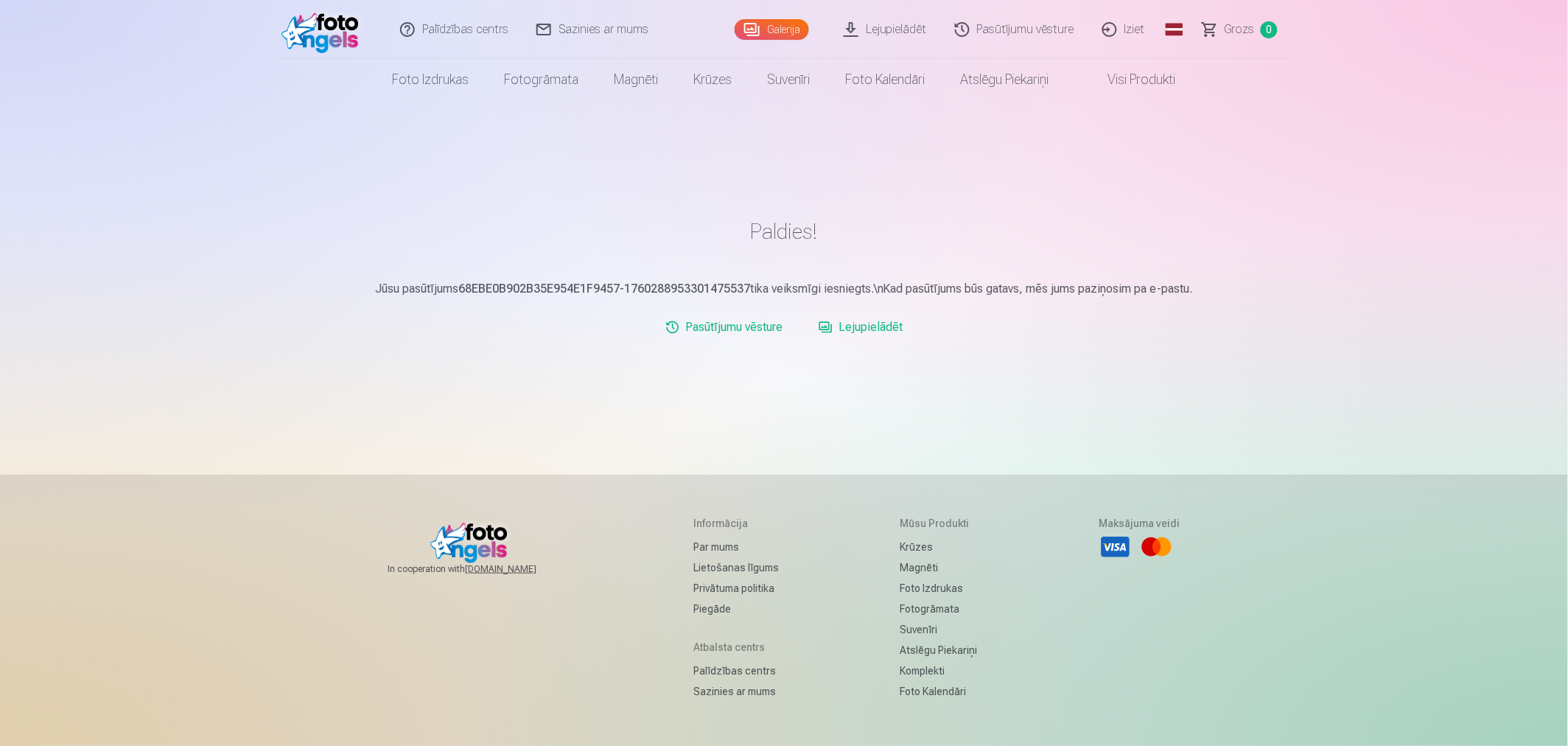
click at [863, 328] on link "Lejupielādēt" at bounding box center [861, 327] width 97 height 29
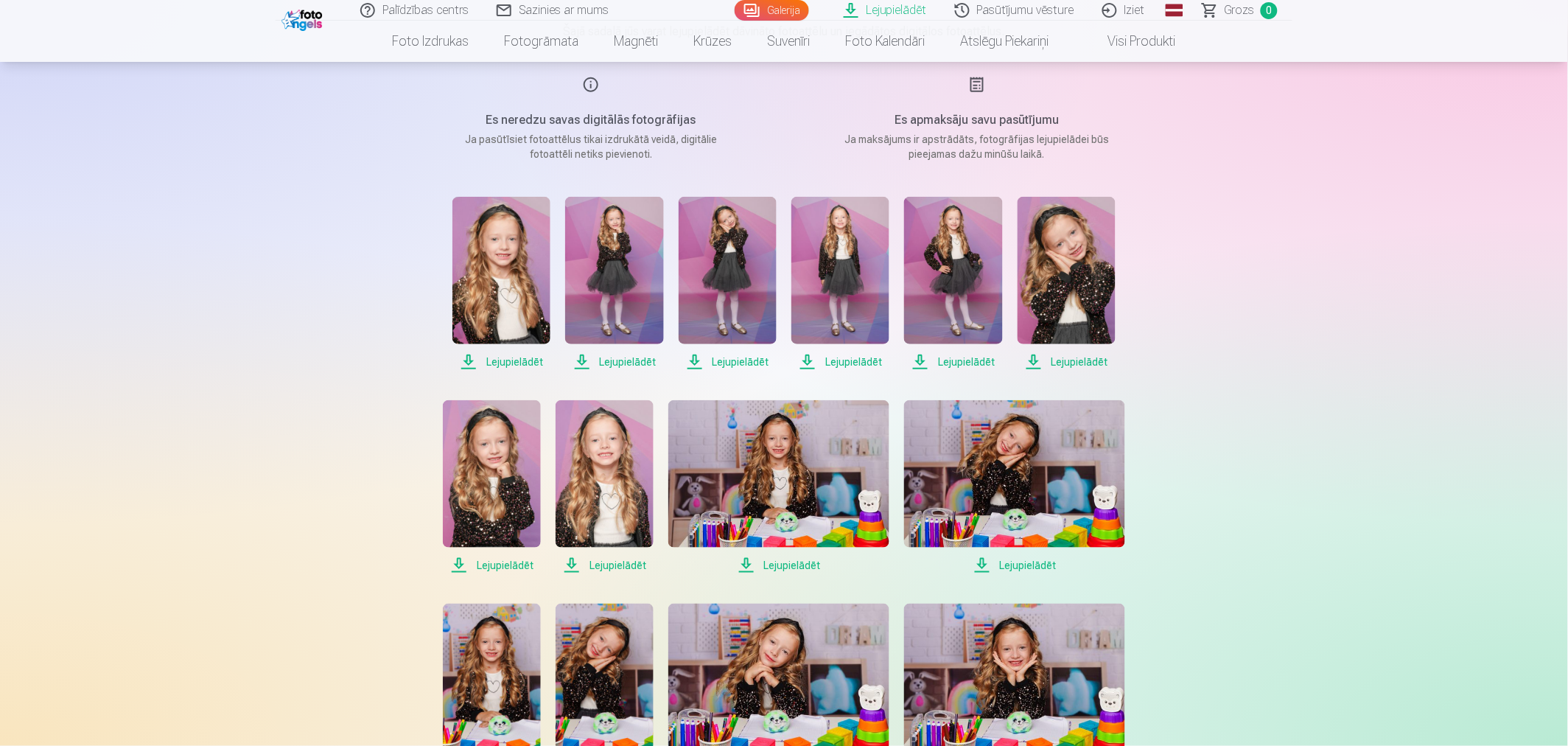
scroll to position [163, 0]
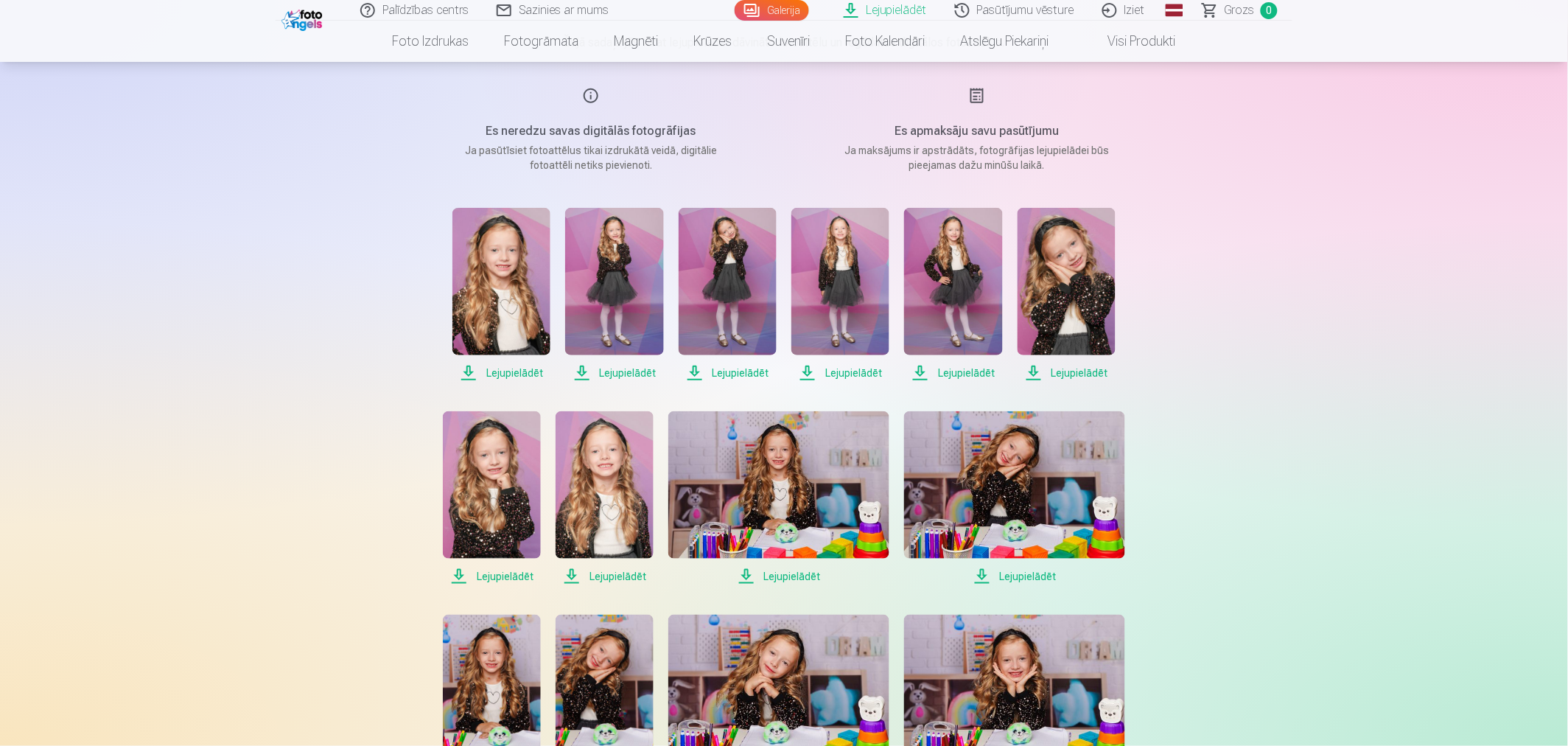
click at [497, 373] on span "Lejupielādēt" at bounding box center [501, 373] width 98 height 18
click at [845, 376] on span "Lejupielādēt" at bounding box center [840, 373] width 98 height 18
click at [1081, 373] on span "Lejupielādēt" at bounding box center [1067, 373] width 98 height 18
click at [510, 581] on span "Lejupielādēt" at bounding box center [492, 576] width 98 height 18
click at [785, 577] on span "Lejupielādēt" at bounding box center [778, 576] width 221 height 18
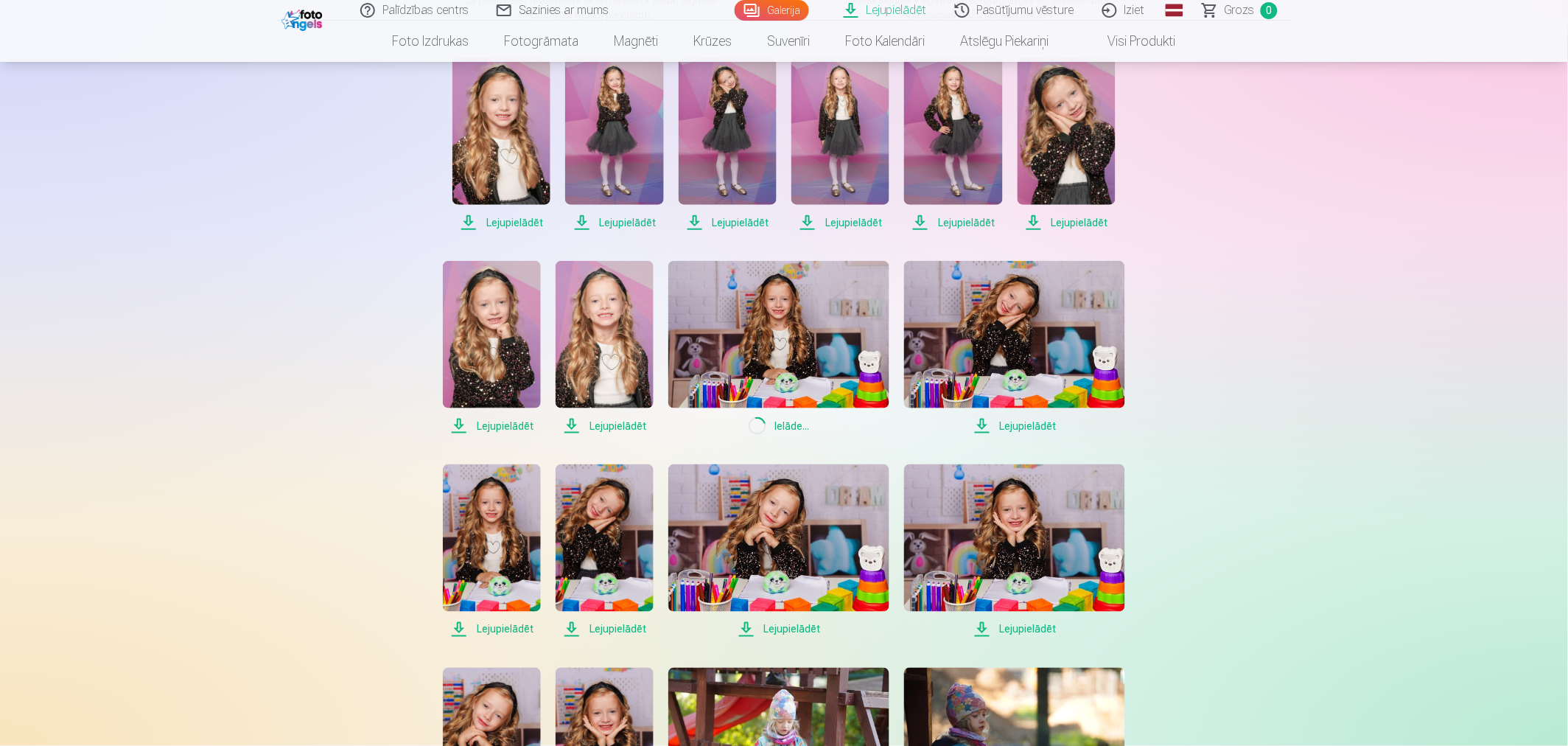
scroll to position [327, 0]
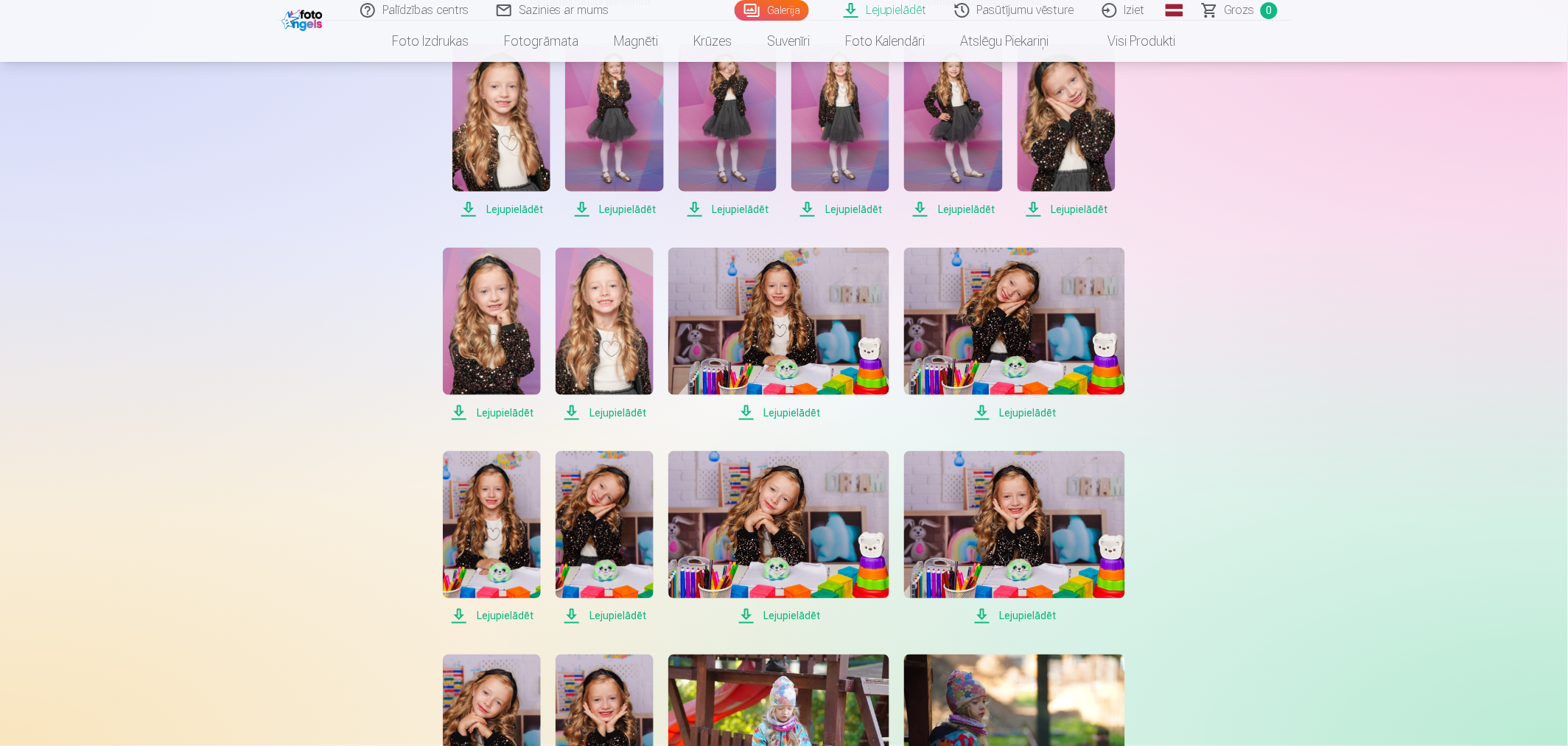
click at [796, 614] on span "Lejupielādēt" at bounding box center [778, 616] width 221 height 18
click at [1022, 616] on span "Lejupielādēt" at bounding box center [1014, 616] width 221 height 18
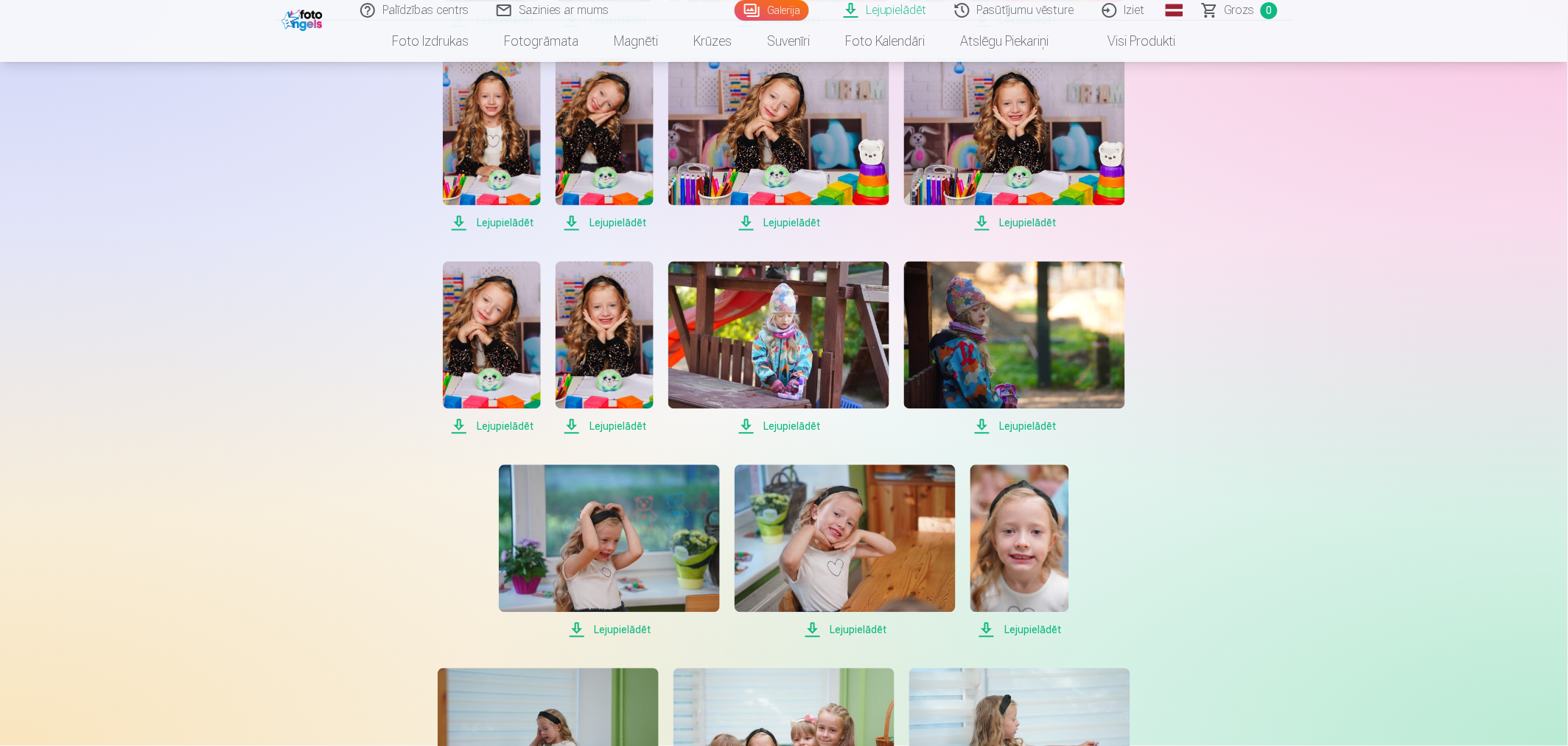
scroll to position [738, 0]
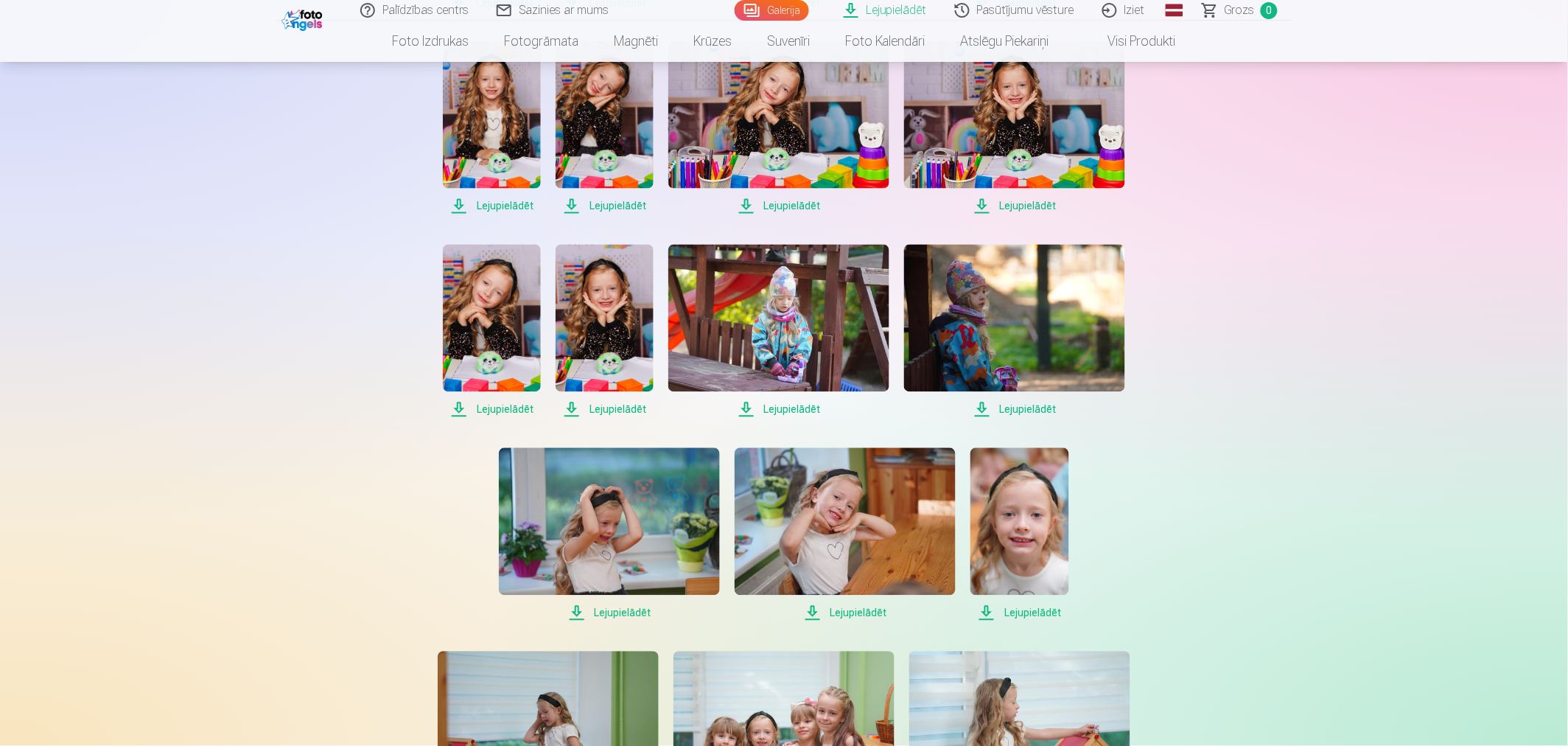
click at [871, 612] on span "Lejupielādēt" at bounding box center [844, 613] width 221 height 18
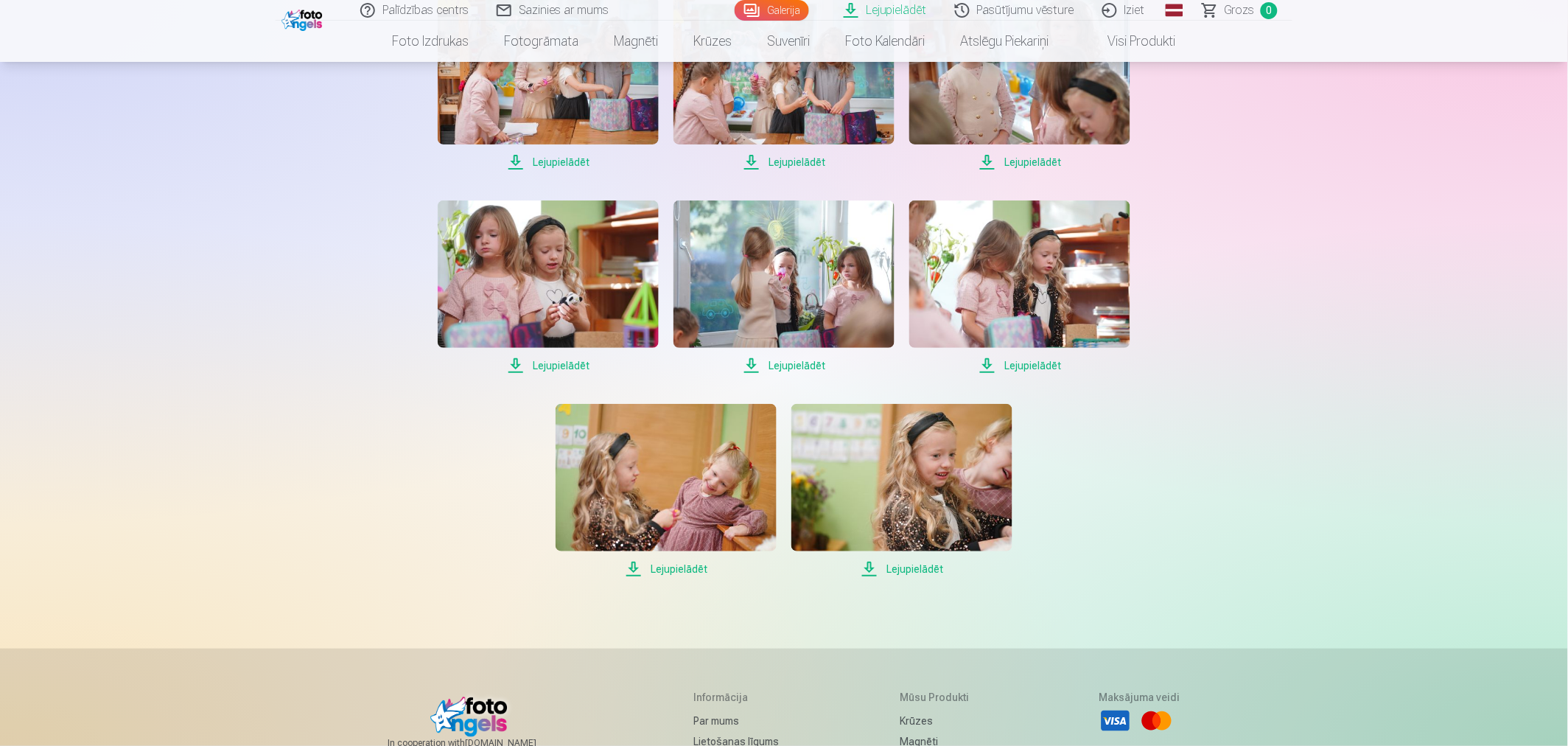
scroll to position [1802, 0]
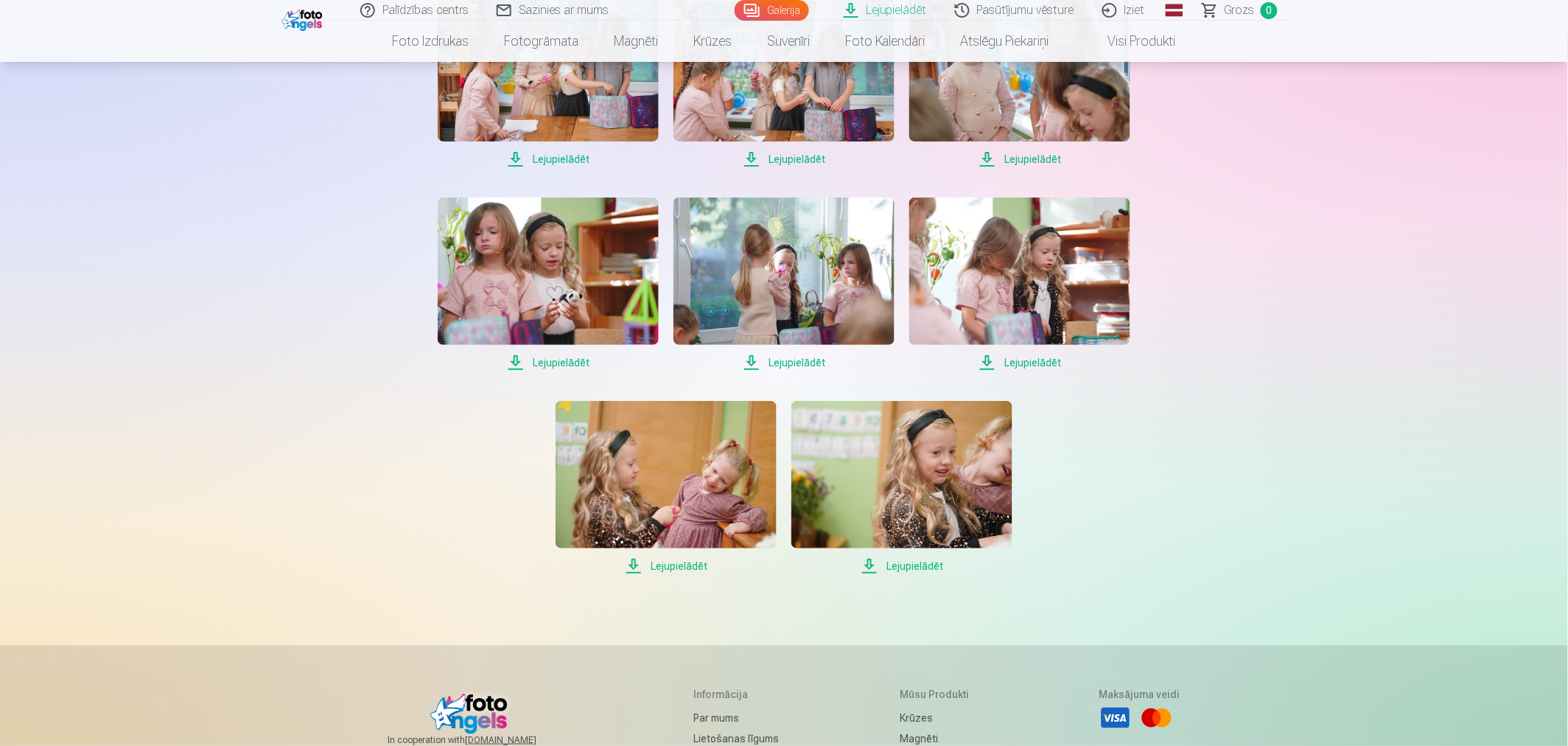
click at [897, 564] on span "Lejupielādēt" at bounding box center [901, 566] width 221 height 18
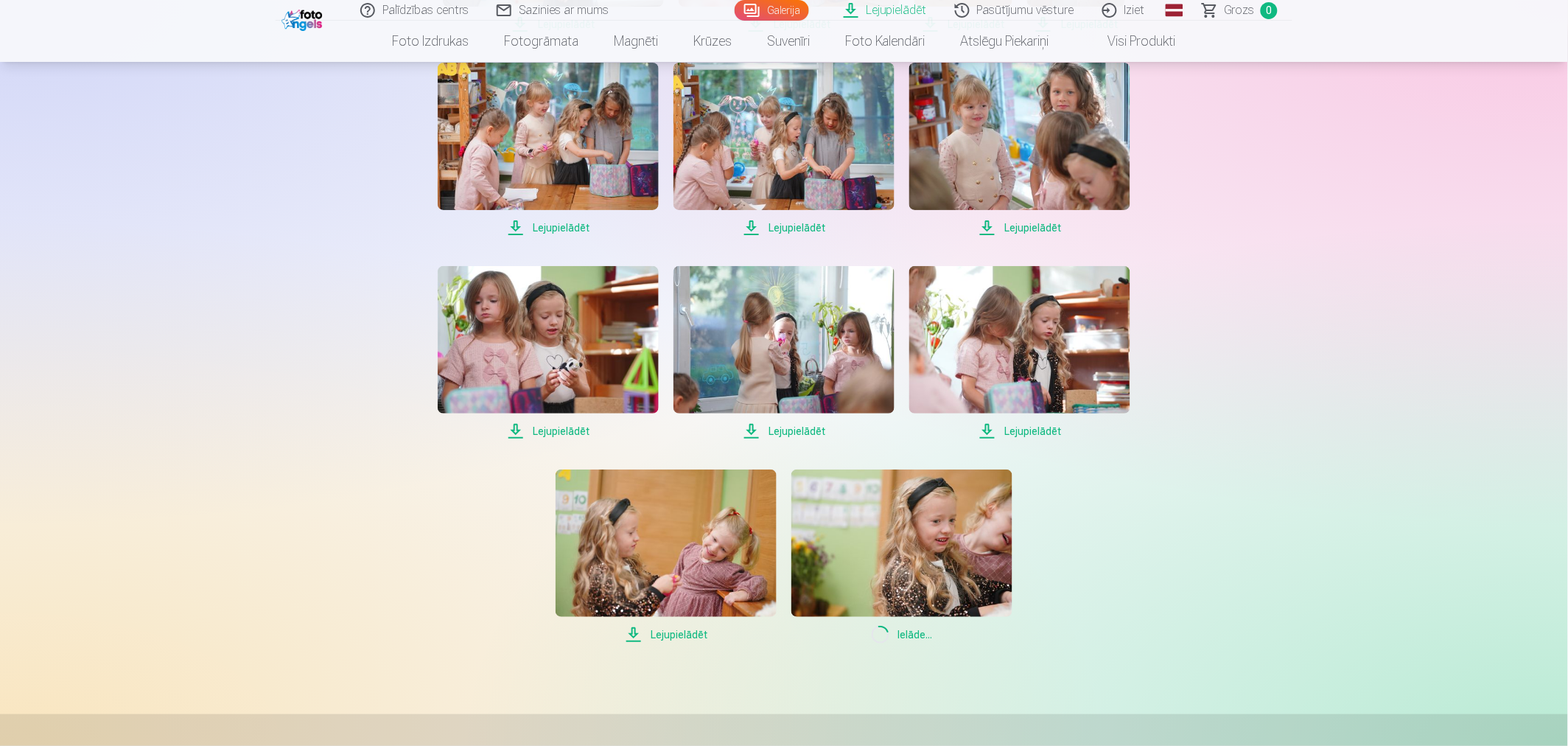
scroll to position [1639, 0]
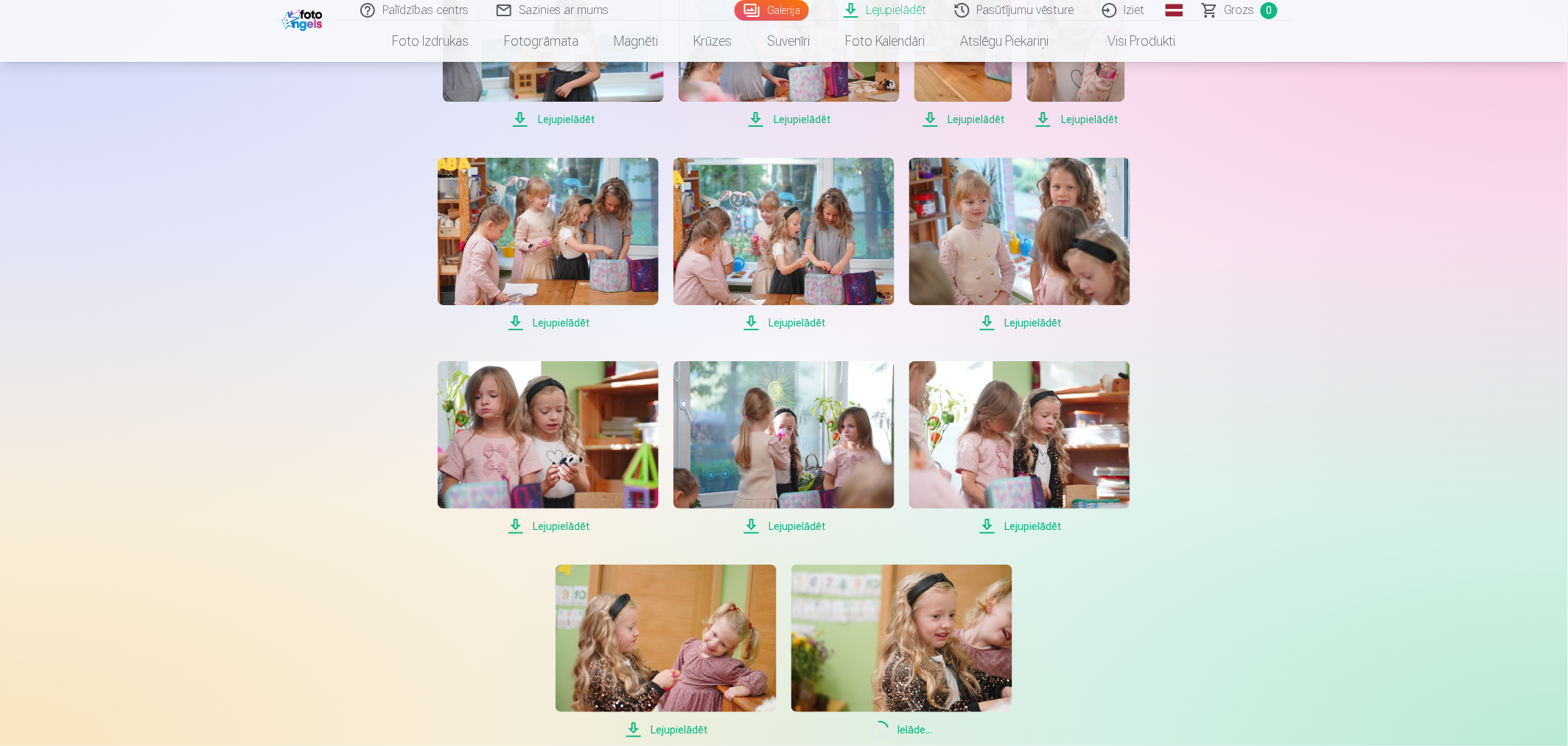
click at [561, 320] on span "Lejupielādēt" at bounding box center [547, 322] width 221 height 18
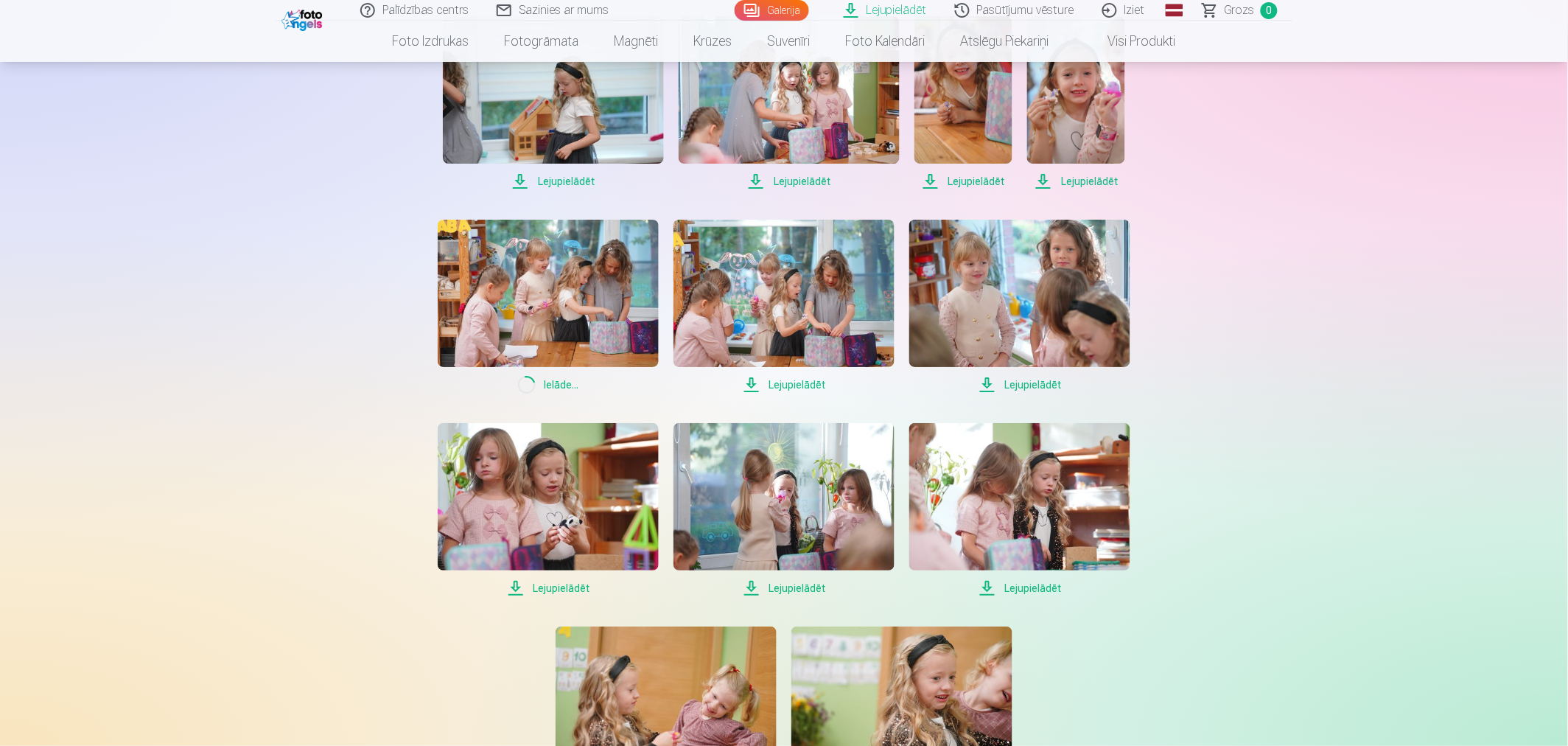
scroll to position [1392, 0]
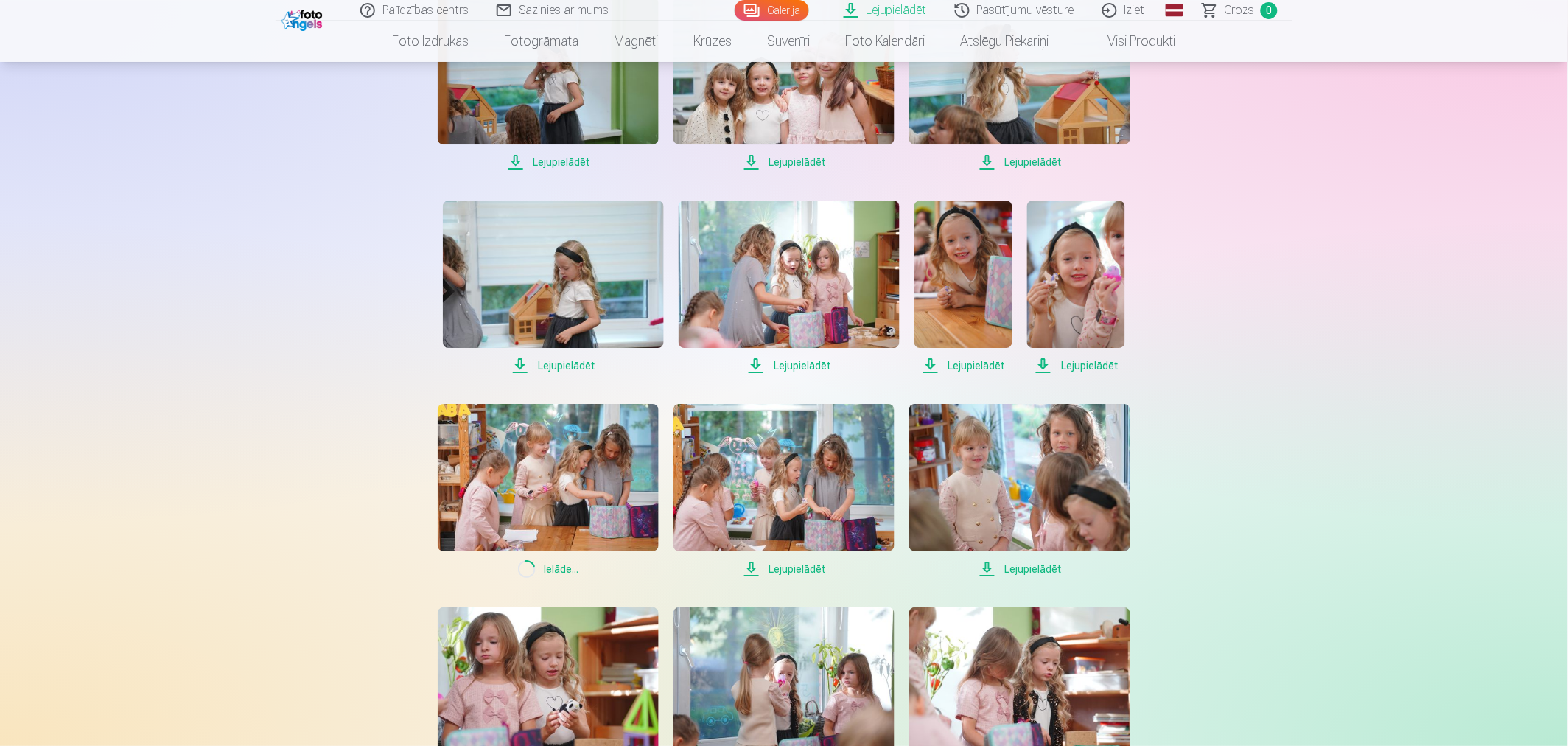
click at [967, 359] on span "Lejupielādēt" at bounding box center [963, 365] width 98 height 18
click at [807, 362] on span "Lejupielādēt" at bounding box center [789, 365] width 221 height 18
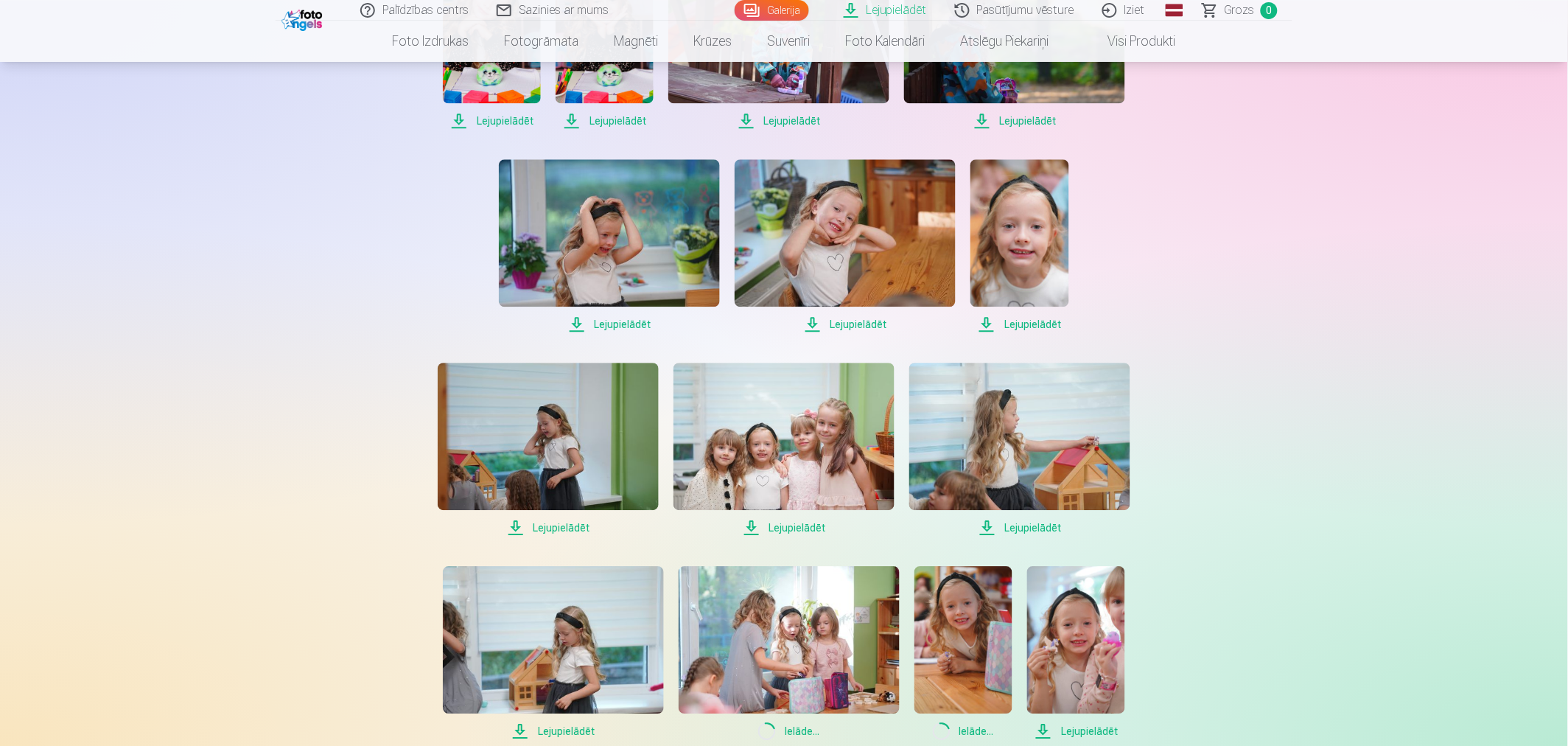
scroll to position [983, 0]
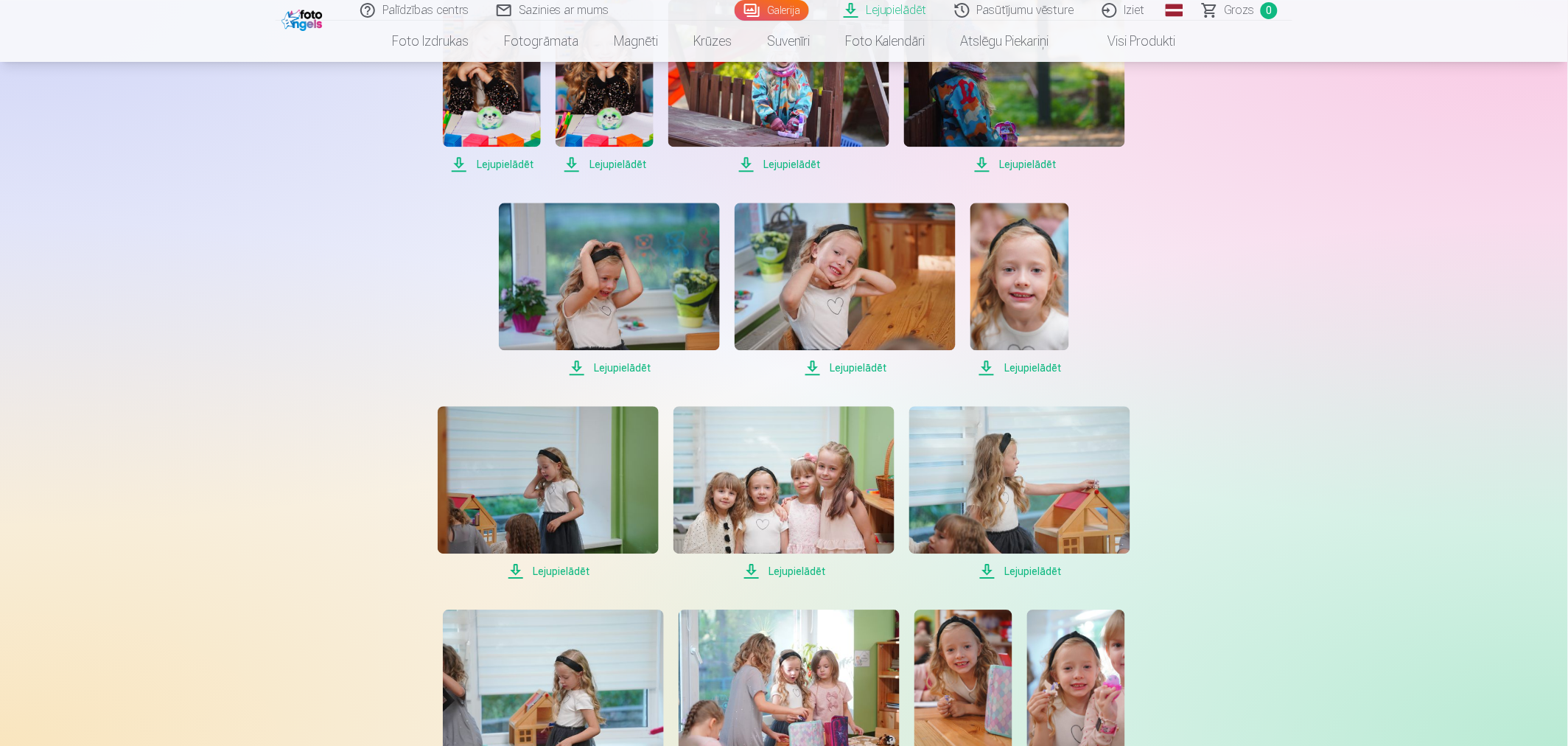
click at [1034, 363] on span "Lejupielādēt" at bounding box center [1020, 367] width 98 height 18
click at [853, 364] on span "Lejupielādēt" at bounding box center [844, 367] width 221 height 18
click at [853, 365] on span "Lejupielādēt" at bounding box center [844, 367] width 221 height 18
click at [623, 367] on span "Lejupielādēt" at bounding box center [608, 367] width 221 height 18
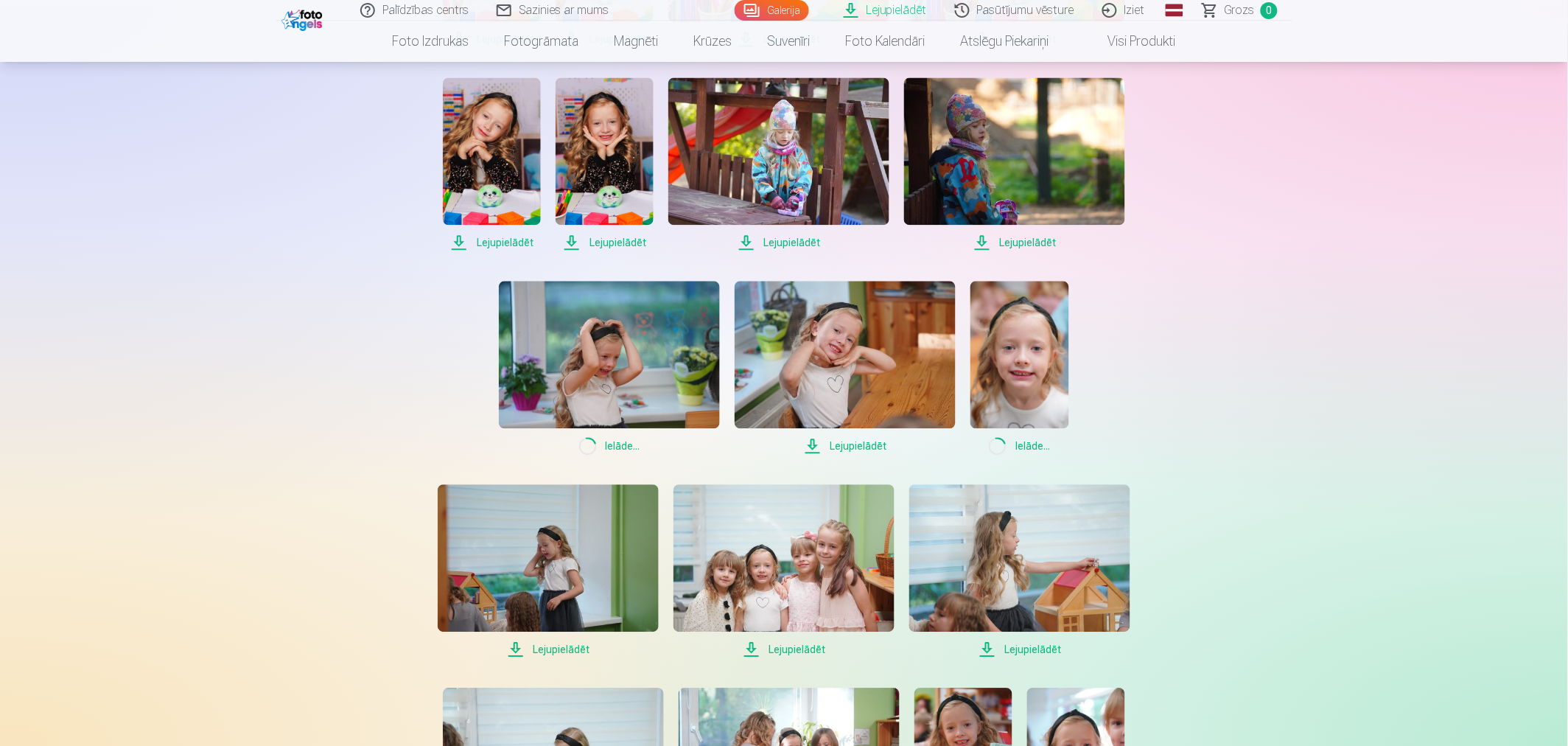
scroll to position [738, 0]
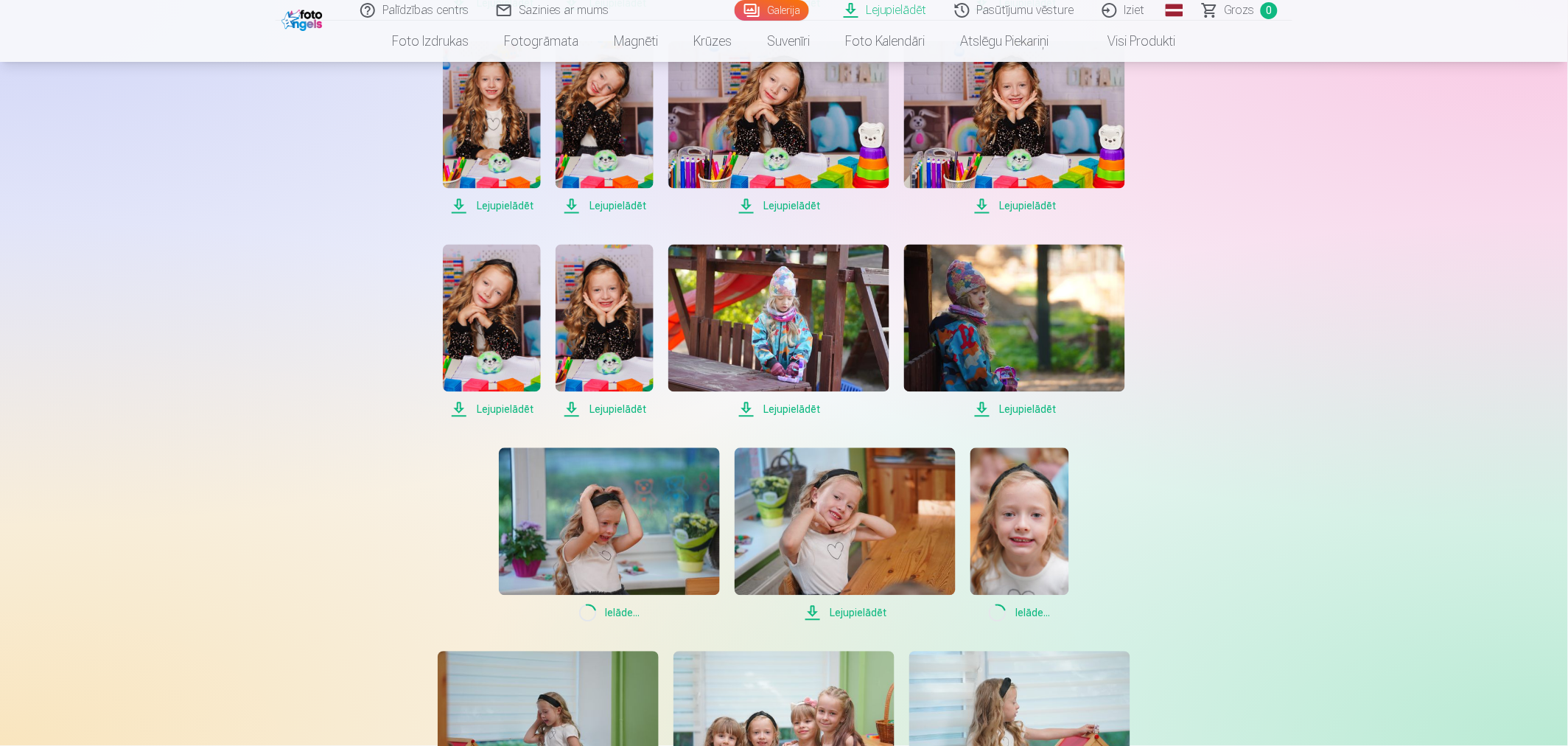
click at [636, 411] on span "Lejupielādēt" at bounding box center [605, 410] width 98 height 18
click at [495, 410] on span "Lejupielādēt" at bounding box center [492, 410] width 98 height 18
click at [1025, 207] on span "Lejupielādēt" at bounding box center [1014, 206] width 221 height 18
click at [786, 209] on span "Lejupielādēt" at bounding box center [778, 206] width 221 height 18
click at [624, 208] on span "Lejupielādēt" at bounding box center [605, 206] width 98 height 18
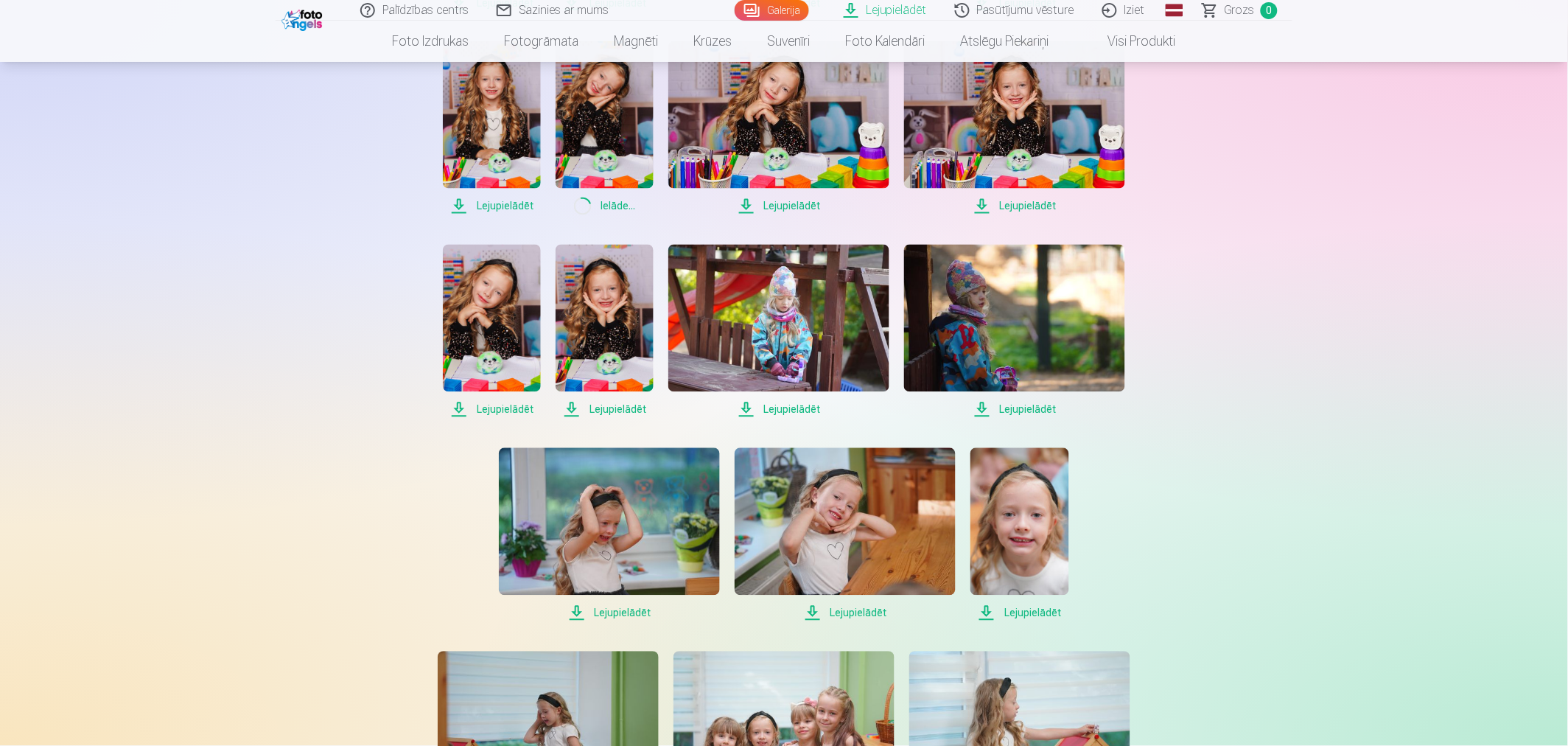
click at [491, 205] on span "Lejupielādēt" at bounding box center [492, 206] width 98 height 18
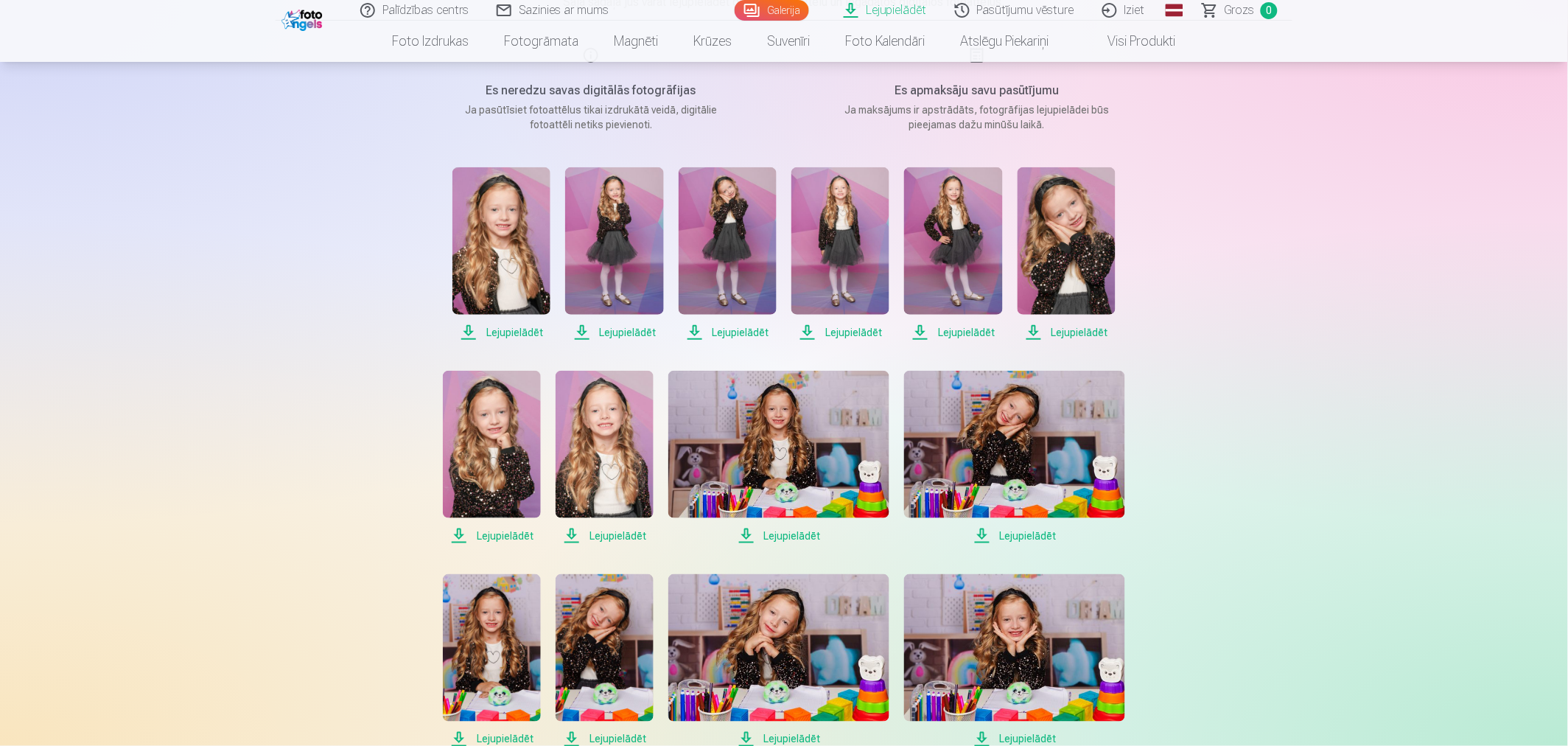
scroll to position [163, 0]
